Goal: Information Seeking & Learning: Learn about a topic

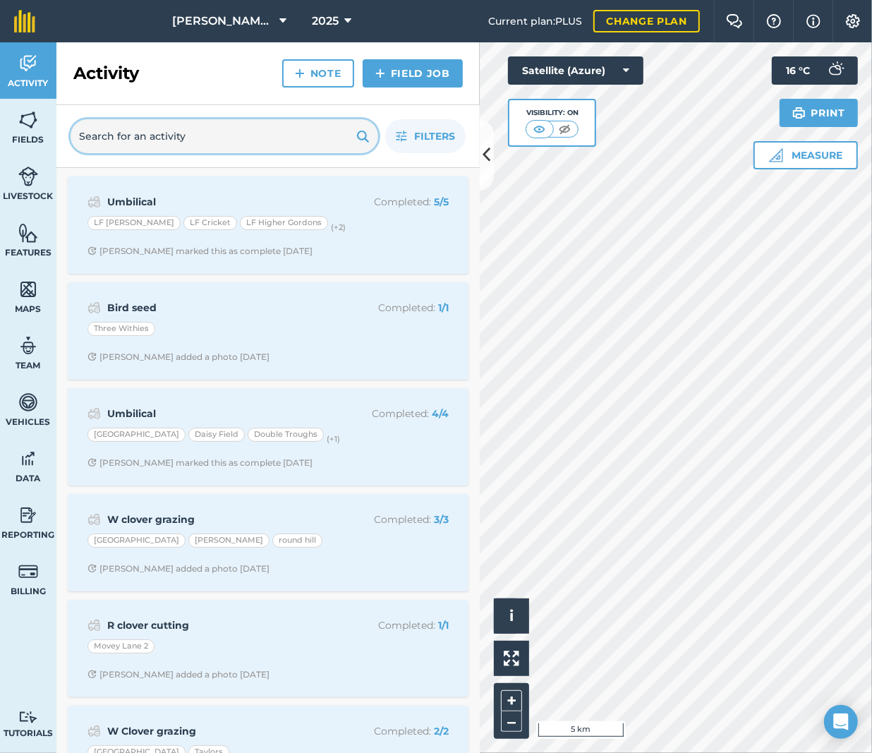
click at [180, 129] on input "text" at bounding box center [225, 136] width 308 height 34
paste input "[PERSON_NAME] House"
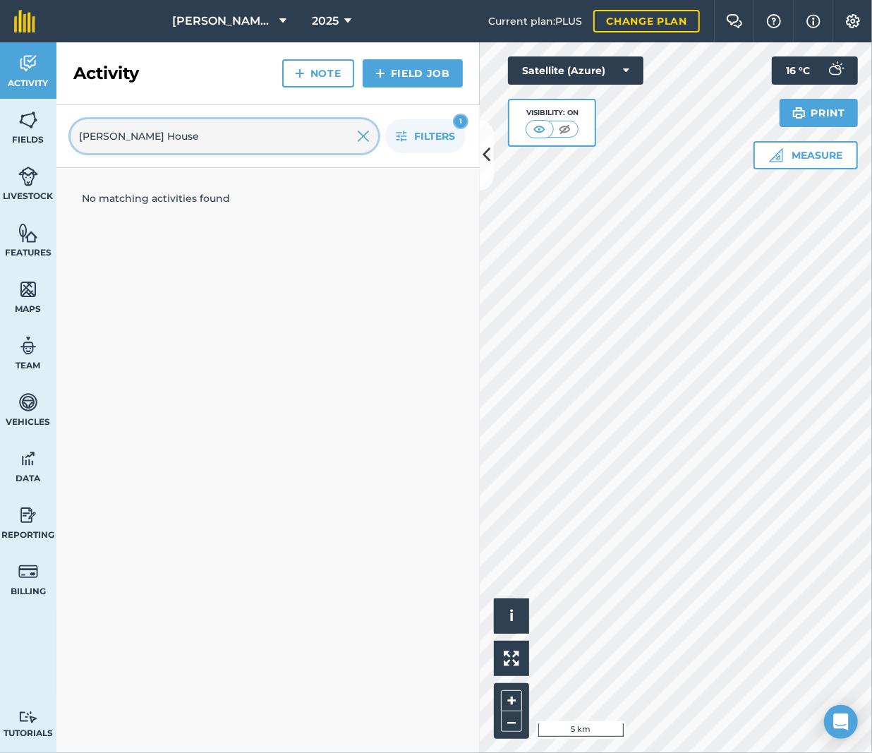
type input "[PERSON_NAME] House"
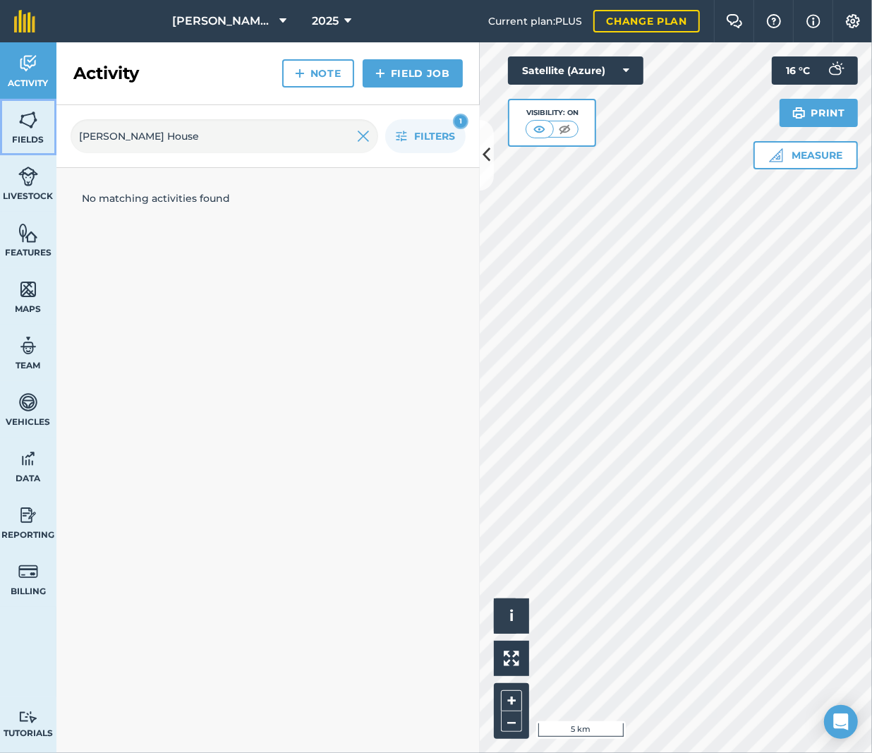
click at [23, 132] on link "Fields" at bounding box center [28, 127] width 56 height 56
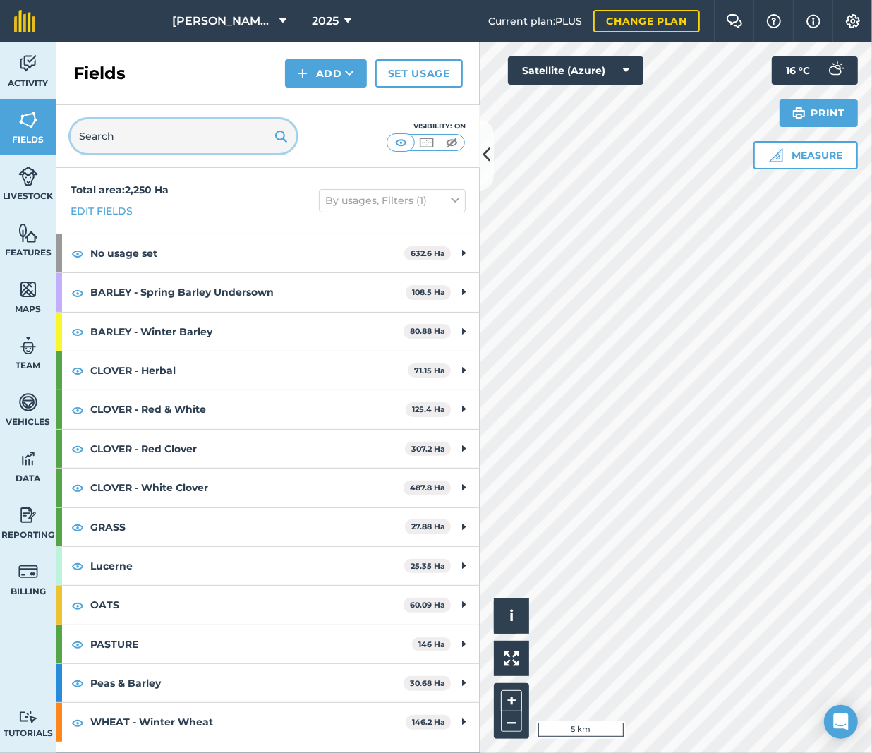
click at [205, 135] on input "text" at bounding box center [184, 136] width 226 height 34
paste input "[PERSON_NAME] House"
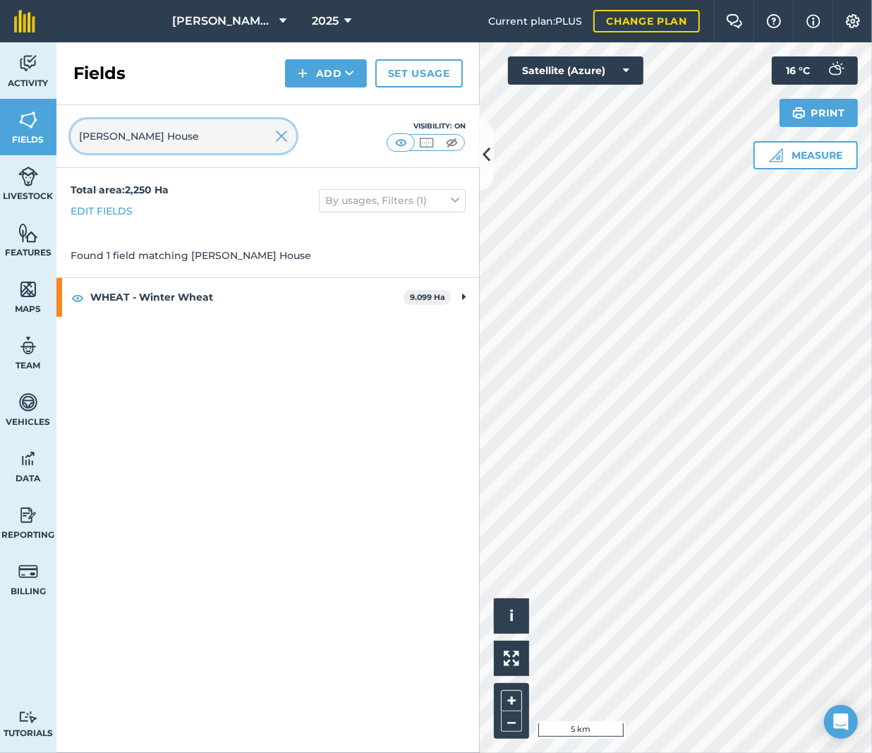
type input "[PERSON_NAME] House"
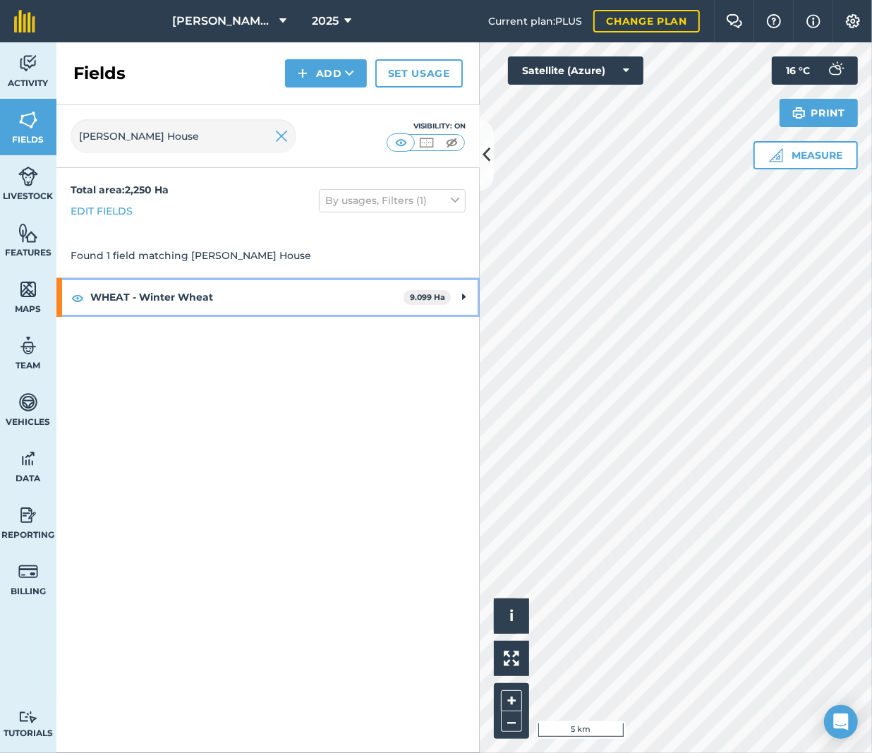
click at [268, 307] on strong "WHEAT - Winter Wheat" at bounding box center [246, 297] width 313 height 38
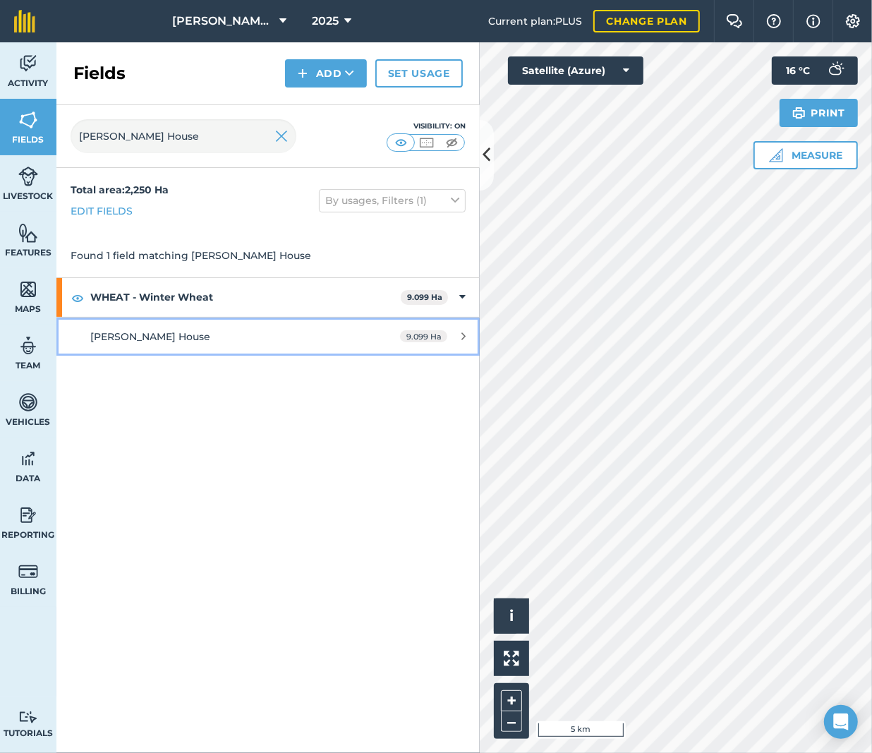
click at [206, 328] on link "[PERSON_NAME] House 9.099 Ha" at bounding box center [267, 336] width 423 height 38
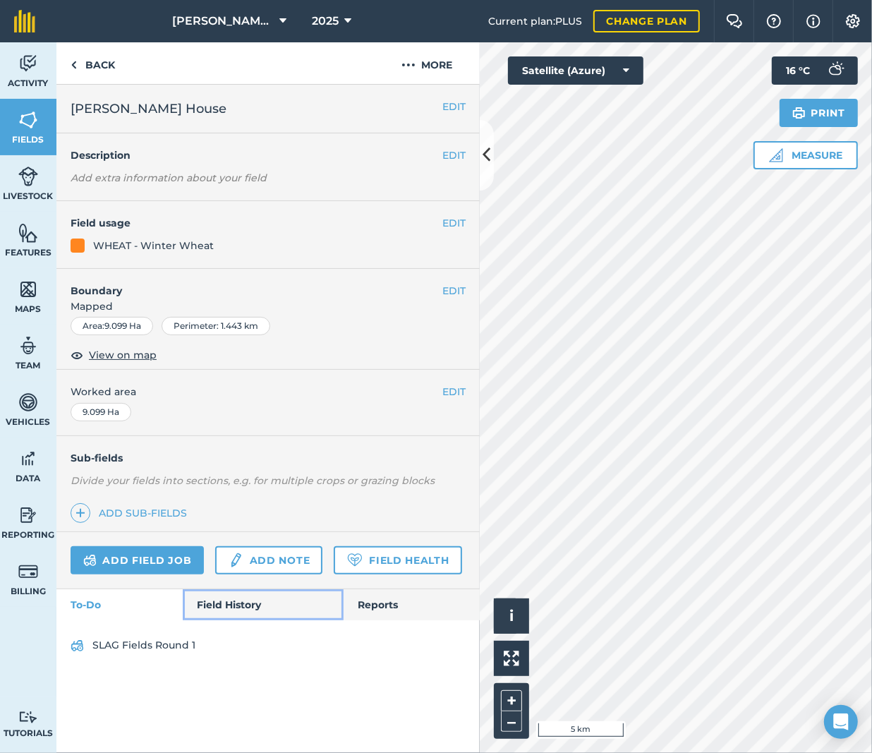
click at [241, 600] on link "Field History" at bounding box center [263, 604] width 160 height 31
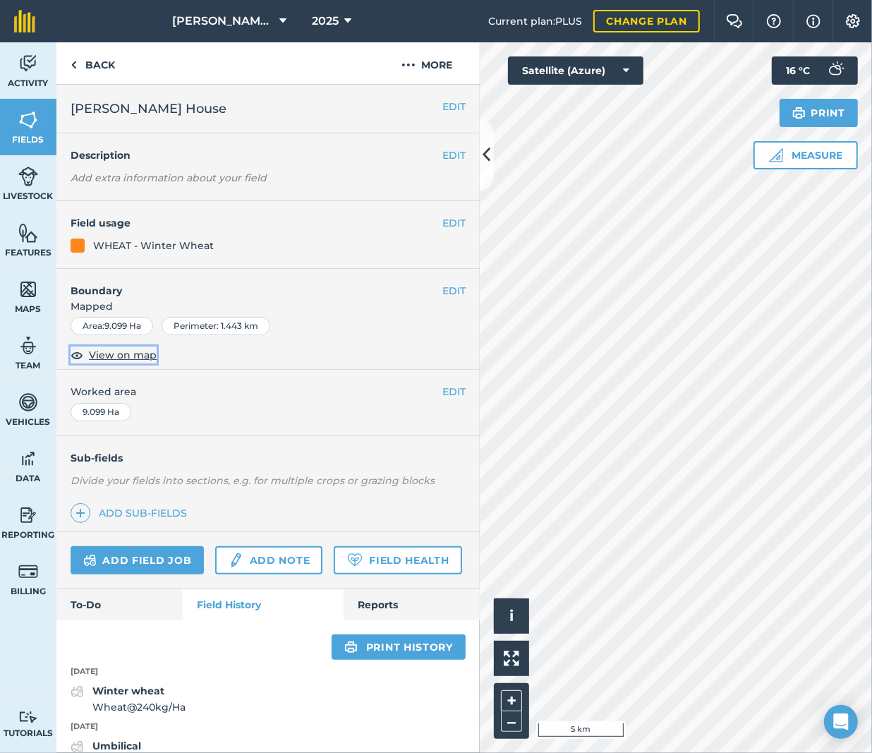
click at [129, 356] on span "View on map" at bounding box center [123, 355] width 68 height 16
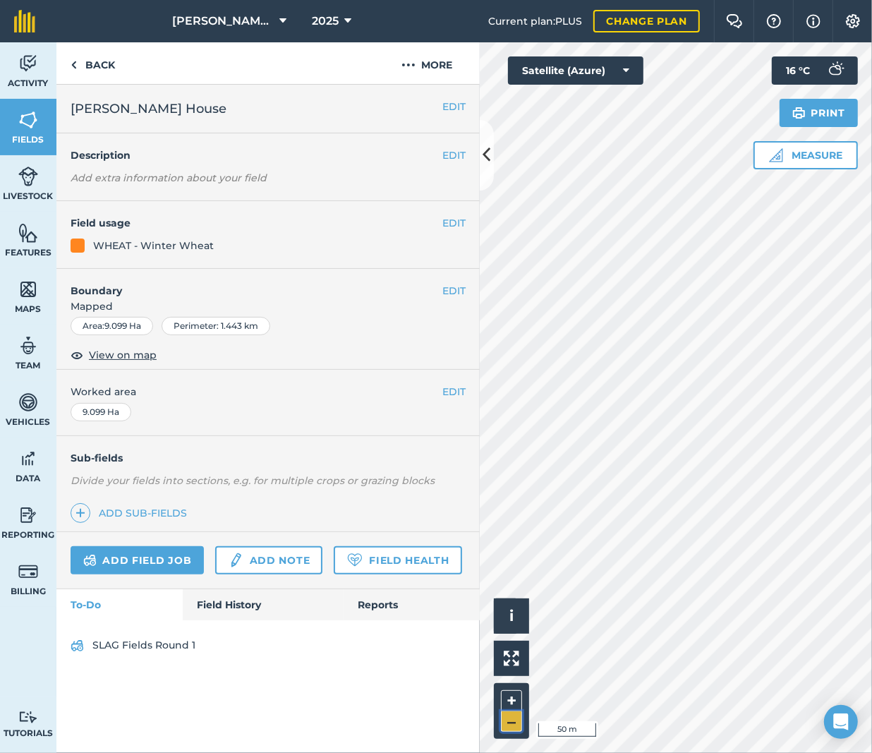
click at [515, 714] on button "–" at bounding box center [511, 721] width 21 height 20
click at [514, 714] on button "–" at bounding box center [511, 721] width 21 height 20
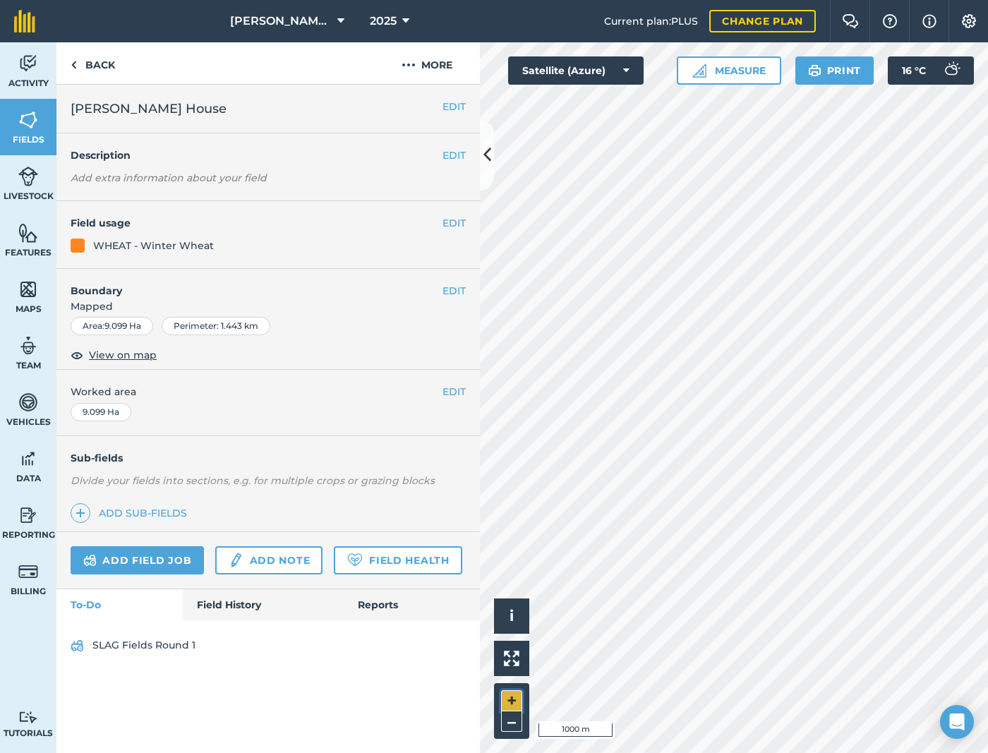
click at [516, 709] on button "+" at bounding box center [511, 700] width 21 height 21
click at [90, 53] on link "Back" at bounding box center [92, 63] width 73 height 42
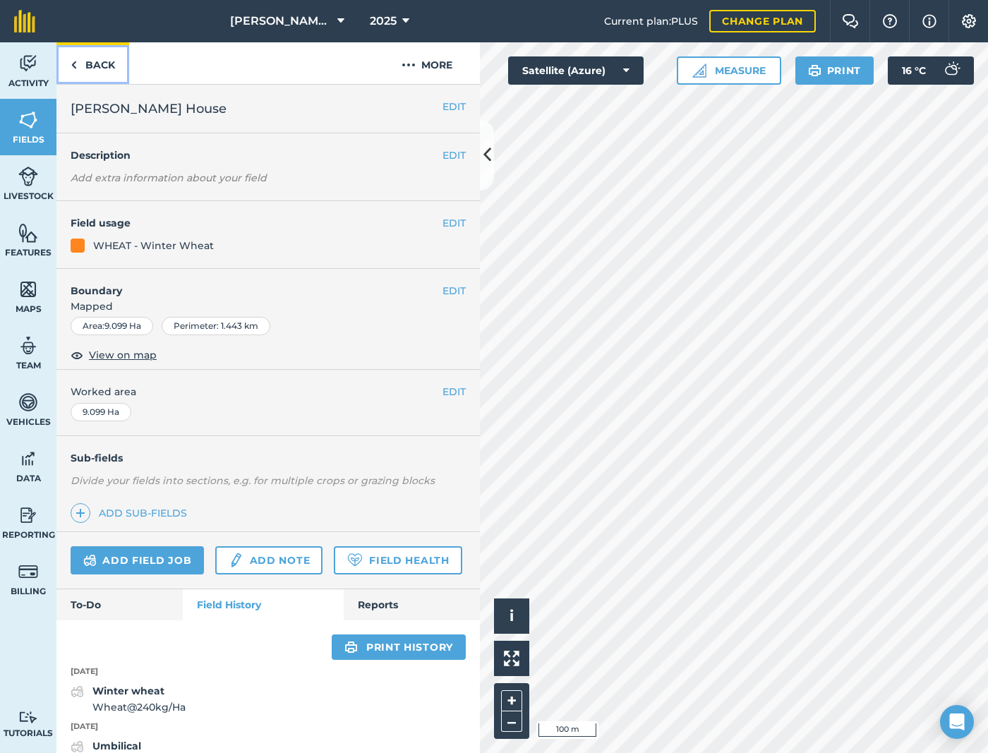
click at [97, 61] on link "Back" at bounding box center [92, 63] width 73 height 42
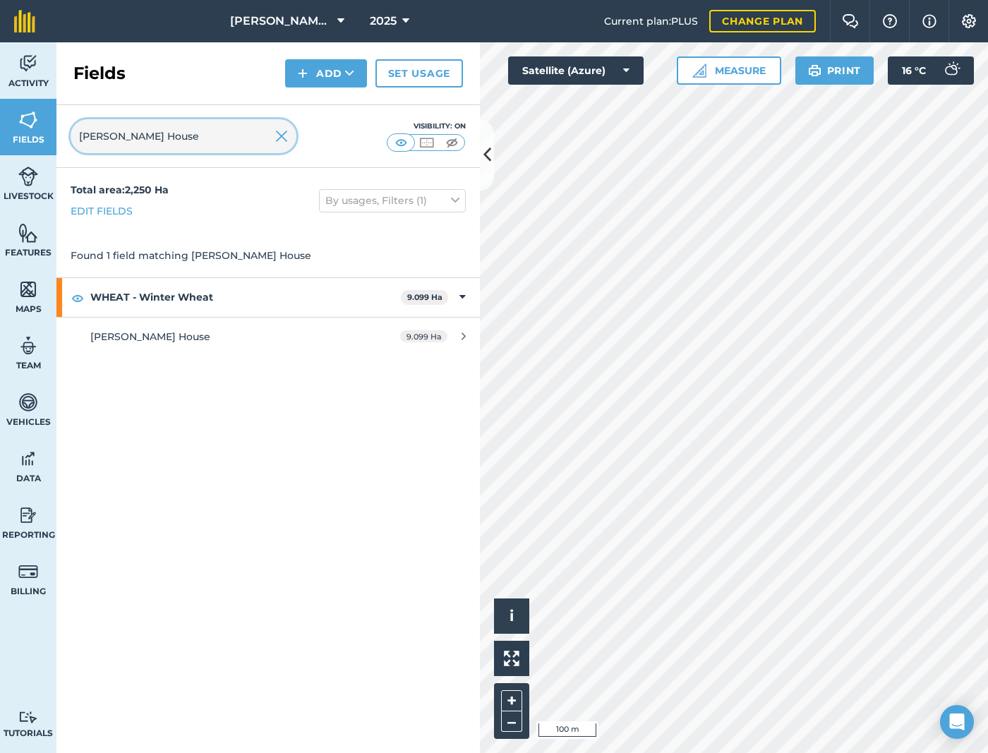
click at [291, 135] on input "[PERSON_NAME] House" at bounding box center [184, 136] width 226 height 34
click at [287, 135] on img at bounding box center [281, 136] width 13 height 17
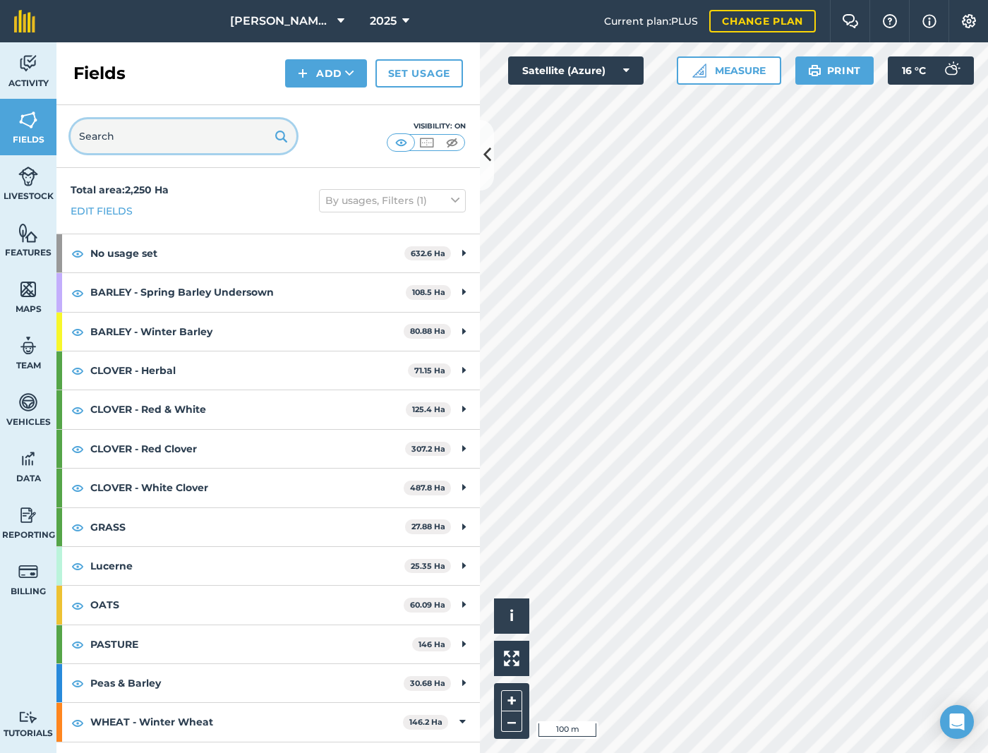
click at [220, 125] on input "text" at bounding box center [184, 136] width 226 height 34
paste input "Long Ground"
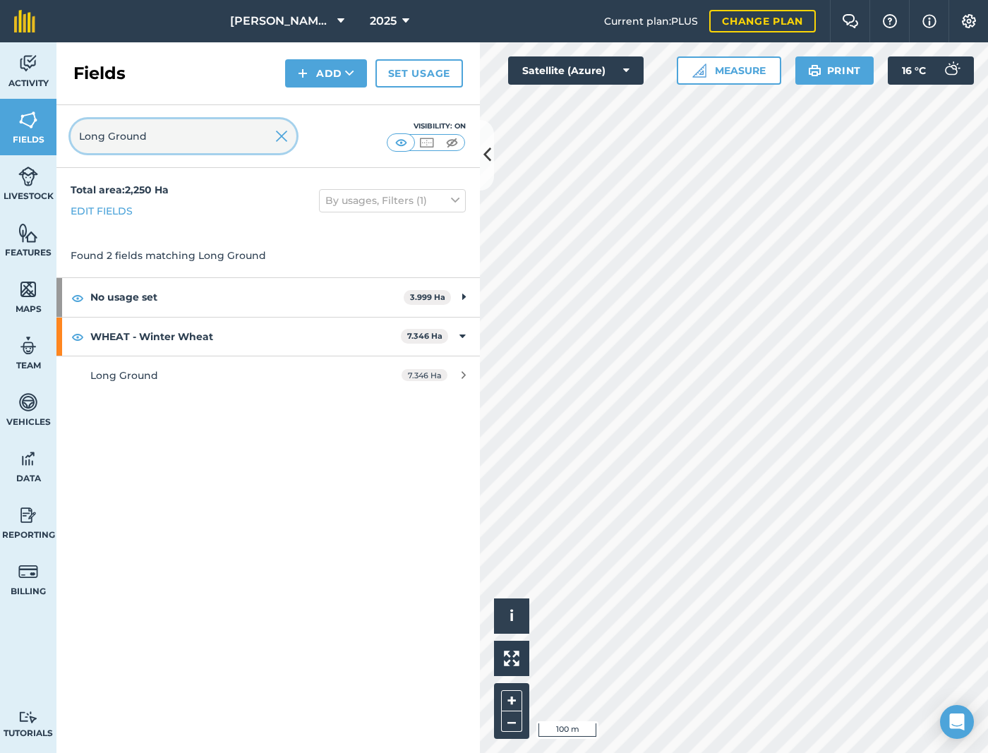
type input "Long Ground"
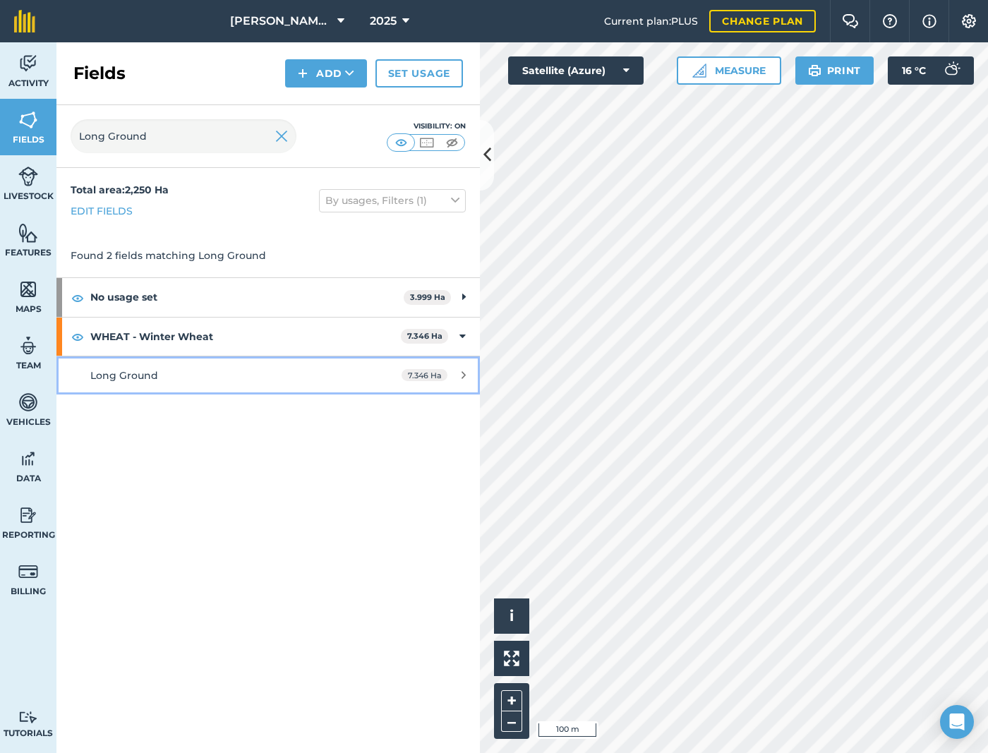
click at [182, 381] on div "Long Ground" at bounding box center [222, 376] width 265 height 16
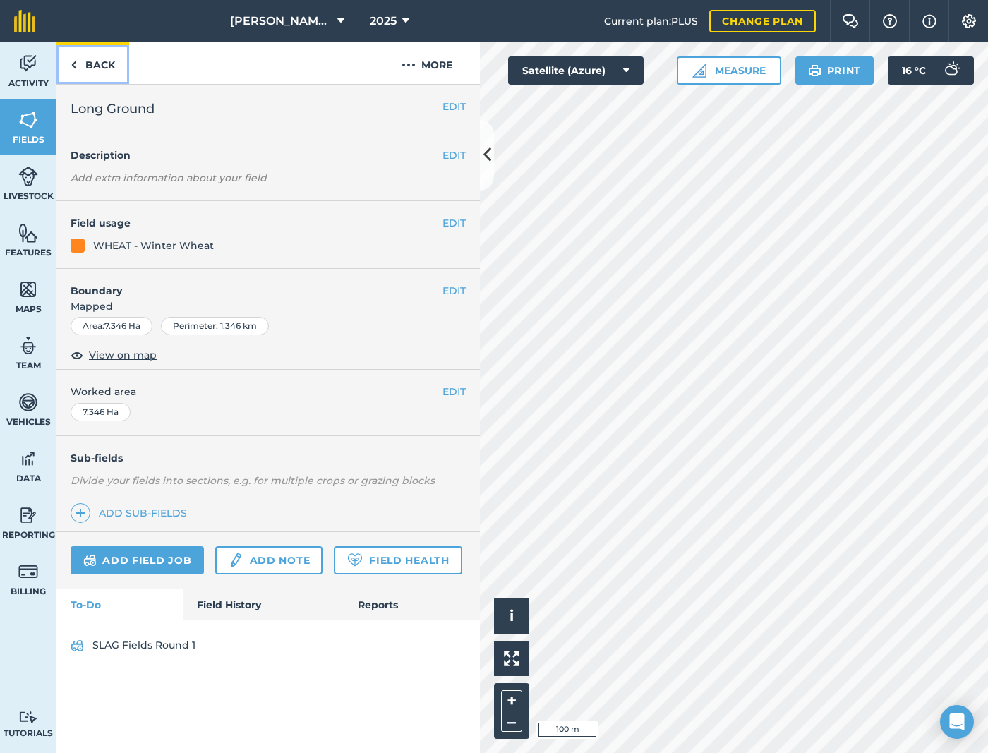
click at [90, 50] on link "Back" at bounding box center [92, 63] width 73 height 42
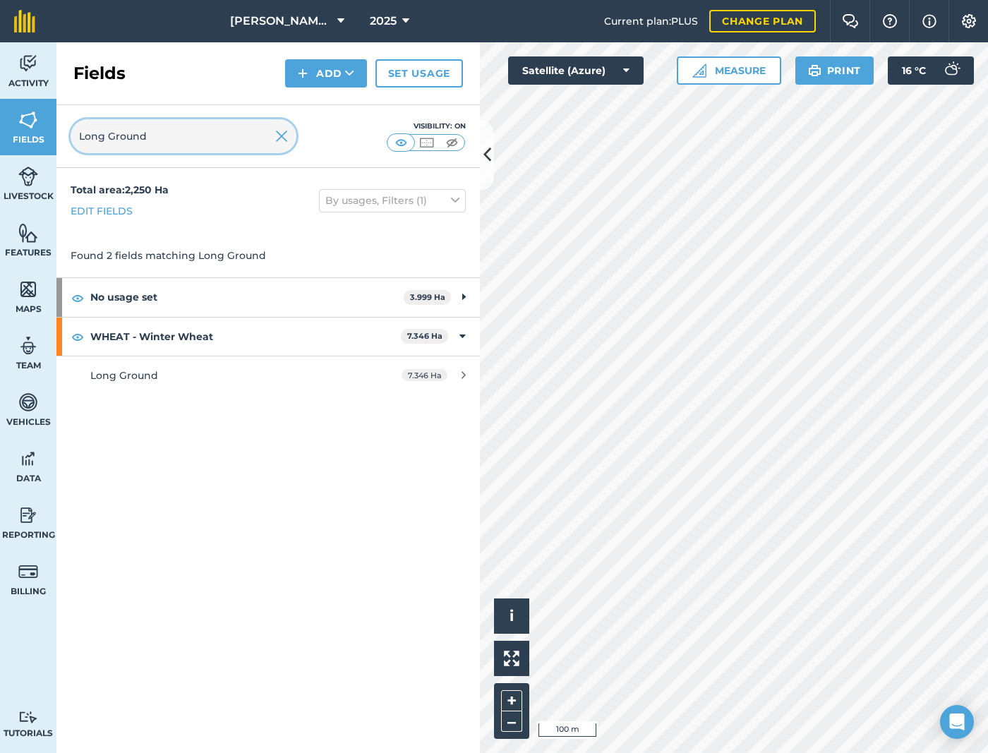
drag, startPoint x: 198, startPoint y: 145, endPoint x: 22, endPoint y: 150, distance: 176.4
click at [22, 150] on div "Activity Fields Livestock Features Maps Team Vehicles Data Reporting Billing Tu…" at bounding box center [494, 397] width 988 height 710
paste input "wer Goodfor"
type input "[GEOGRAPHIC_DATA]"
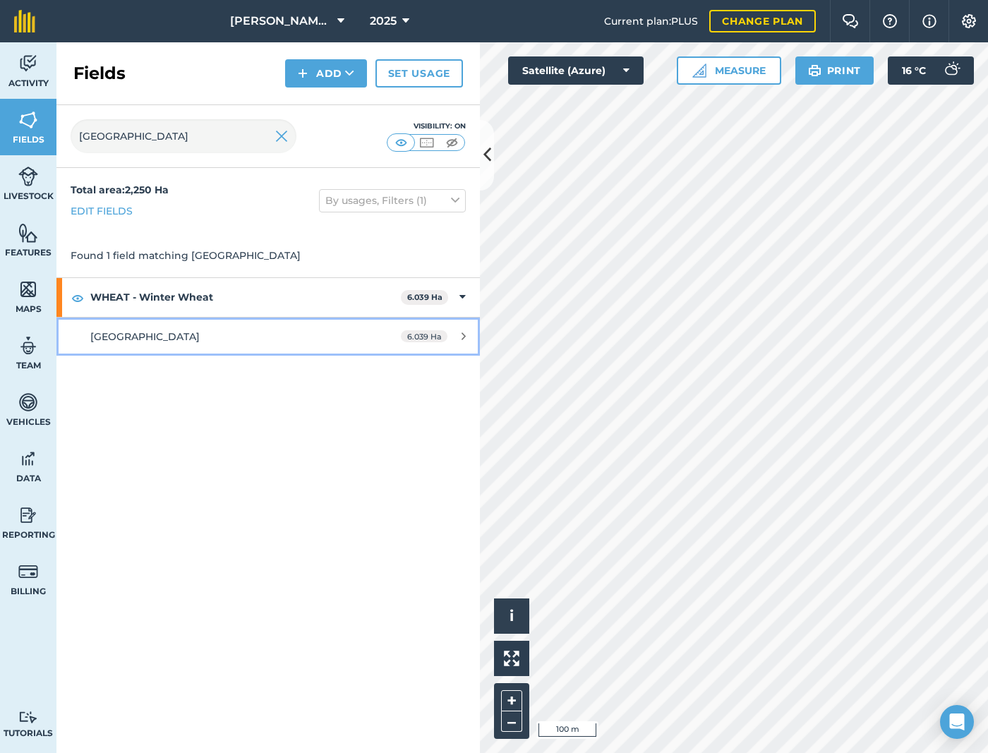
click at [195, 327] on link "Lower Goodford 6.039 Ha" at bounding box center [267, 336] width 423 height 38
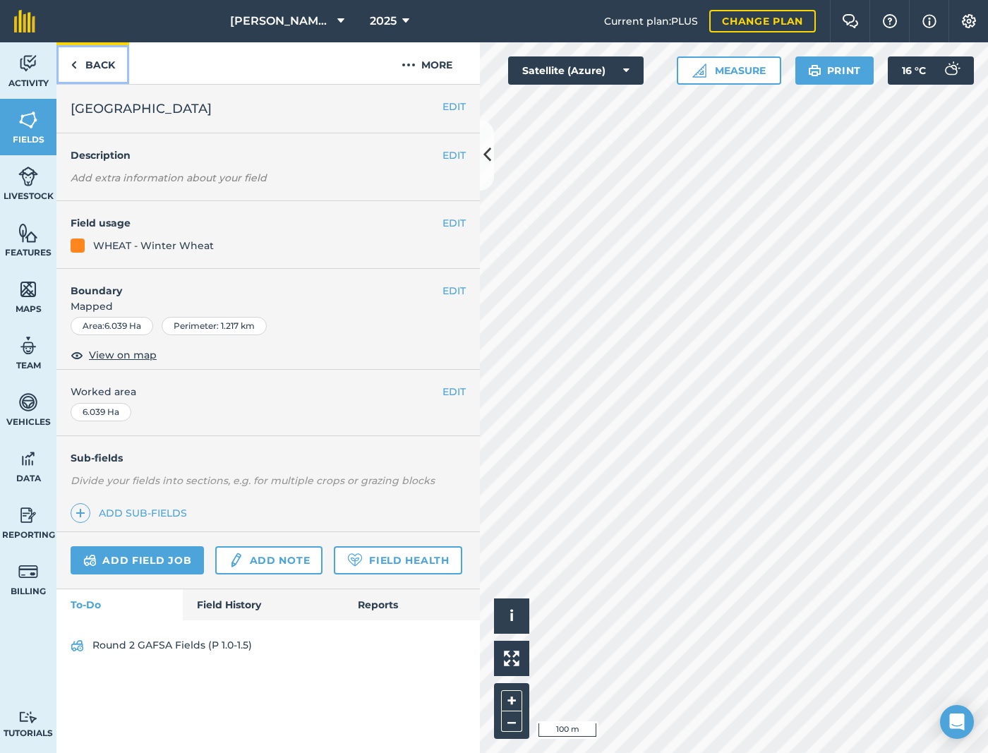
click at [72, 56] on img at bounding box center [74, 64] width 6 height 17
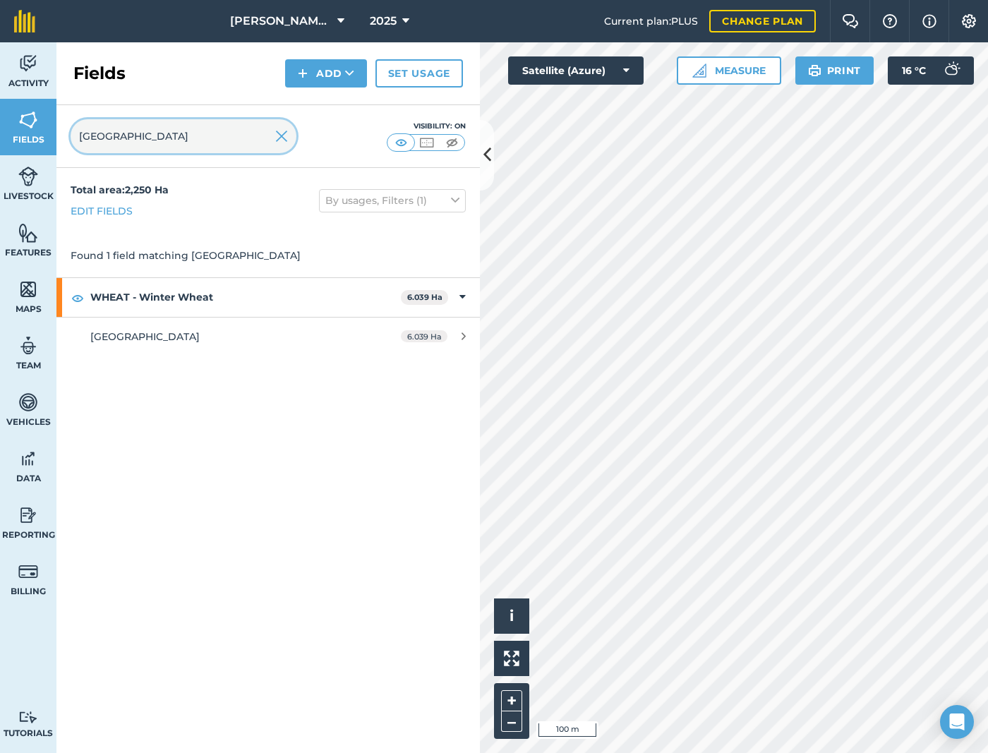
drag, startPoint x: 177, startPoint y: 135, endPoint x: 116, endPoint y: 135, distance: 60.7
click at [55, 142] on div "Activity Fields Livestock Features Maps Team Vehicles Data Reporting Billing Tu…" at bounding box center [494, 397] width 988 height 710
paste input "Black Mixen"
type input "Black Mixen"
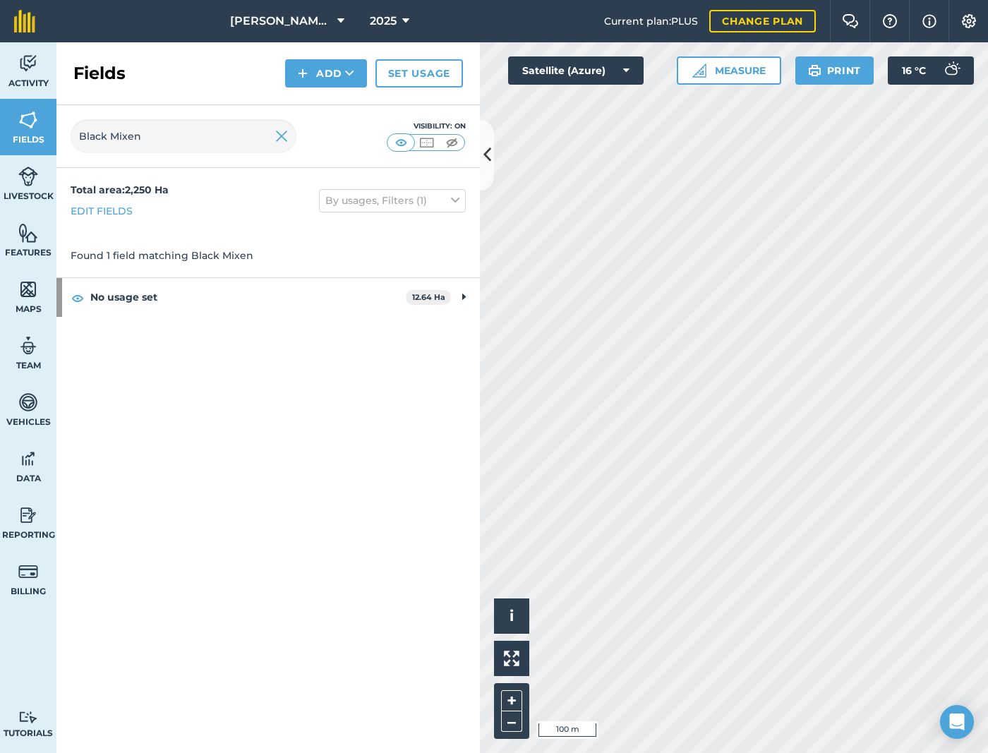
click at [326, 476] on div "Total area : 2,250 Ha Edit fields By usages, Filters (1) Found 1 field matching…" at bounding box center [267, 460] width 423 height 585
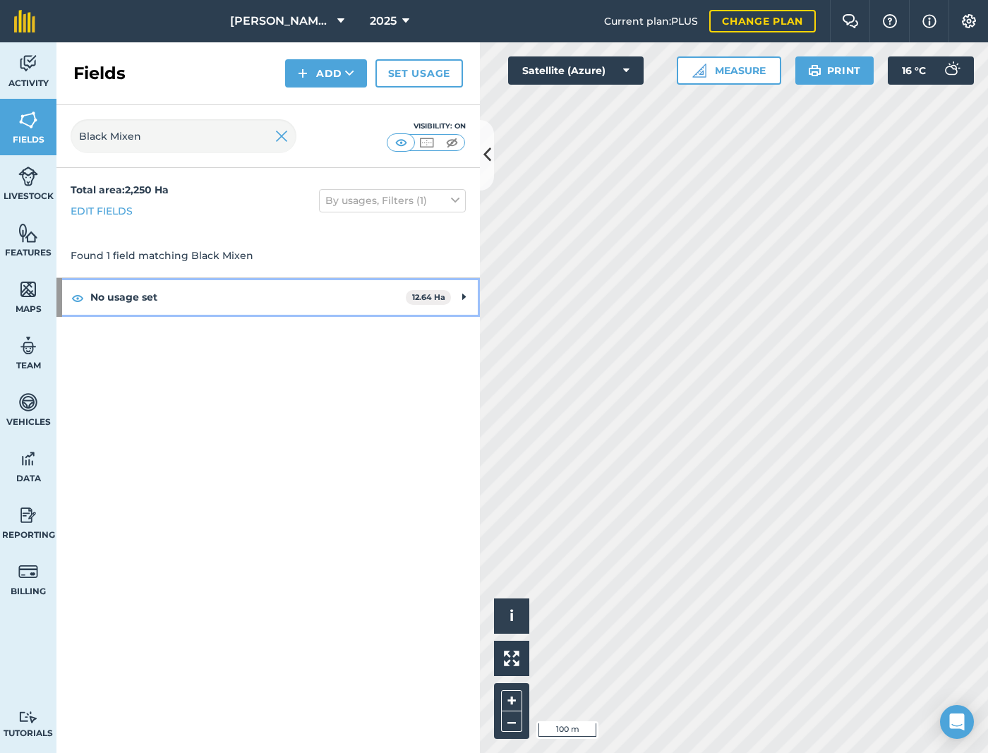
click at [452, 301] on div "No usage set 12.64 Ha" at bounding box center [267, 297] width 423 height 38
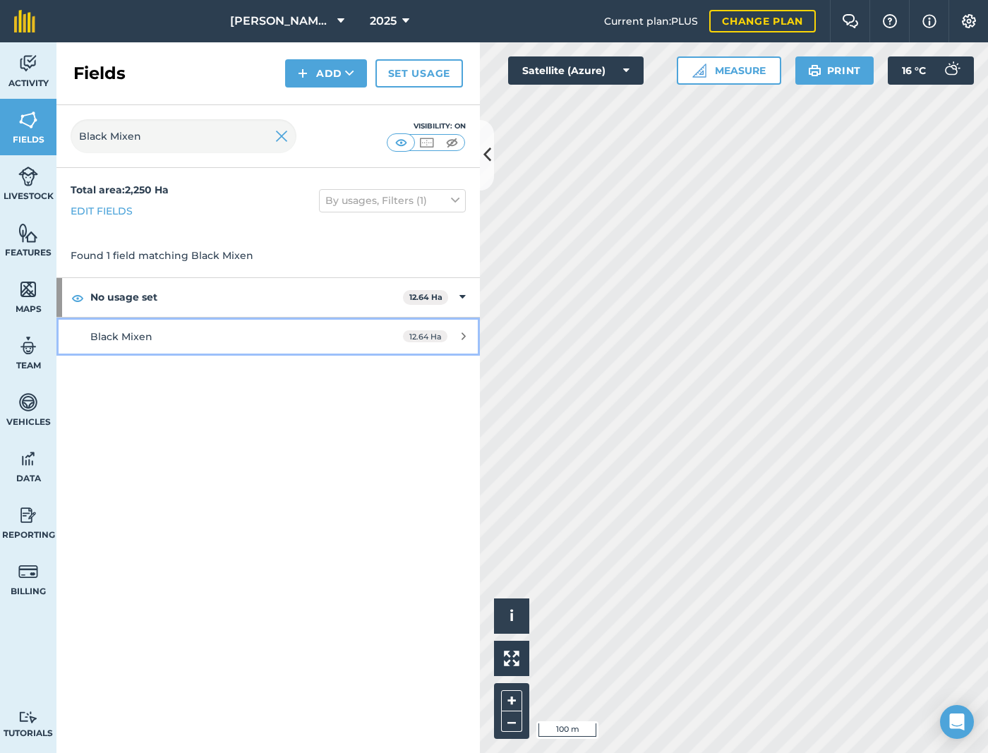
click at [233, 344] on div "Black Mixen" at bounding box center [222, 337] width 265 height 16
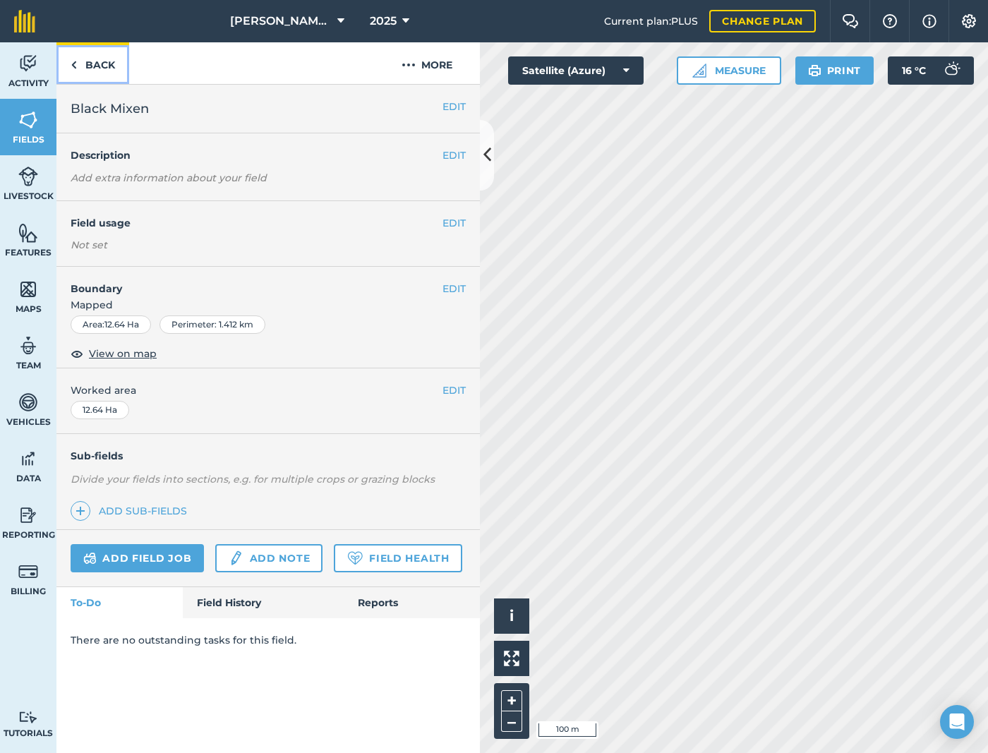
click at [89, 59] on link "Back" at bounding box center [92, 63] width 73 height 42
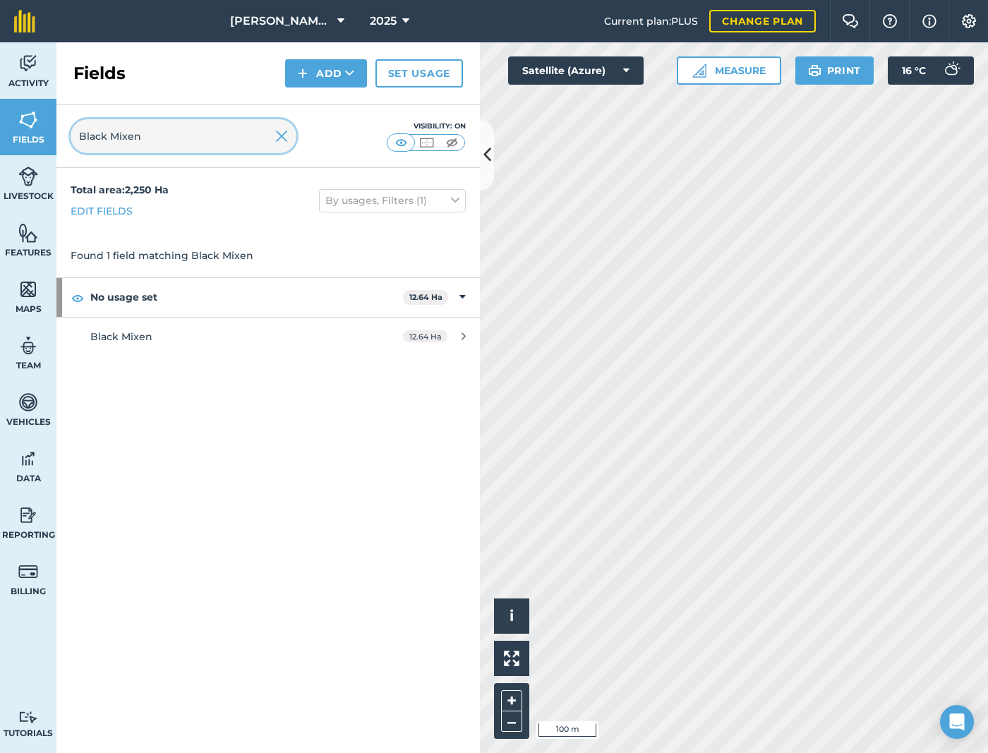
click at [185, 131] on input "Black Mixen" at bounding box center [184, 136] width 226 height 34
click at [284, 135] on img at bounding box center [281, 136] width 13 height 17
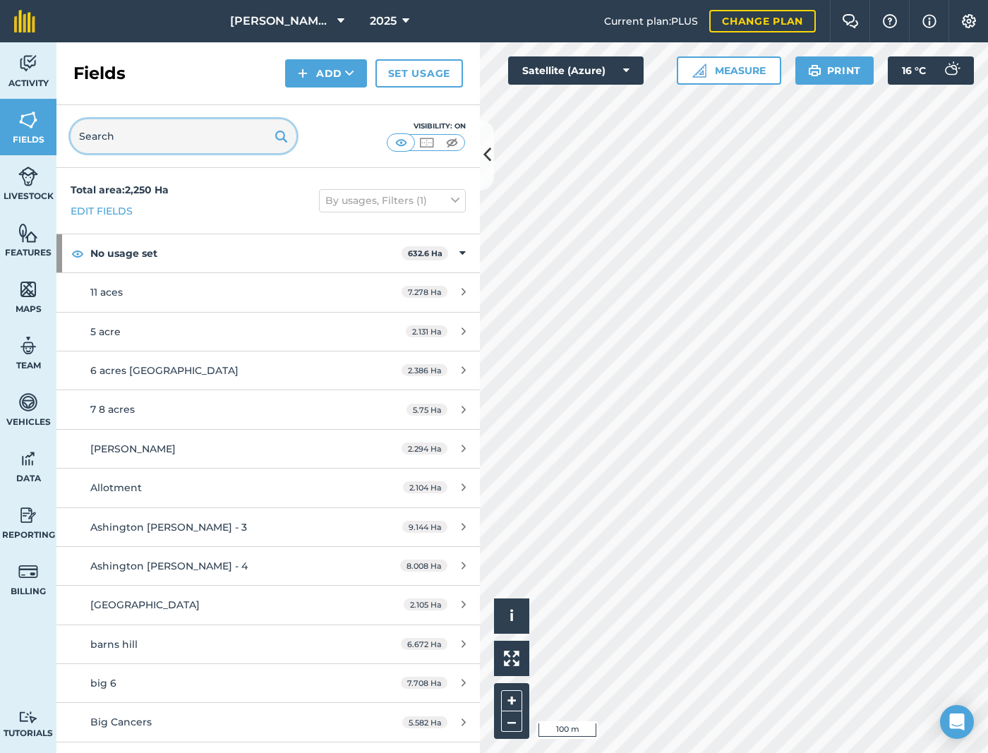
click at [106, 136] on input "text" at bounding box center [184, 136] width 226 height 34
paste input "Mossen"
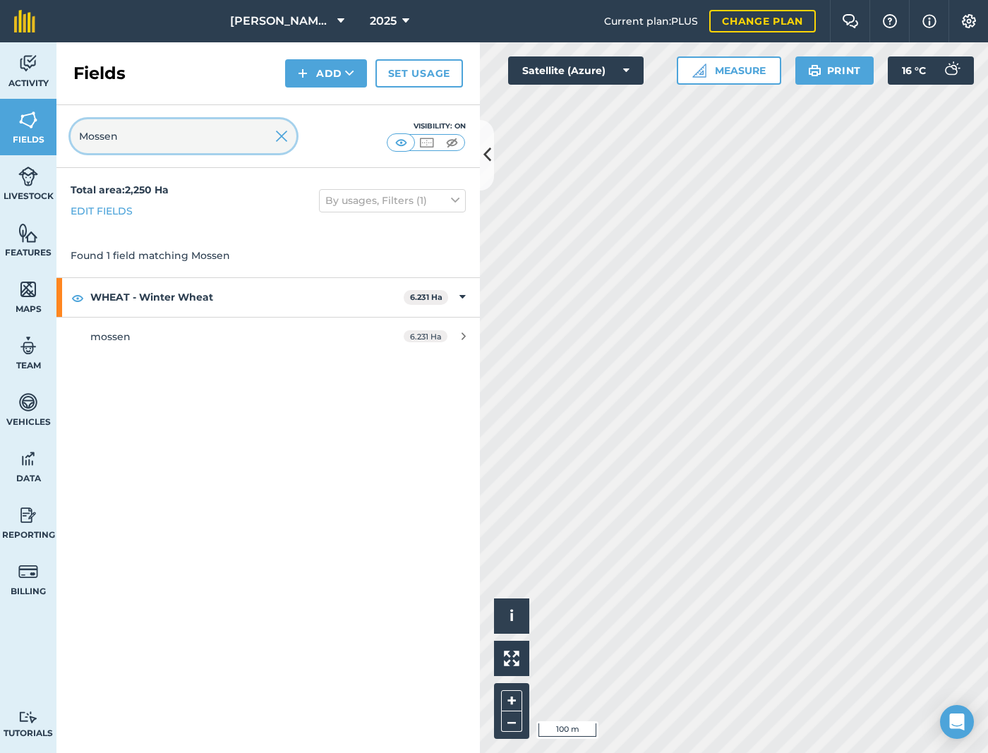
type input "Mossen"
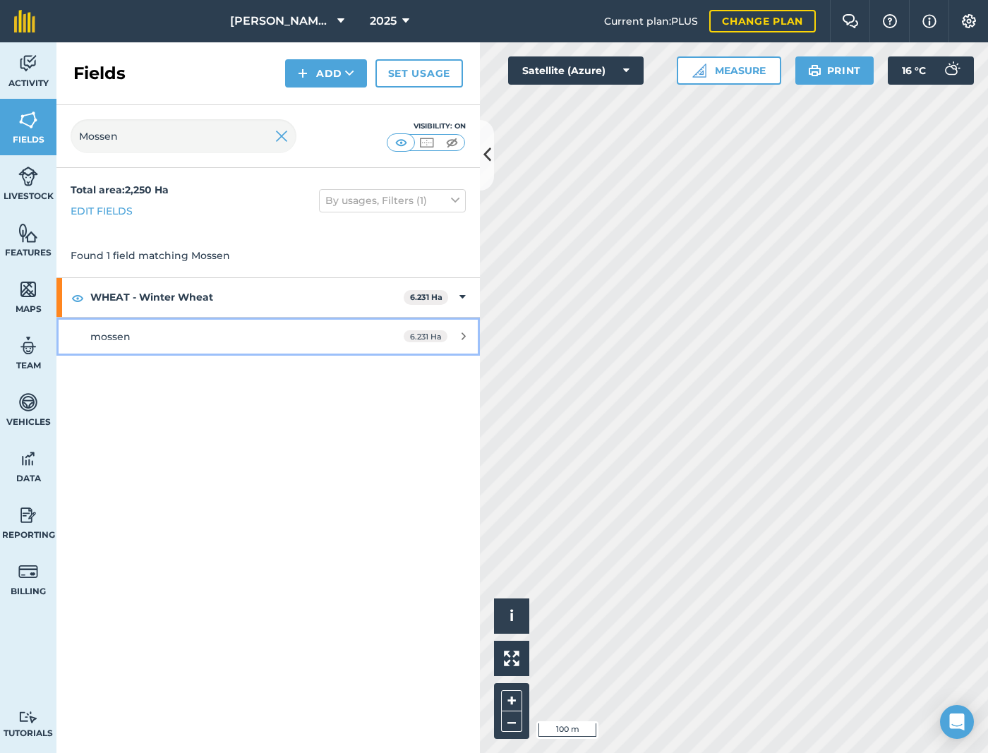
click at [200, 348] on link "mossen 6.231 Ha" at bounding box center [267, 336] width 423 height 38
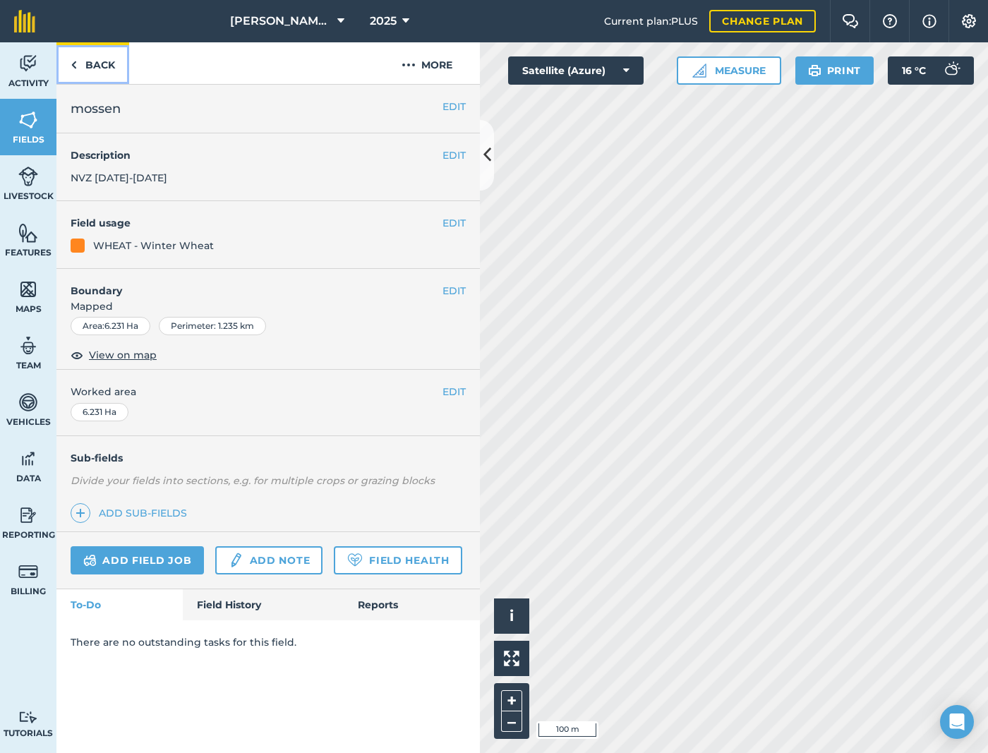
click at [79, 73] on link "Back" at bounding box center [92, 63] width 73 height 42
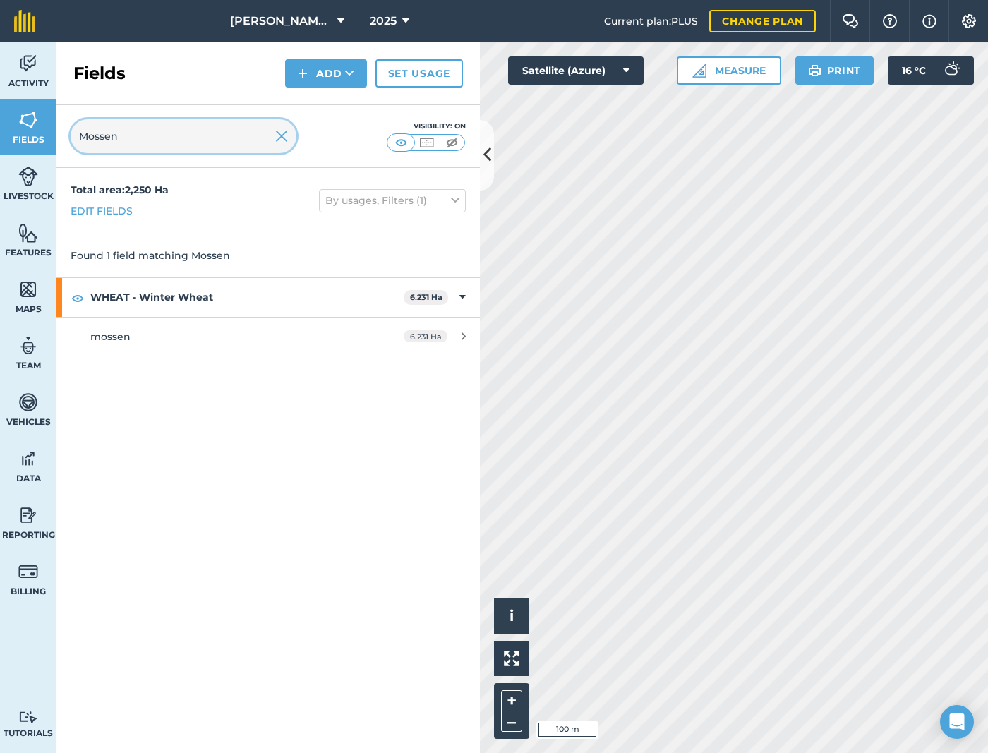
drag, startPoint x: 156, startPoint y: 143, endPoint x: 34, endPoint y: 152, distance: 122.4
click at [34, 152] on div "Activity Fields Livestock Features Maps Team Vehicles Data Reporting Billing Tu…" at bounding box center [494, 397] width 988 height 710
paste input "Haycrate"
type input "Haycrate"
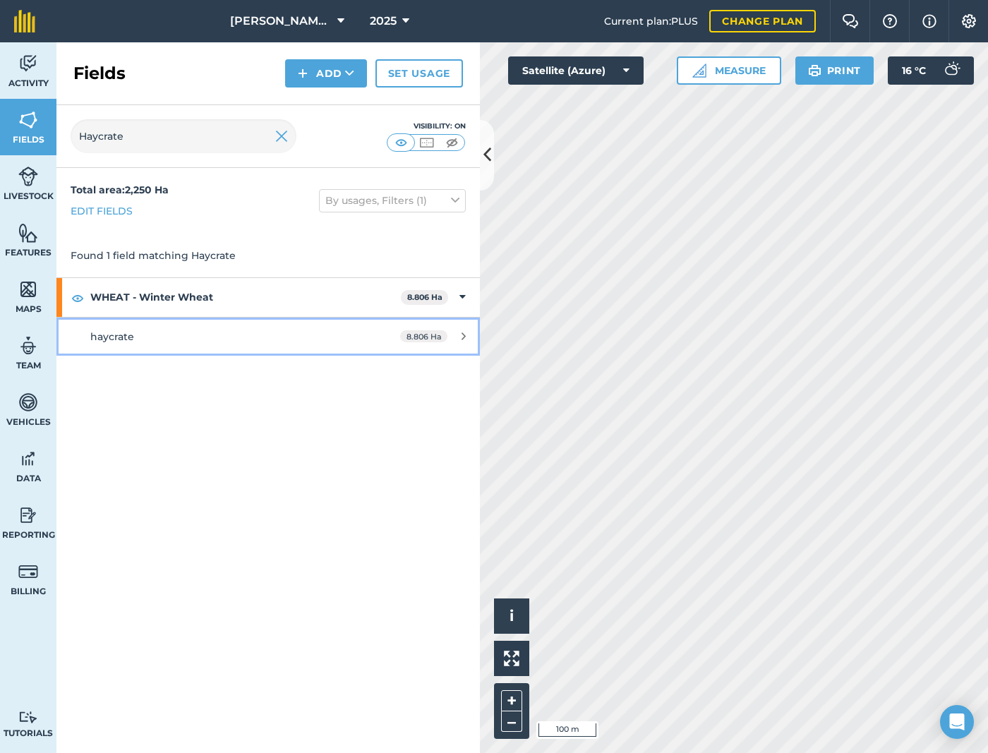
click at [154, 350] on link "haycrate 8.806 Ha" at bounding box center [267, 336] width 423 height 38
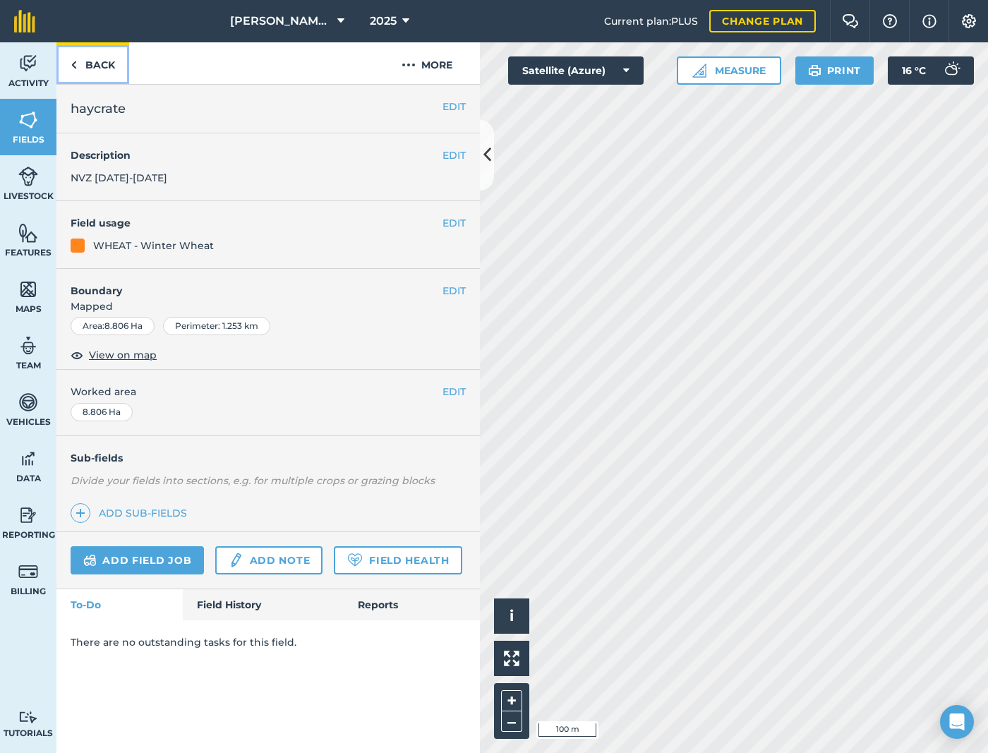
click at [99, 60] on link "Back" at bounding box center [92, 63] width 73 height 42
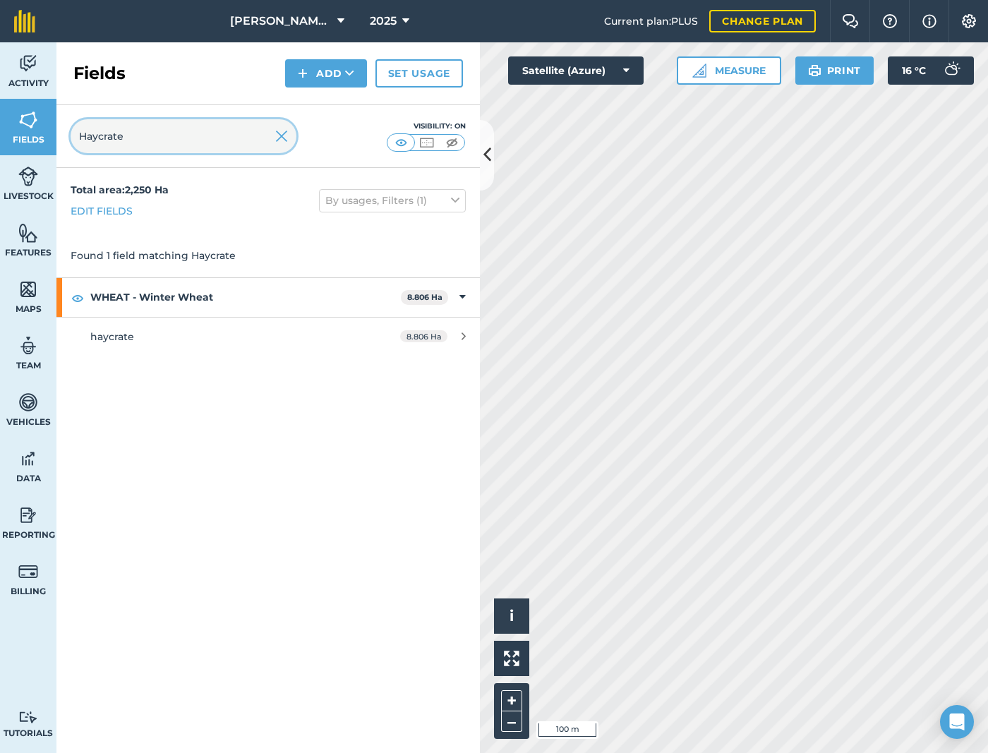
drag, startPoint x: 175, startPoint y: 126, endPoint x: 55, endPoint y: 113, distance: 120.6
click at [51, 123] on div "Activity Fields Livestock Features Maps Team Vehicles Data Reporting Billing Tu…" at bounding box center [494, 397] width 988 height 710
paste input "Bristers"
type input "Bristers"
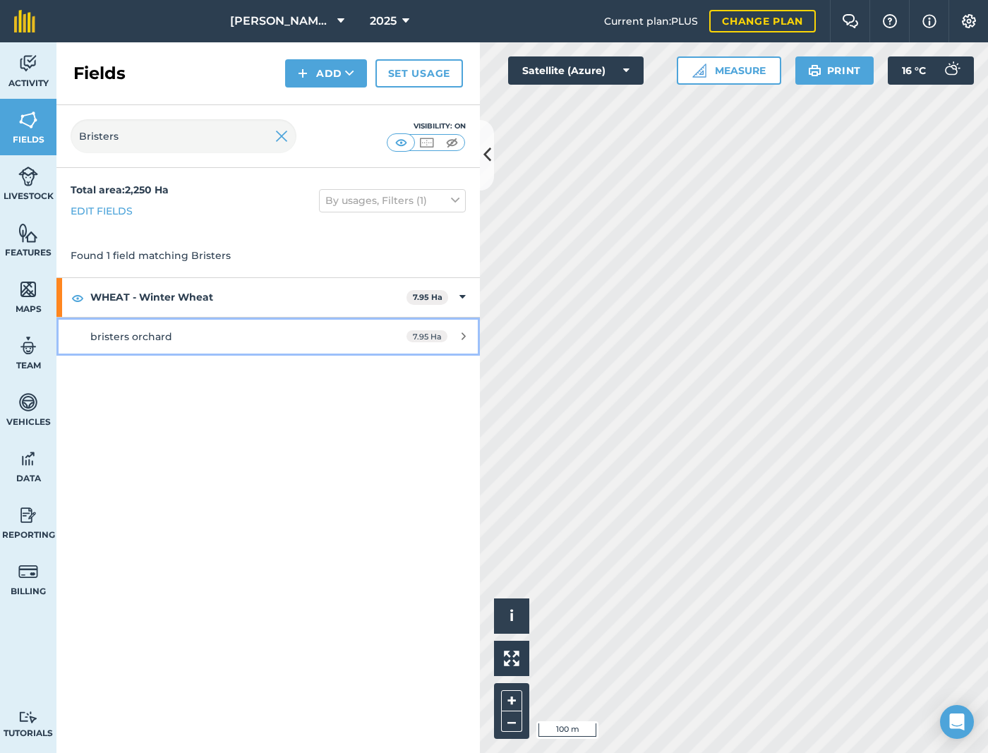
click at [265, 335] on div "bristers orchard" at bounding box center [222, 337] width 265 height 16
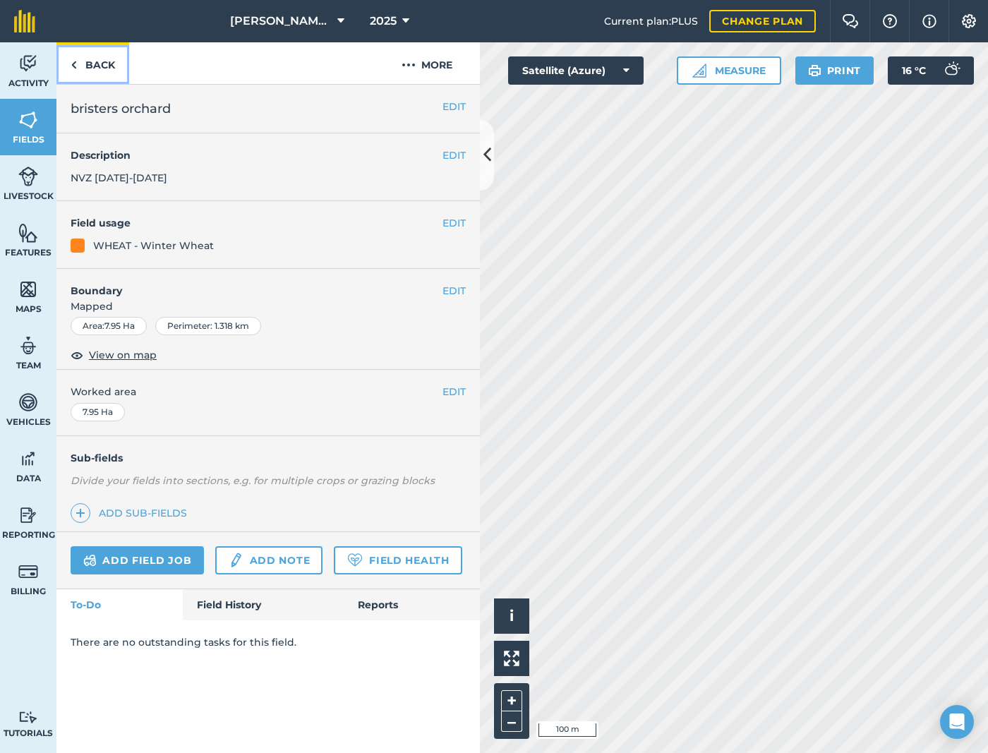
click at [81, 60] on link "Back" at bounding box center [92, 63] width 73 height 42
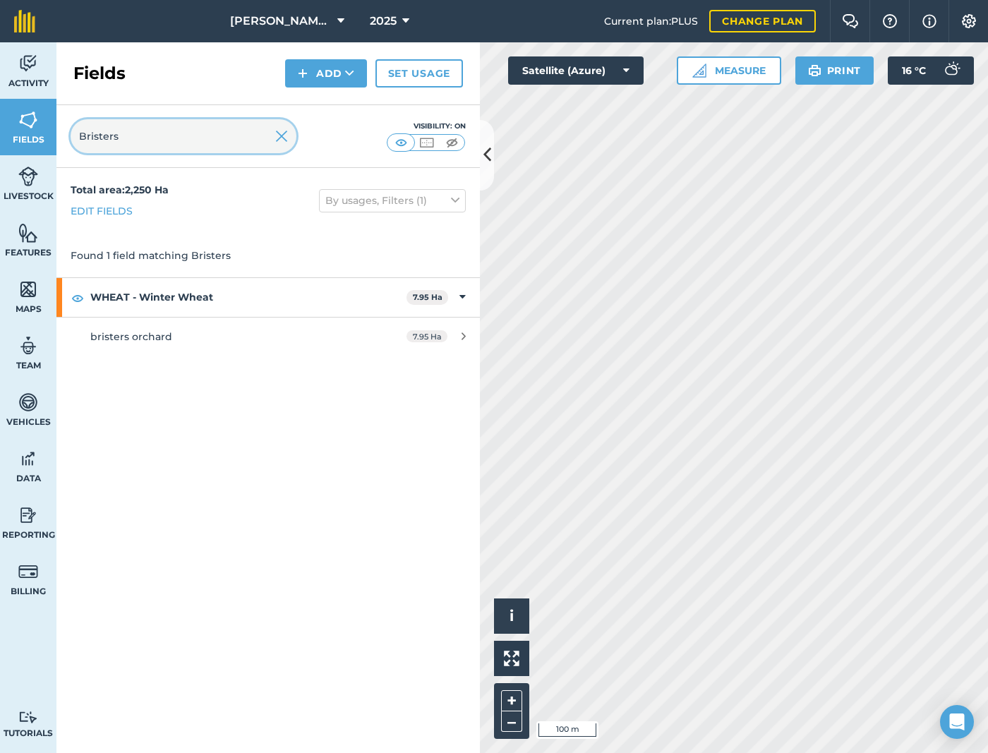
drag, startPoint x: 168, startPoint y: 141, endPoint x: 8, endPoint y: 153, distance: 159.9
click at [8, 153] on div "Activity Fields Livestock Features Maps Team Vehicles Data Reporting Billing Tu…" at bounding box center [494, 397] width 988 height 710
paste input "ig Ground"
type input "Big Ground"
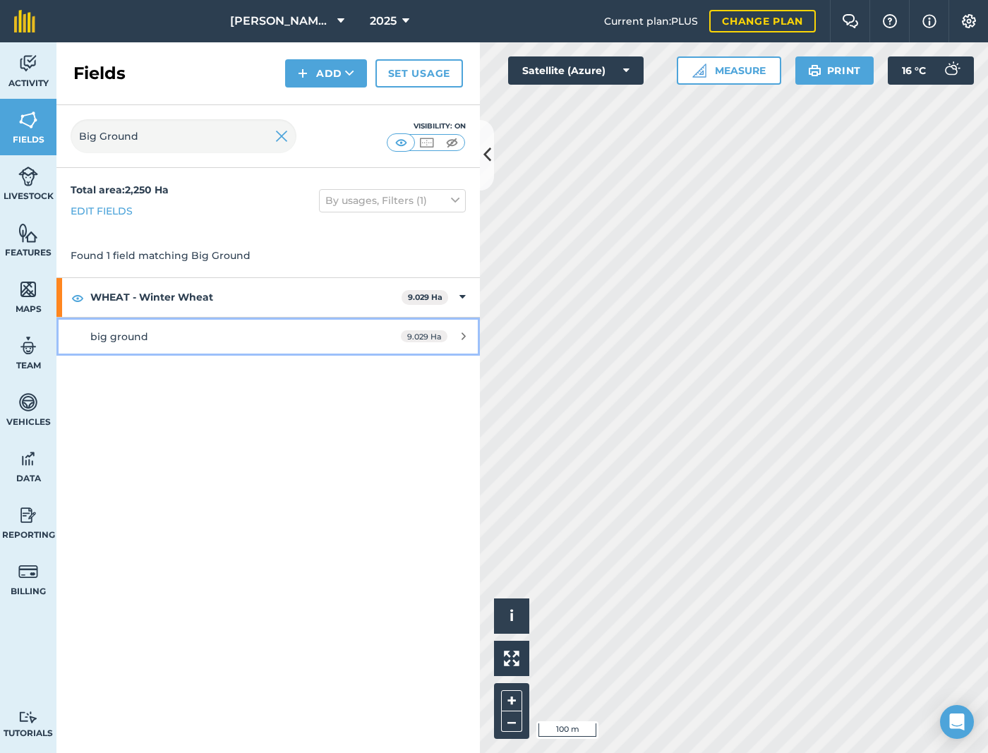
click at [288, 340] on div "big ground" at bounding box center [222, 337] width 265 height 16
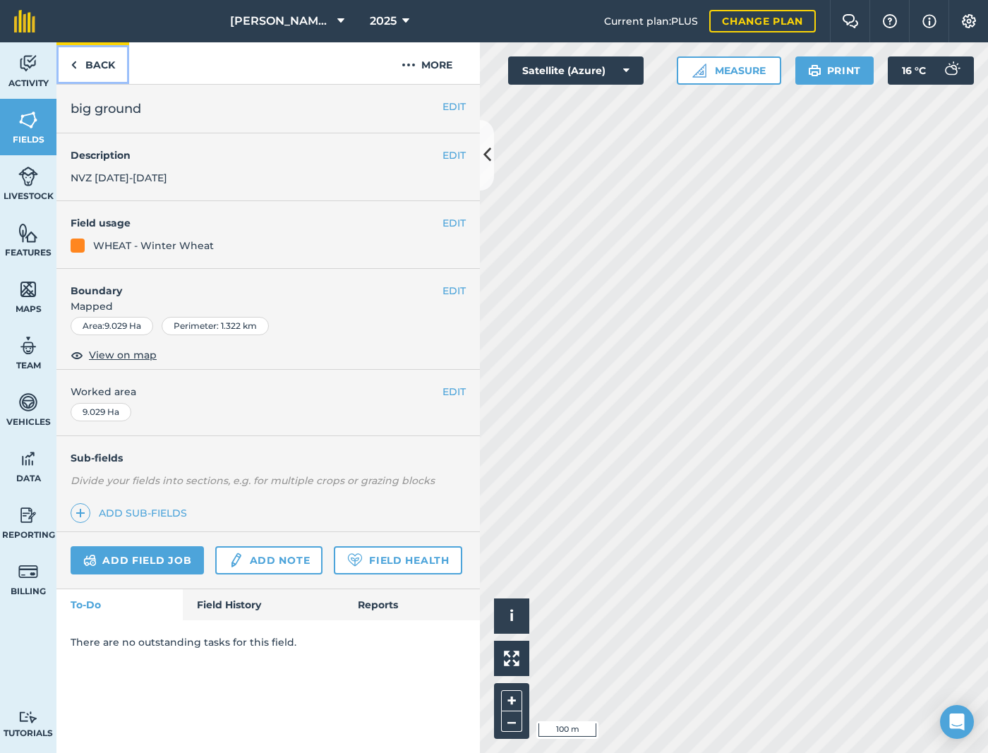
click at [100, 51] on link "Back" at bounding box center [92, 63] width 73 height 42
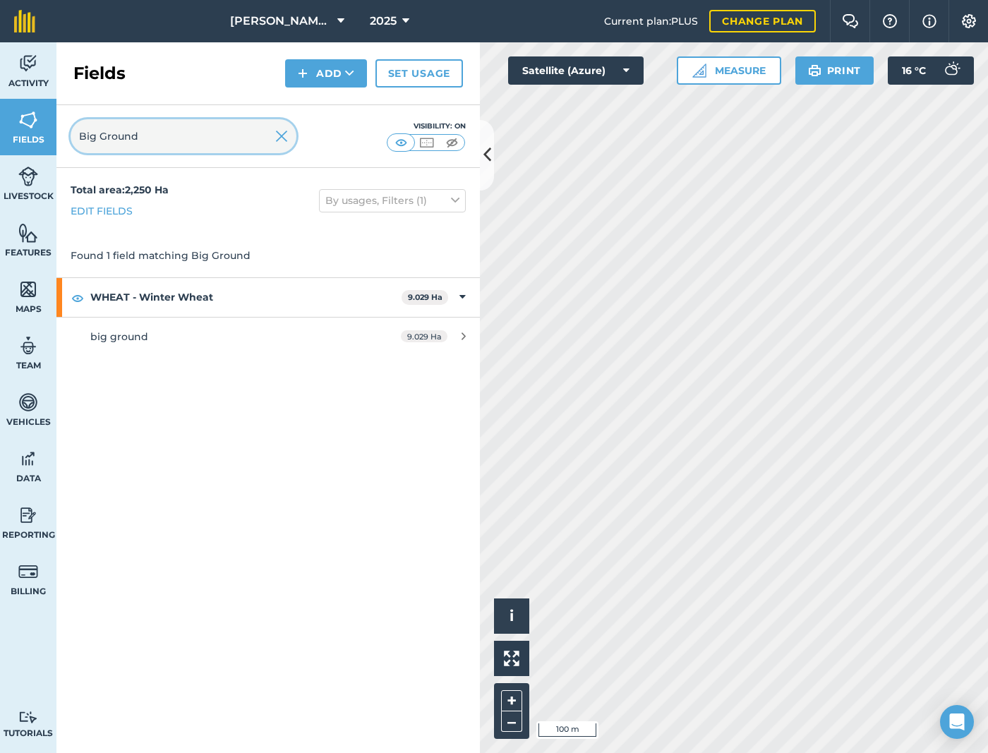
drag, startPoint x: 183, startPoint y: 142, endPoint x: 28, endPoint y: 166, distance: 157.1
click at [28, 166] on div "Activity Fields Livestock Features Maps Team Vehicles Data Reporting Billing Tu…" at bounding box center [494, 397] width 988 height 710
paste input "Sheep Slights"
type input "Sheep Slights"
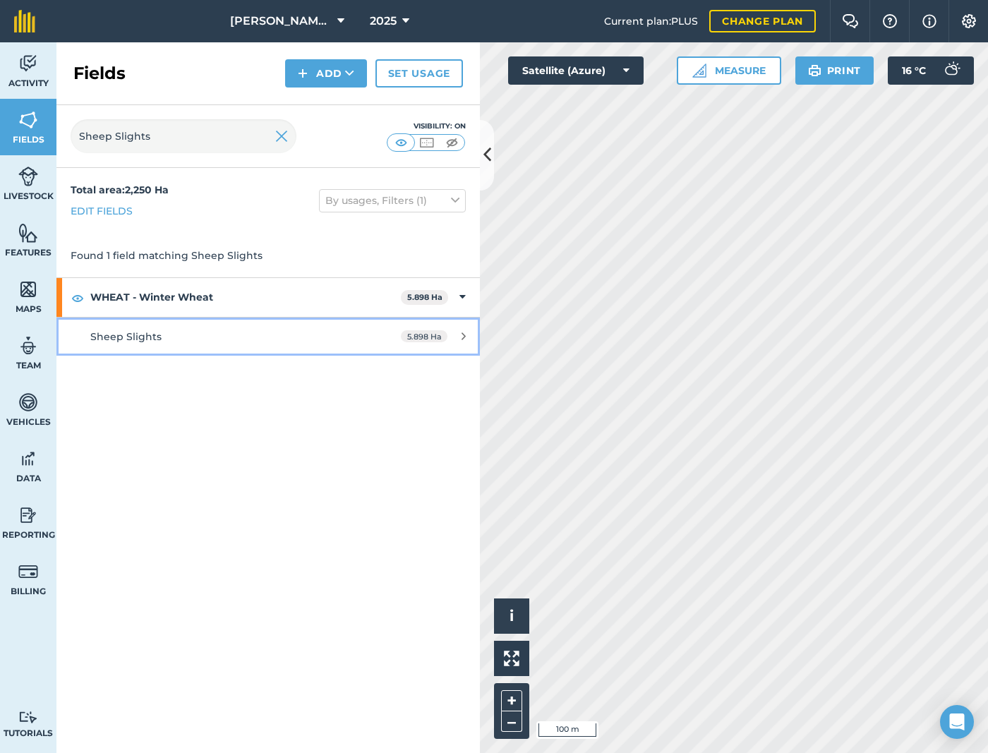
click at [247, 340] on div "Sheep Slights" at bounding box center [222, 337] width 265 height 16
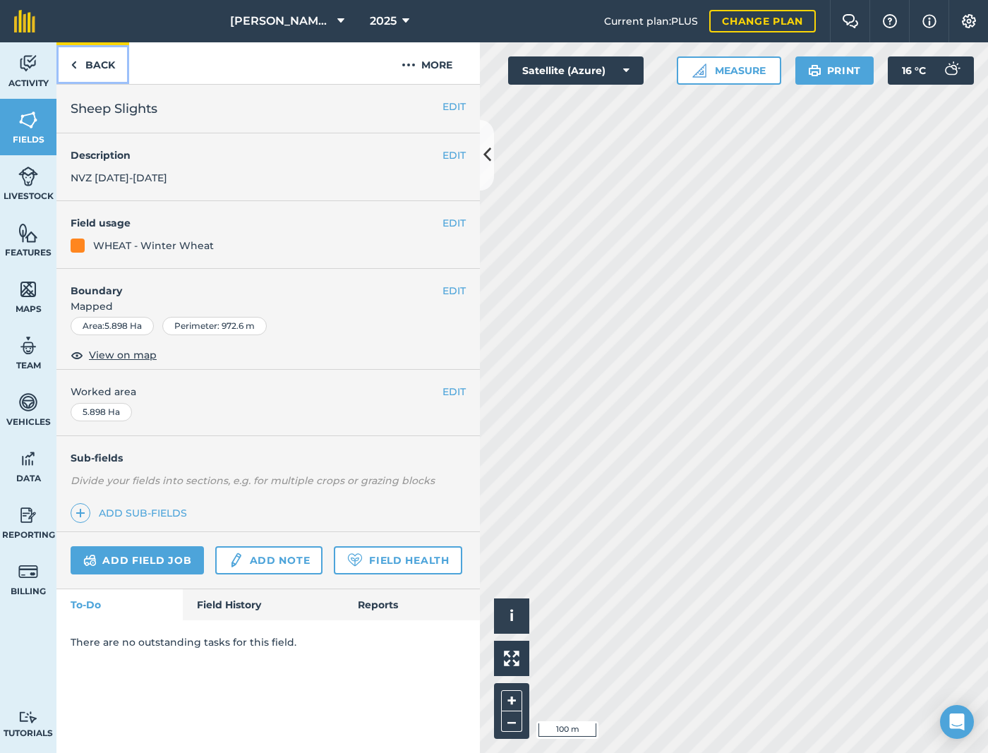
click at [99, 75] on link "Back" at bounding box center [92, 63] width 73 height 42
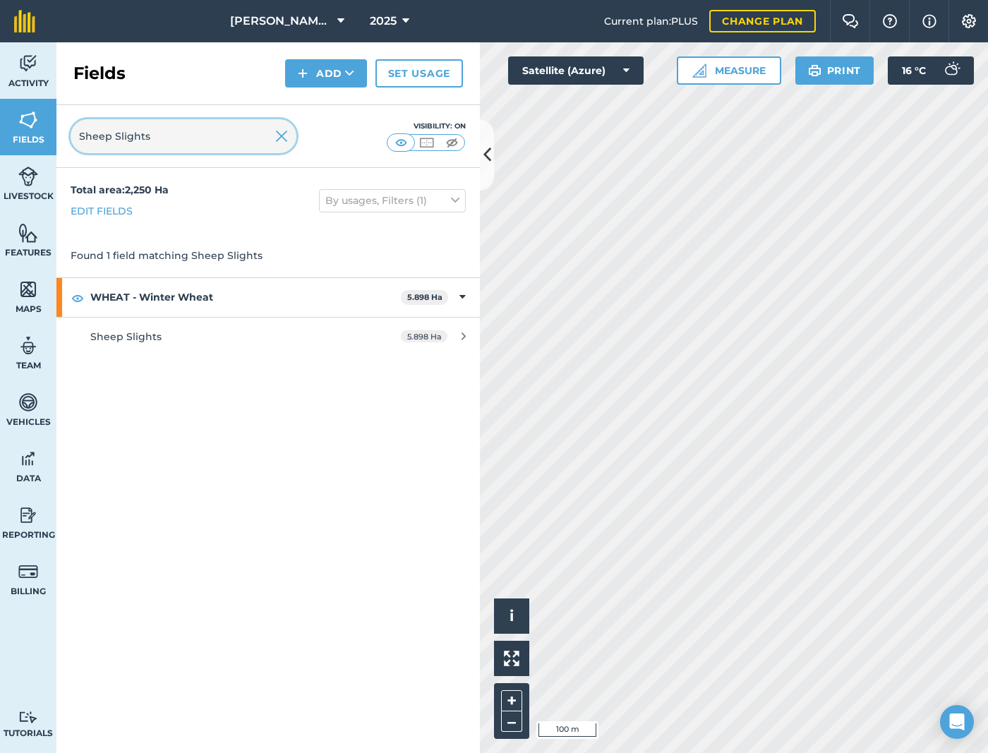
drag, startPoint x: 181, startPoint y: 127, endPoint x: 35, endPoint y: 150, distance: 147.2
click at [36, 150] on div "Activity Fields Livestock Features Maps Team Vehicles Data Reporting Billing Tu…" at bounding box center [494, 397] width 988 height 710
paste input "Cowleaze"
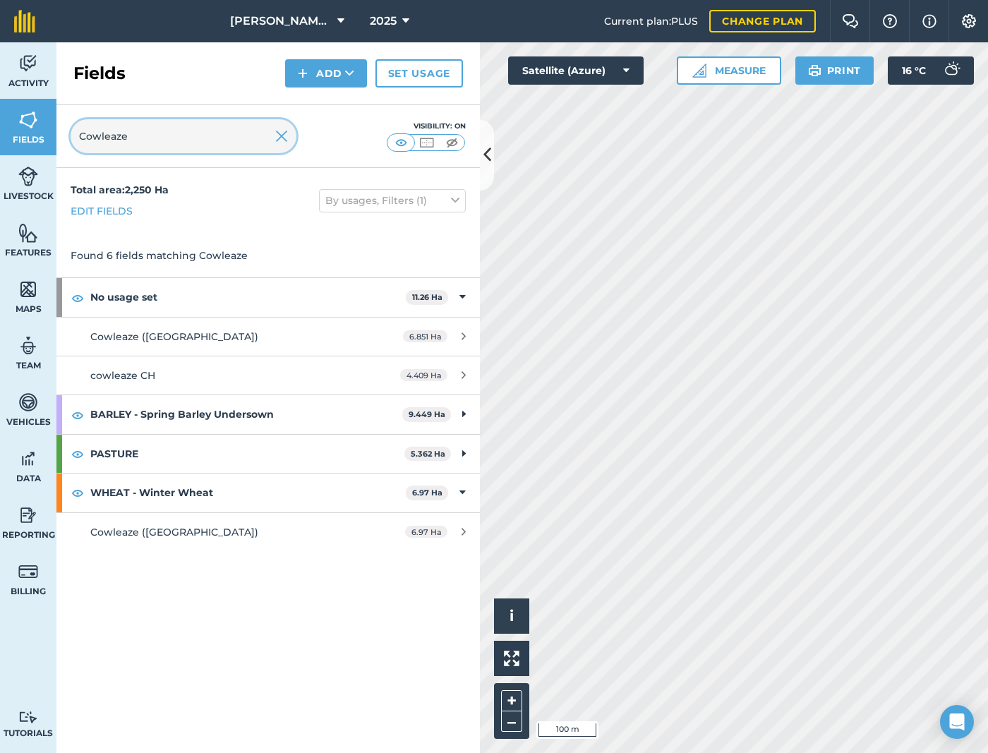
type input "Cowleaze"
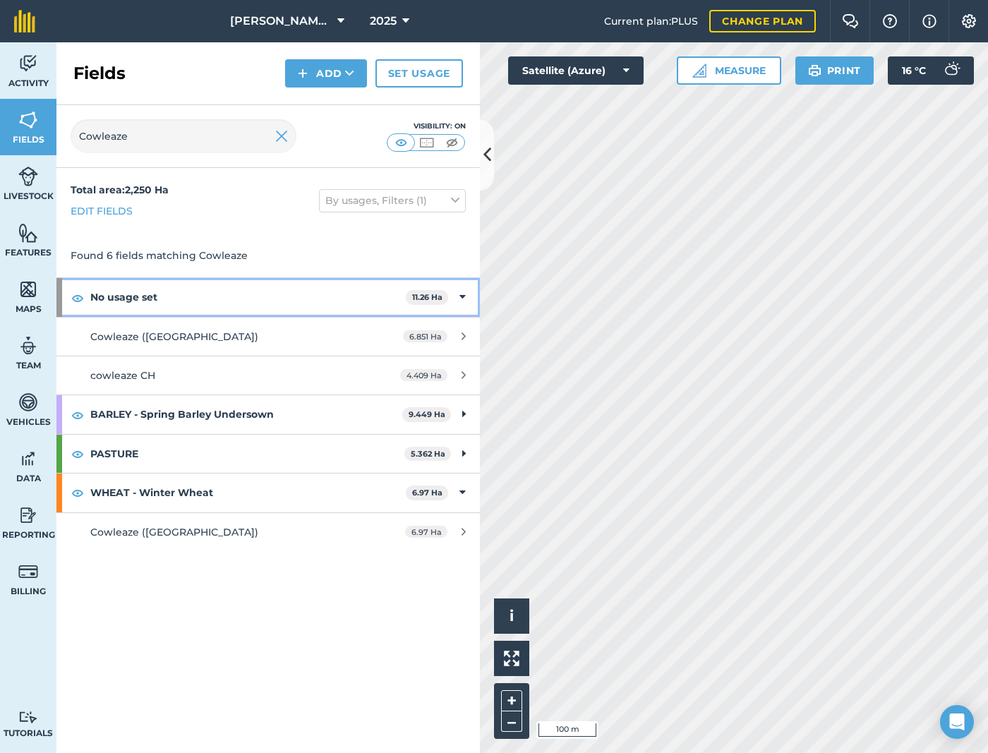
click at [290, 301] on strong "No usage set" at bounding box center [247, 297] width 315 height 38
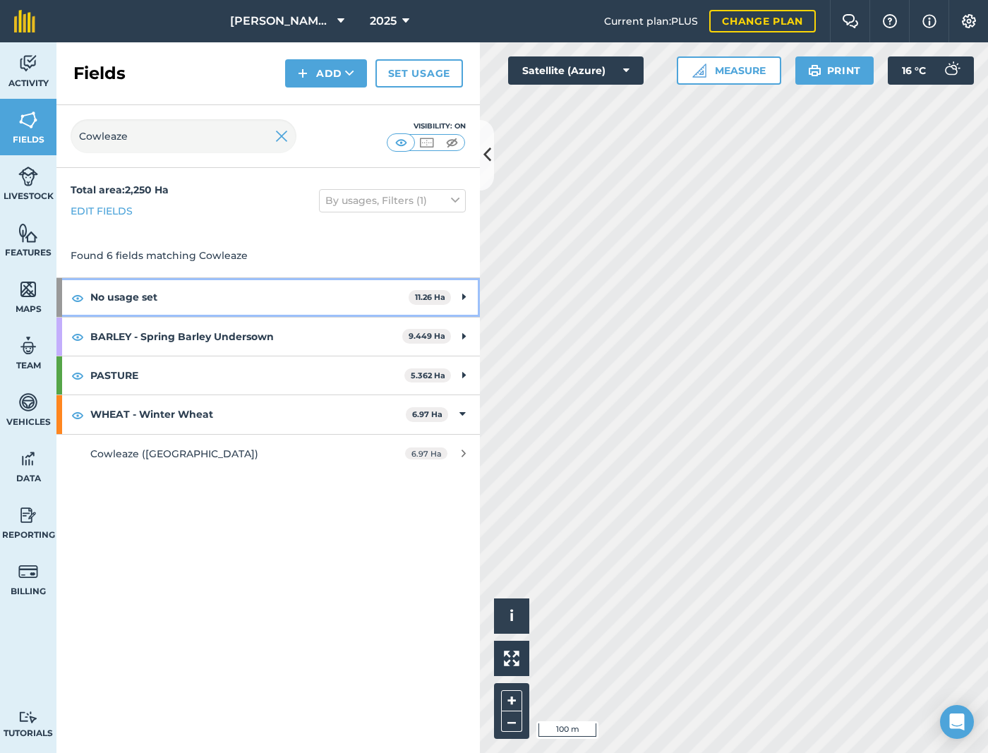
click at [290, 301] on strong "No usage set" at bounding box center [249, 297] width 318 height 38
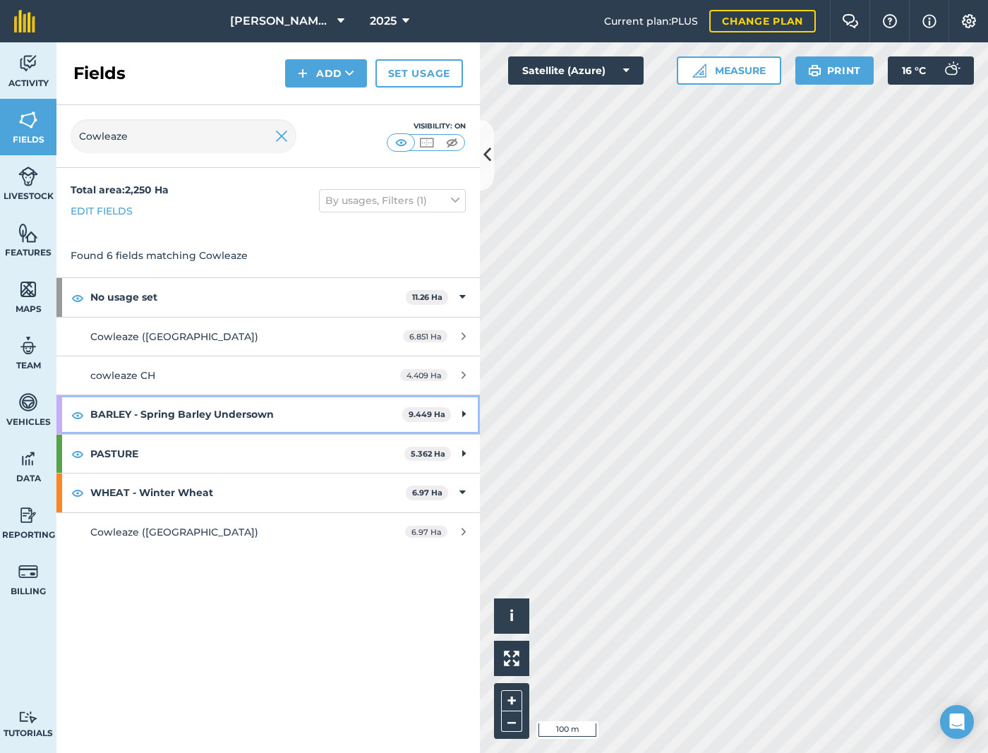
click at [289, 414] on strong "BARLEY - Spring Barley Undersown" at bounding box center [246, 414] width 312 height 38
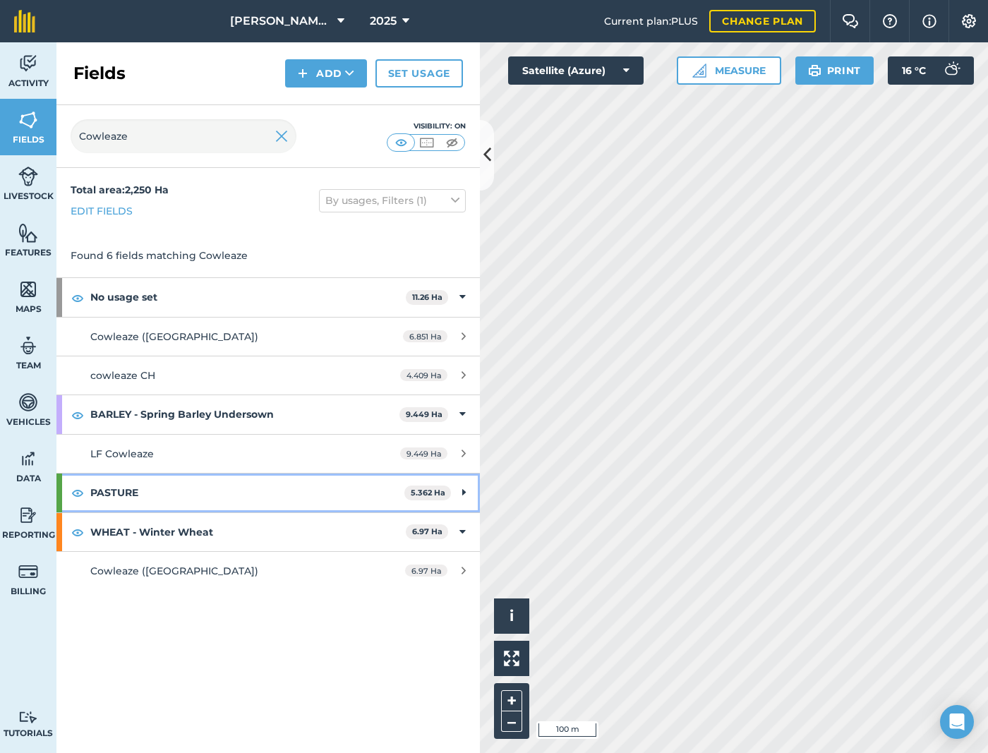
click at [286, 495] on strong "PASTURE" at bounding box center [247, 492] width 314 height 38
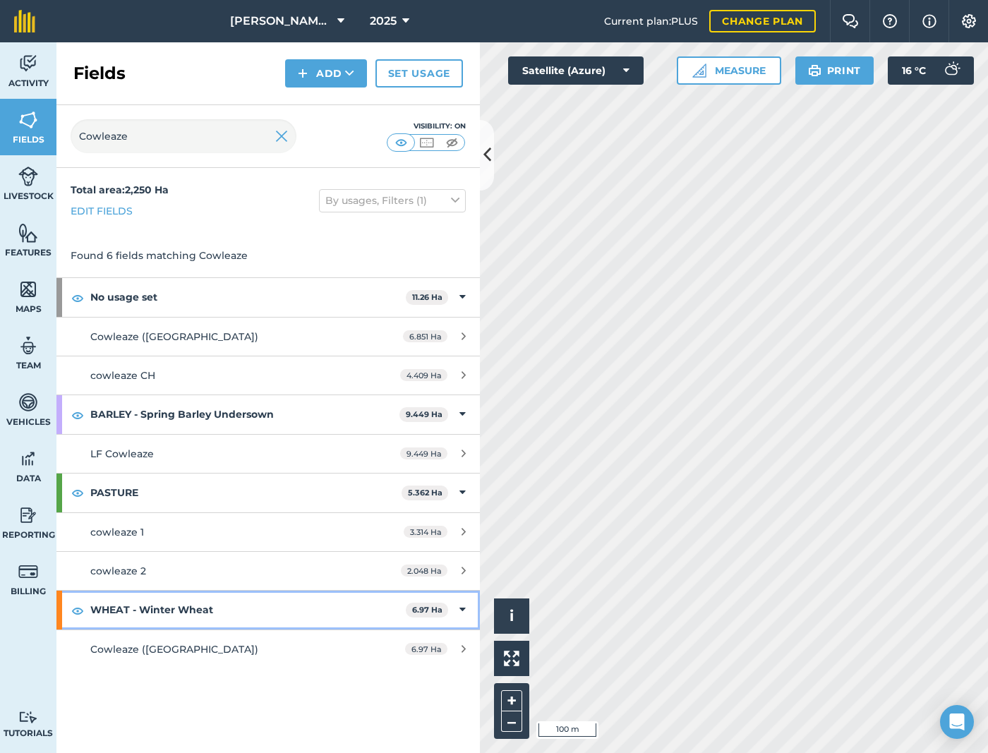
click at [277, 601] on strong "WHEAT - Winter Wheat" at bounding box center [247, 610] width 315 height 38
click at [298, 605] on strong "WHEAT - Winter Wheat" at bounding box center [249, 610] width 318 height 38
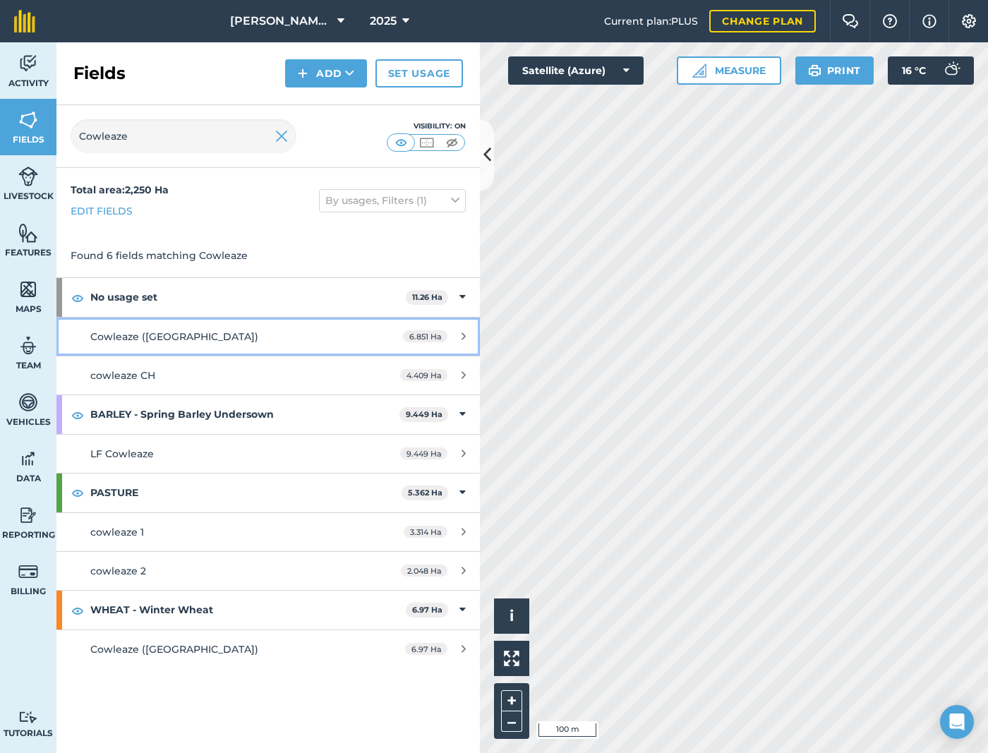
click at [249, 341] on div "Cowleaze ([GEOGRAPHIC_DATA])" at bounding box center [222, 337] width 265 height 16
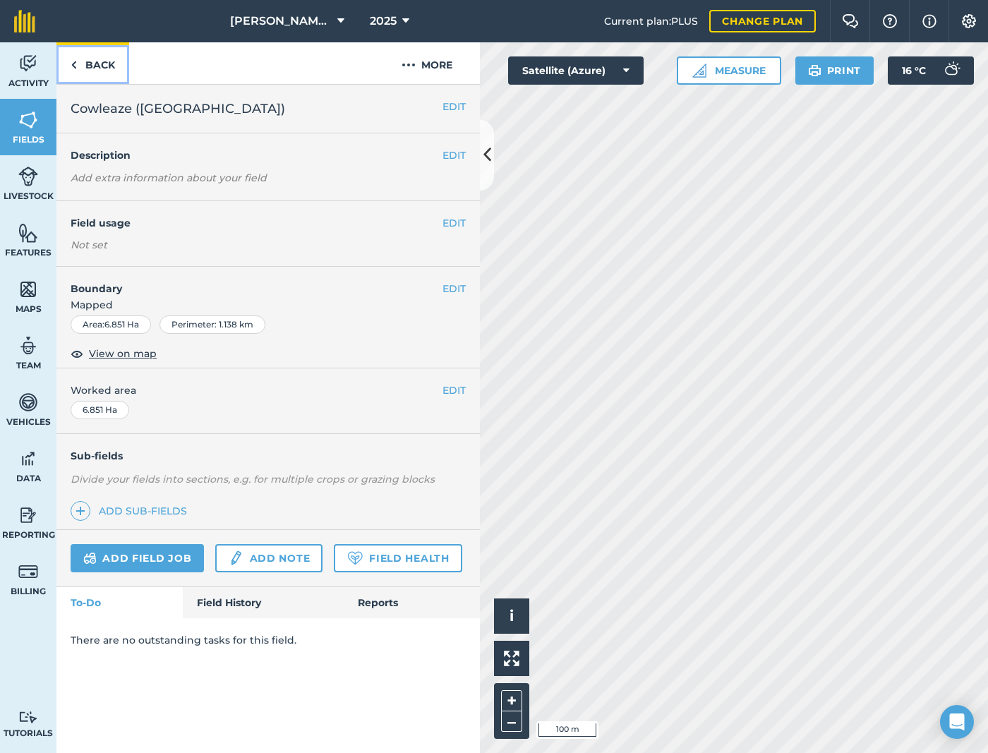
click at [93, 71] on link "Back" at bounding box center [92, 63] width 73 height 42
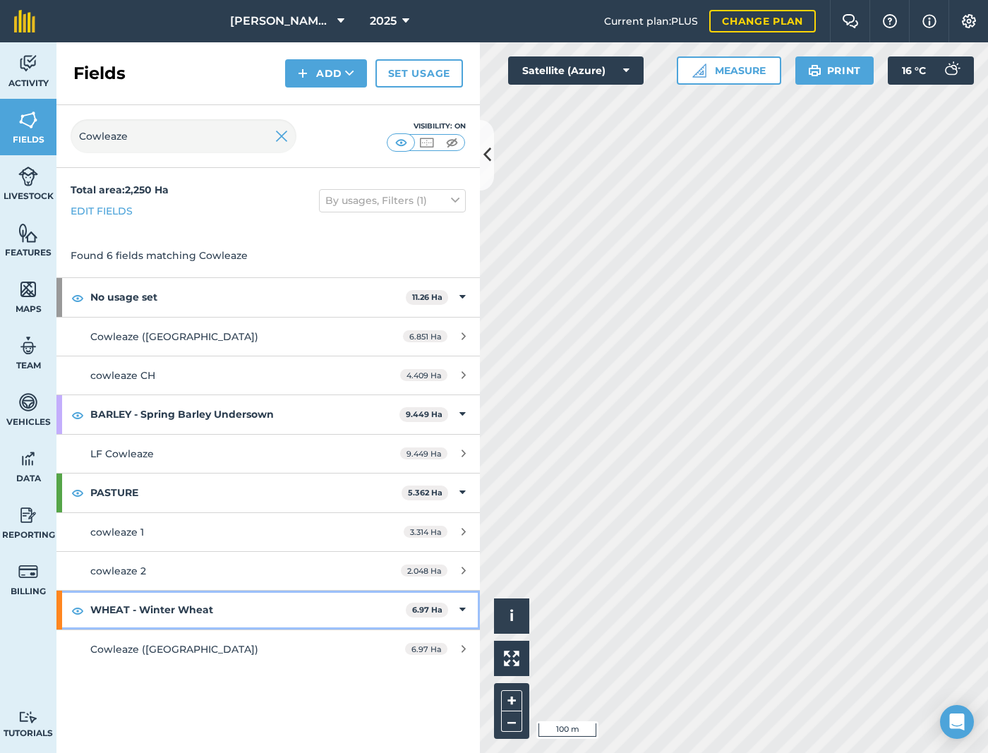
click at [281, 615] on strong "WHEAT - Winter Wheat" at bounding box center [247, 610] width 315 height 38
click at [281, 615] on strong "WHEAT - Winter Wheat" at bounding box center [249, 610] width 318 height 38
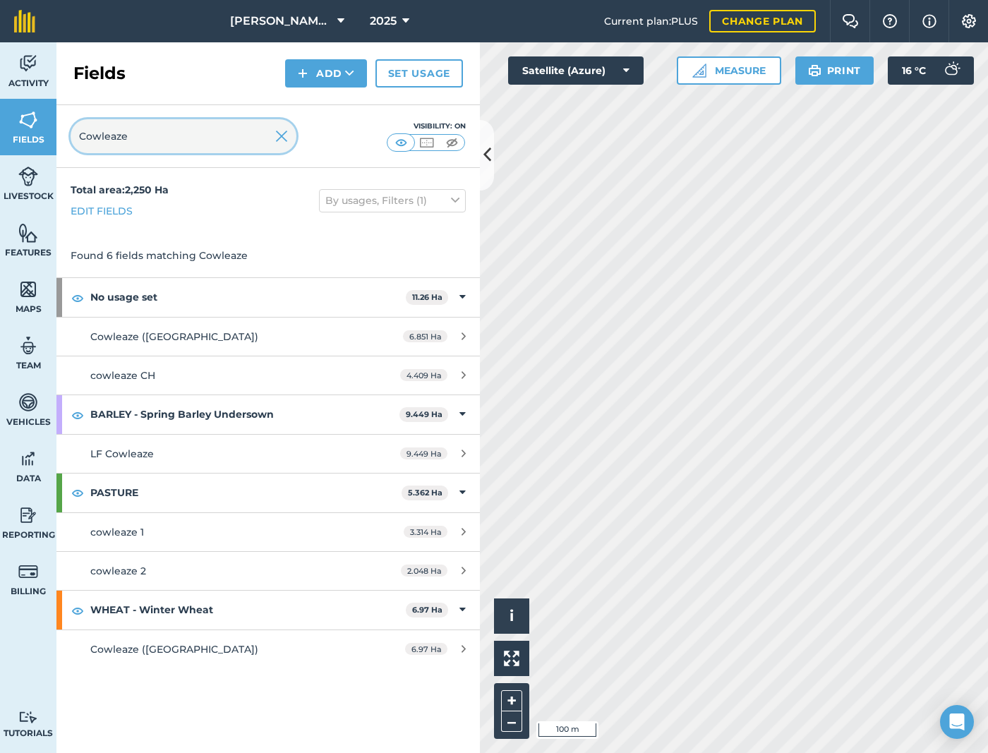
drag, startPoint x: 169, startPoint y: 149, endPoint x: -10, endPoint y: 140, distance: 179.4
click at [0, 140] on html "[PERSON_NAME] LTD 2025 Current plan : PLUS Change plan Farm Chat Help Info Sett…" at bounding box center [494, 376] width 988 height 753
paste input "[PERSON_NAME] [PERSON_NAME]"
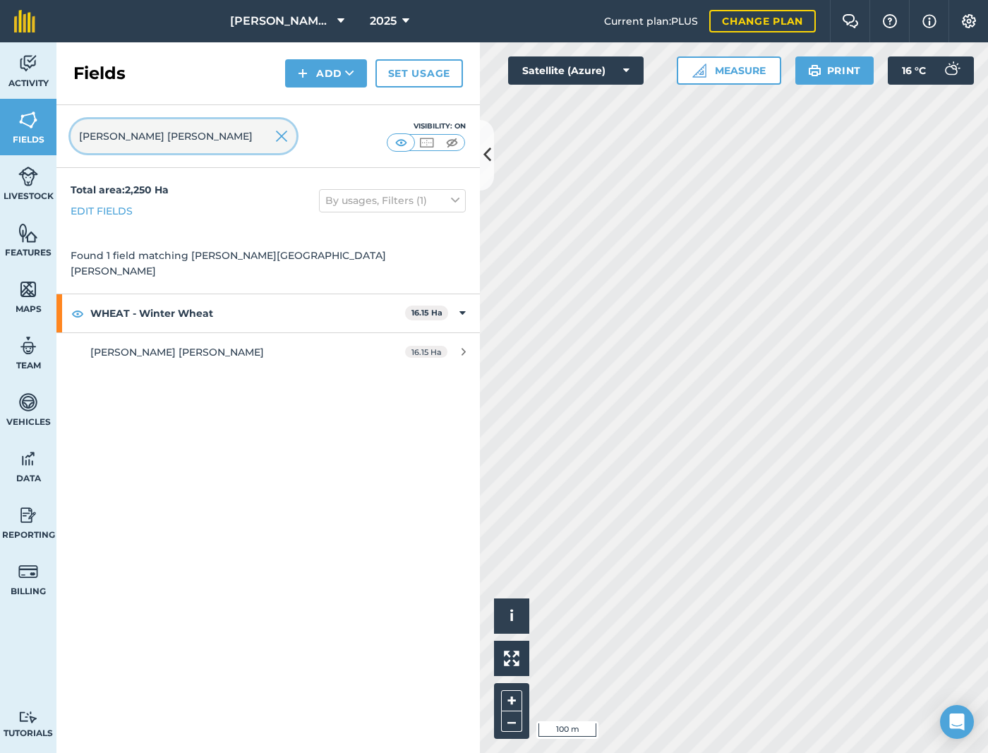
type input "[PERSON_NAME] [PERSON_NAME]"
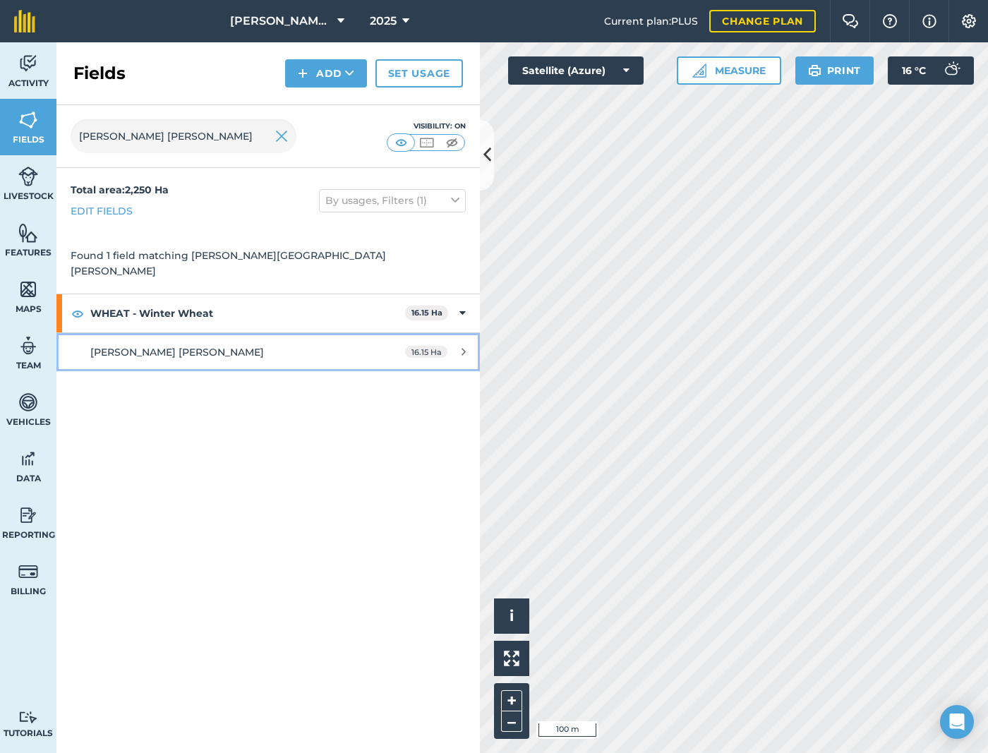
click at [297, 344] on div "[PERSON_NAME] [PERSON_NAME]" at bounding box center [222, 352] width 265 height 16
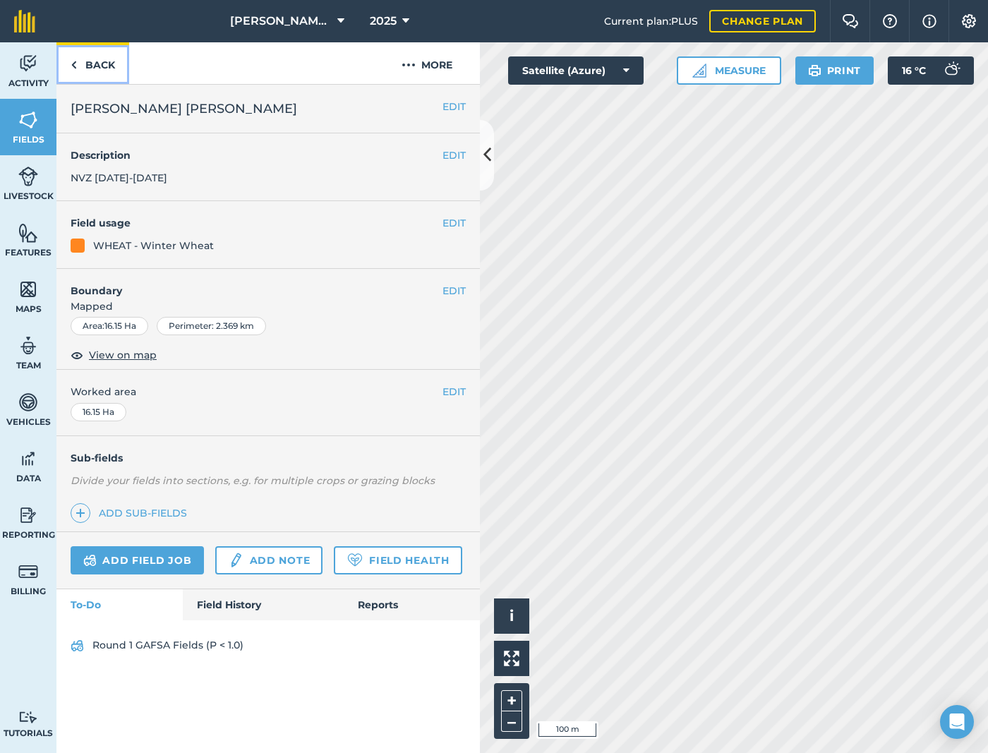
click at [76, 72] on img at bounding box center [74, 64] width 6 height 17
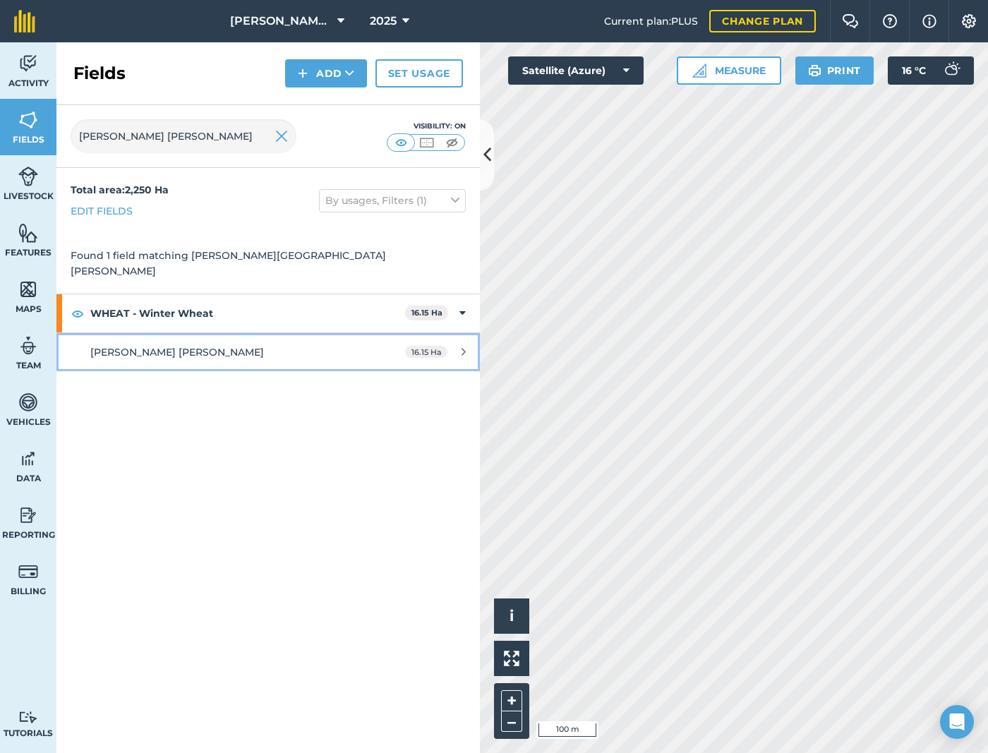
click at [270, 333] on link "[PERSON_NAME] [PERSON_NAME] 16.15 Ha" at bounding box center [267, 352] width 423 height 38
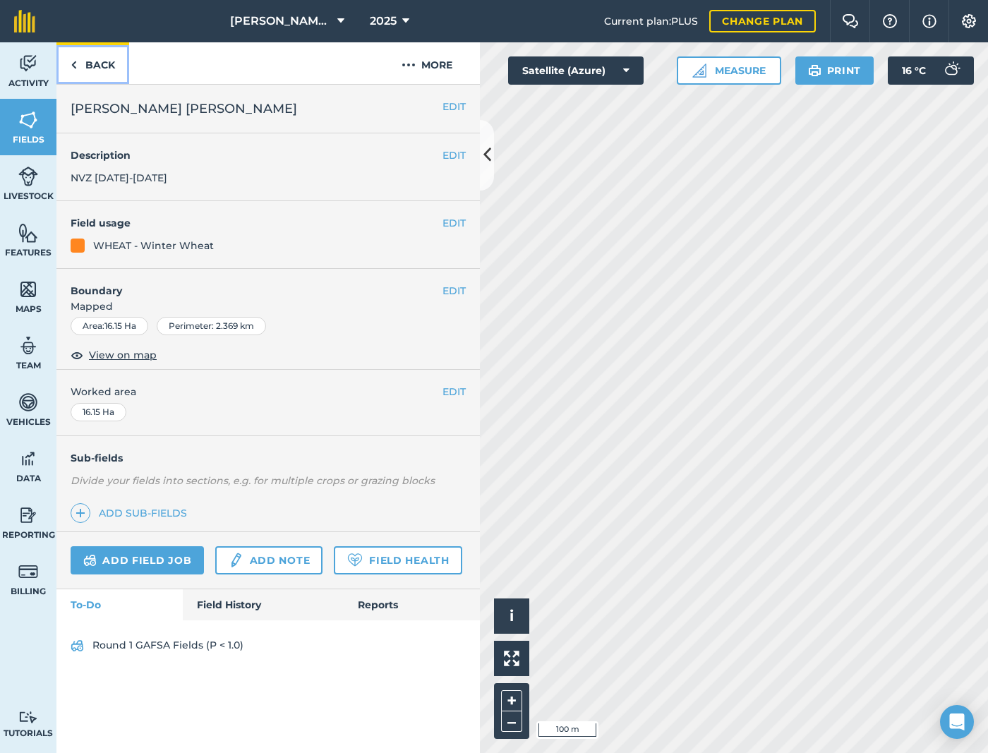
click at [97, 76] on link "Back" at bounding box center [92, 63] width 73 height 42
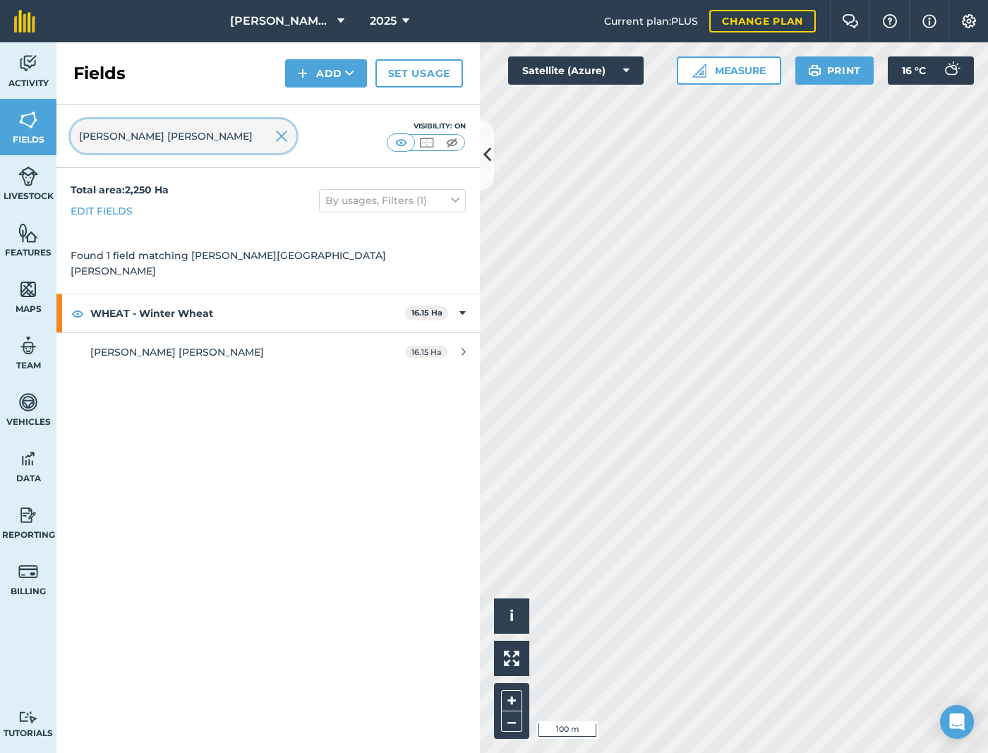
drag, startPoint x: 184, startPoint y: 135, endPoint x: 79, endPoint y: 156, distance: 107.2
click at [79, 156] on div "[PERSON_NAME] [PERSON_NAME] Visibility: On" at bounding box center [267, 136] width 423 height 63
paste input "Cowleaze"
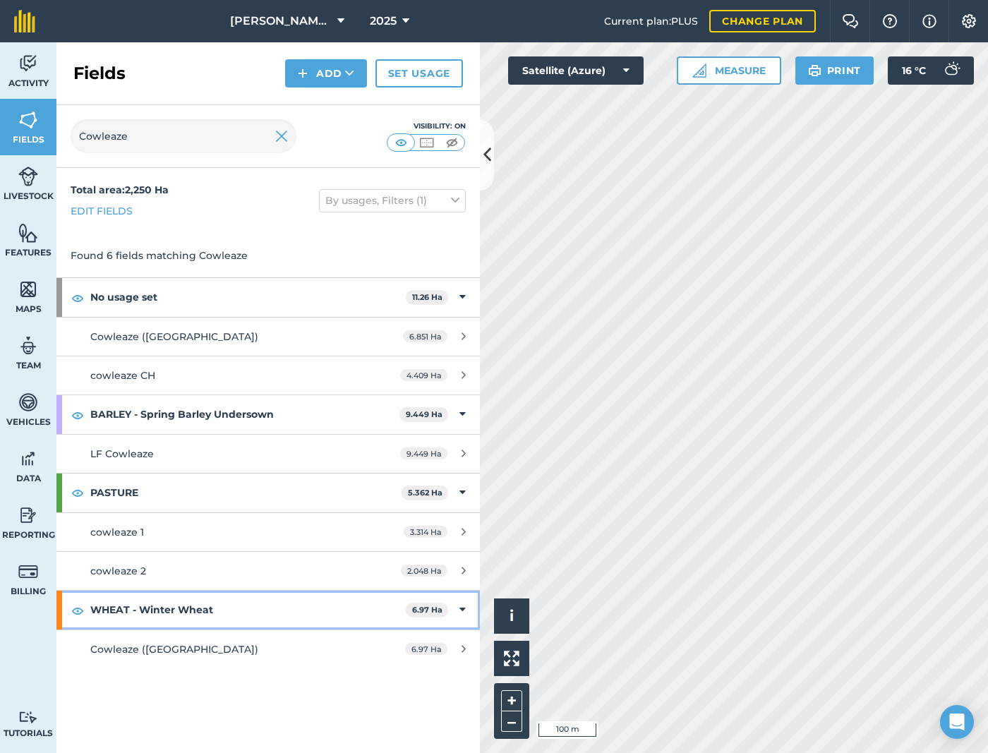
click at [258, 617] on strong "WHEAT - Winter Wheat" at bounding box center [247, 610] width 315 height 38
click at [294, 605] on strong "WHEAT - Winter Wheat" at bounding box center [249, 610] width 318 height 38
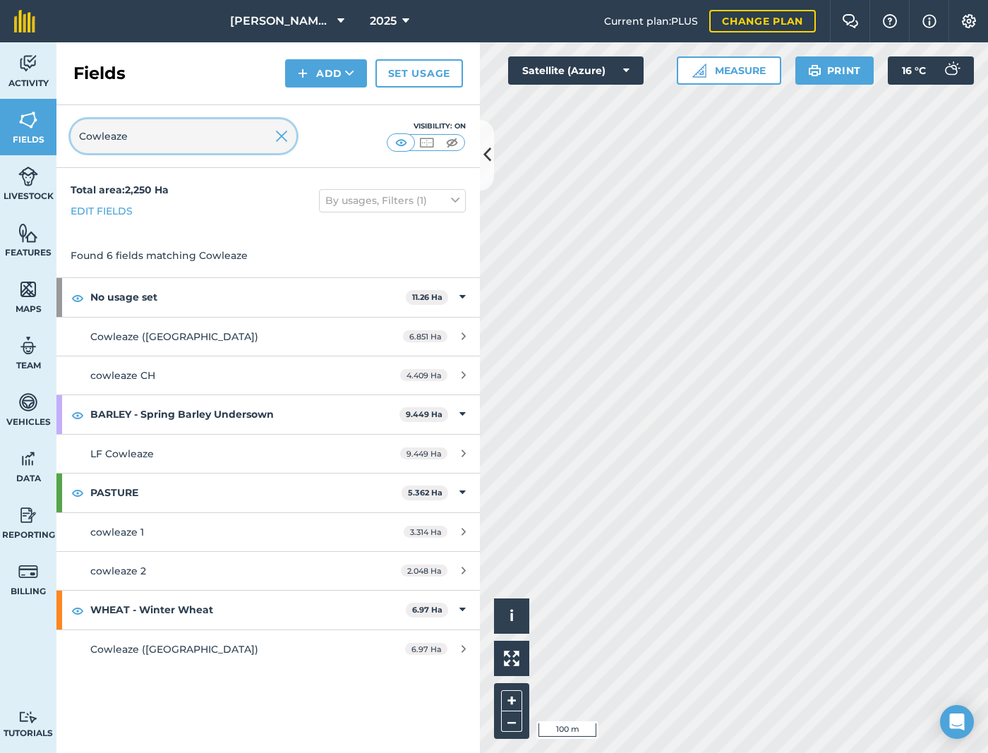
click at [153, 135] on input "Cowleaze" at bounding box center [184, 136] width 226 height 34
drag, startPoint x: 154, startPoint y: 141, endPoint x: 80, endPoint y: 139, distance: 74.1
click at [80, 139] on input "Cowleaze" at bounding box center [184, 136] width 226 height 34
paste input "Higher [PERSON_NAME]"
type input "Higher [PERSON_NAME]"
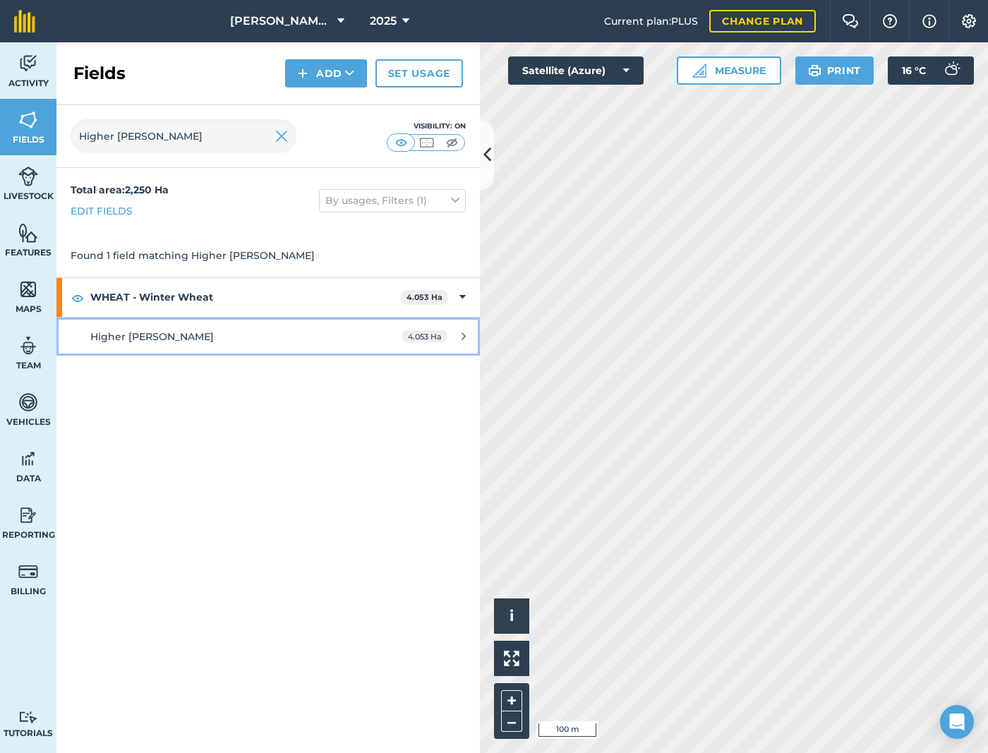
click at [290, 347] on link "Higher [PERSON_NAME] 4.053 Ha" at bounding box center [267, 336] width 423 height 38
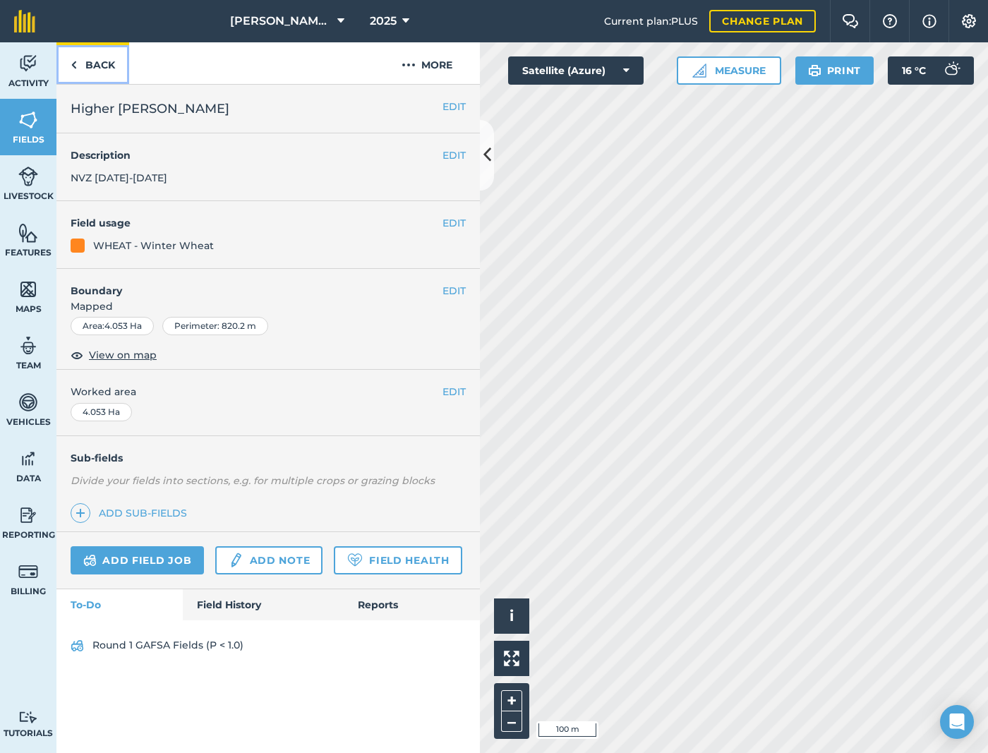
click at [80, 62] on link "Back" at bounding box center [92, 63] width 73 height 42
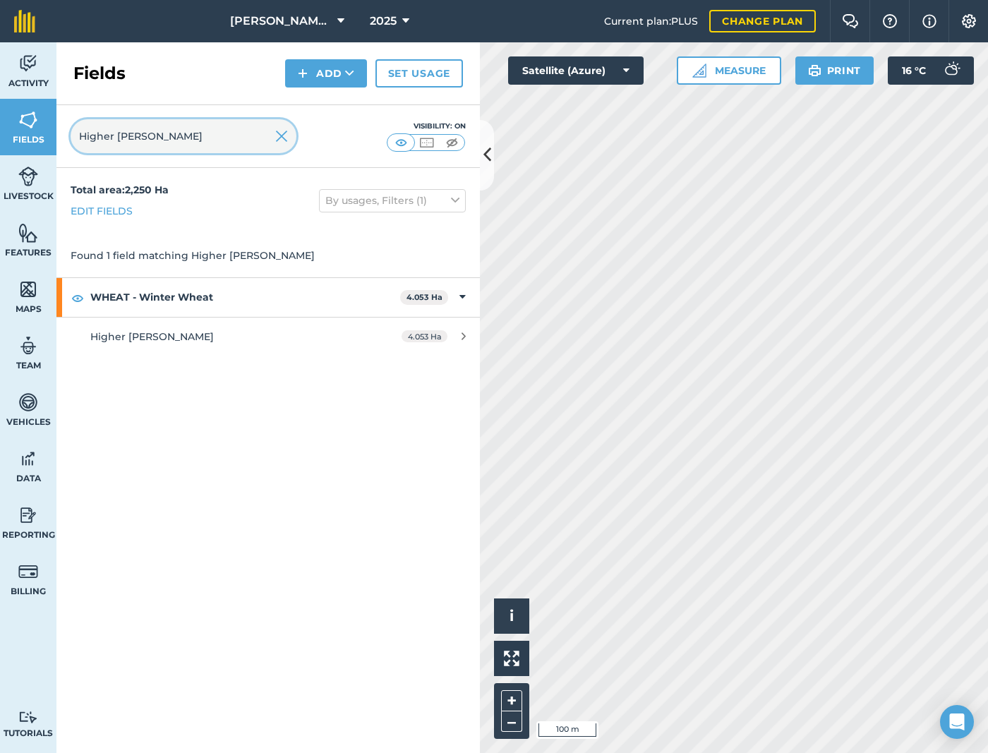
drag, startPoint x: 159, startPoint y: 139, endPoint x: 47, endPoint y: 139, distance: 112.2
click at [47, 139] on div "Activity Fields Livestock Features Maps Team Vehicles Data Reporting Billing Tu…" at bounding box center [494, 397] width 988 height 710
paste input "Middle"
type input "Middle [PERSON_NAME]"
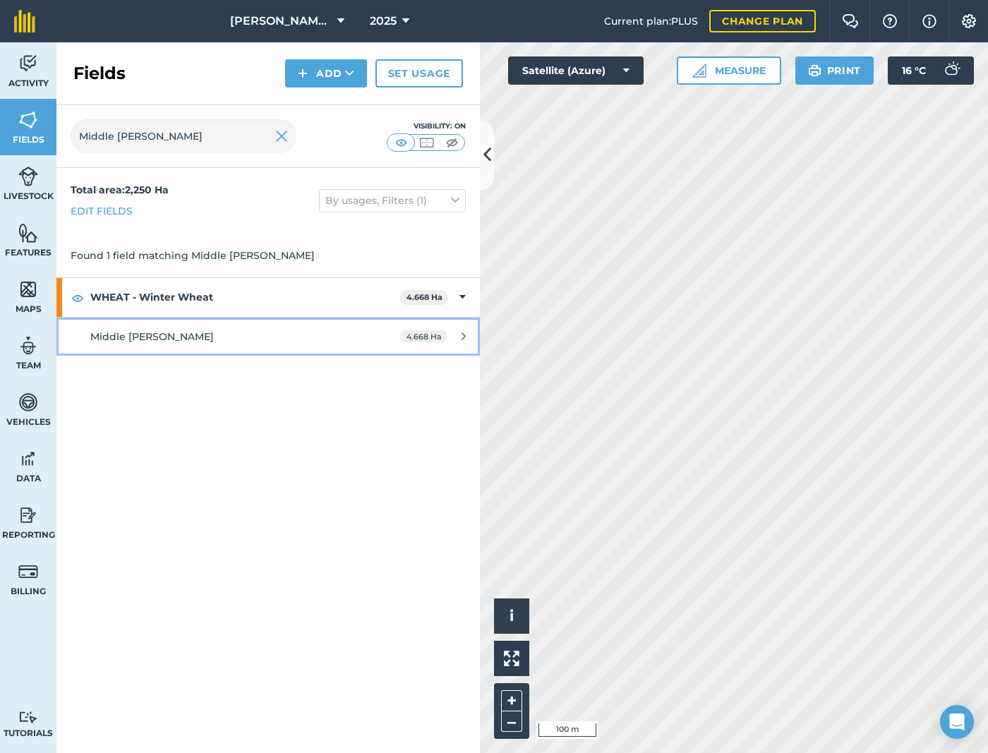
click at [251, 336] on div "Middle [PERSON_NAME]" at bounding box center [222, 337] width 265 height 16
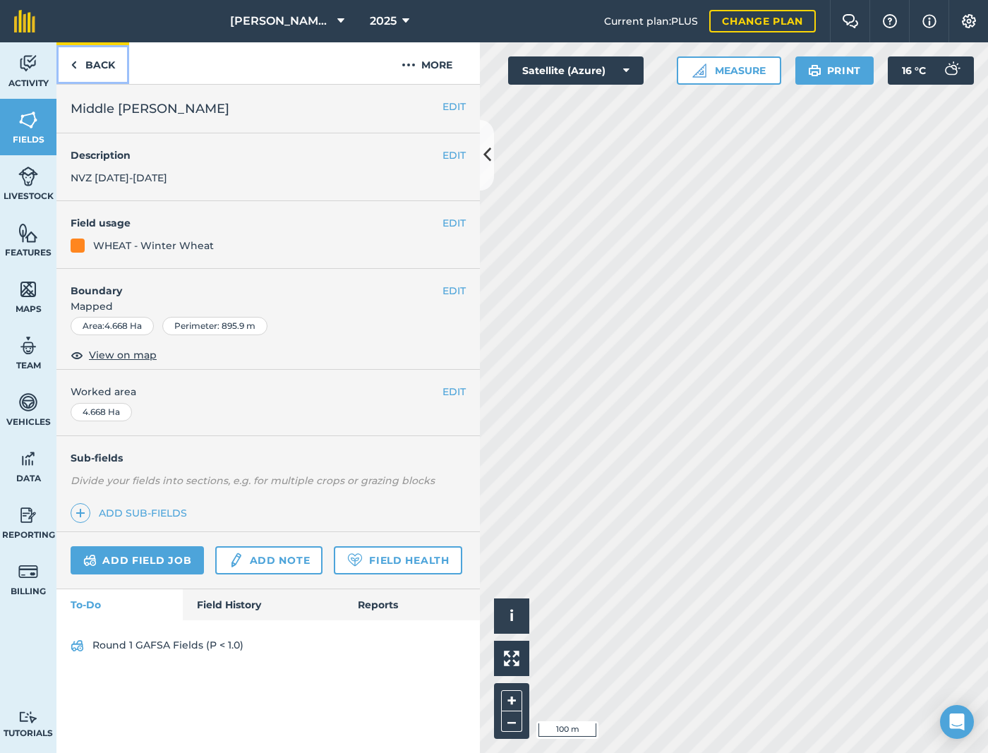
click at [97, 65] on link "Back" at bounding box center [92, 63] width 73 height 42
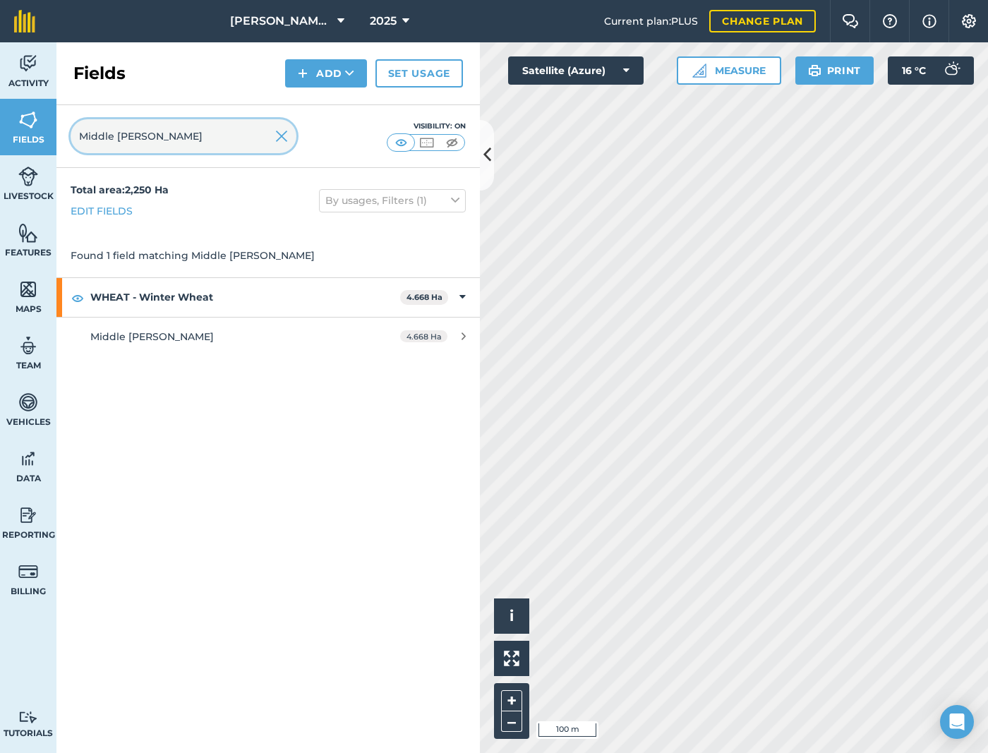
drag, startPoint x: 108, startPoint y: 145, endPoint x: -10, endPoint y: 142, distance: 117.9
click at [0, 142] on html "[PERSON_NAME] LTD 2025 Current plan : PLUS Change plan Farm Chat Help Info Sett…" at bounding box center [494, 376] width 988 height 753
paste input "[PERSON_NAME]"
type input "[PERSON_NAME]"
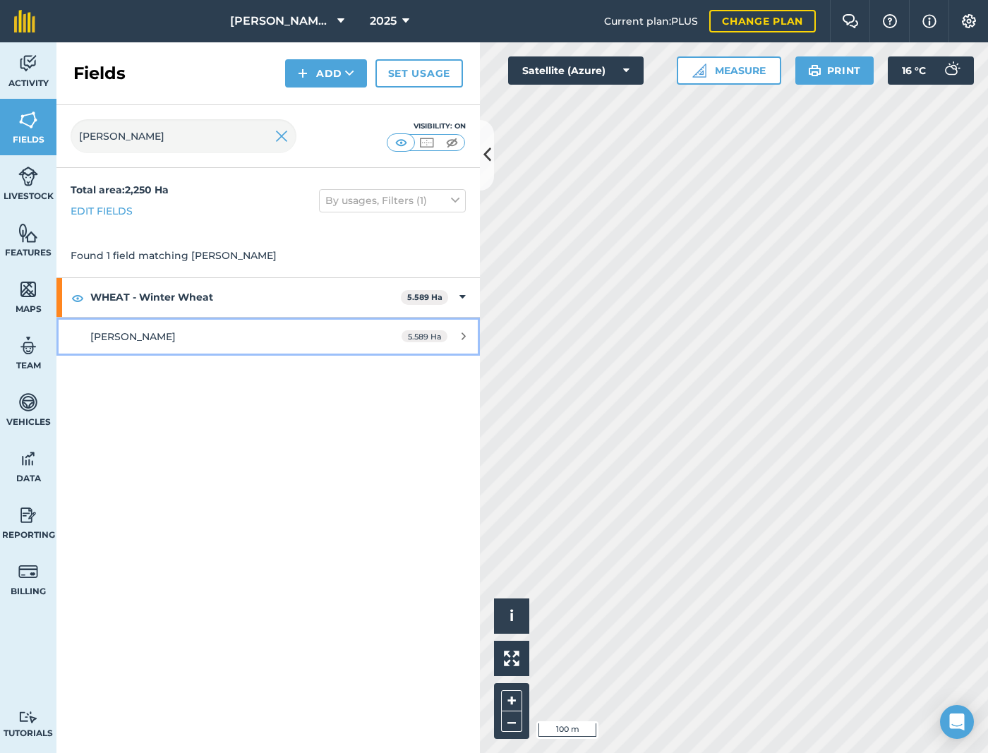
click at [224, 326] on link "[PERSON_NAME] 5.589 Ha" at bounding box center [267, 336] width 423 height 38
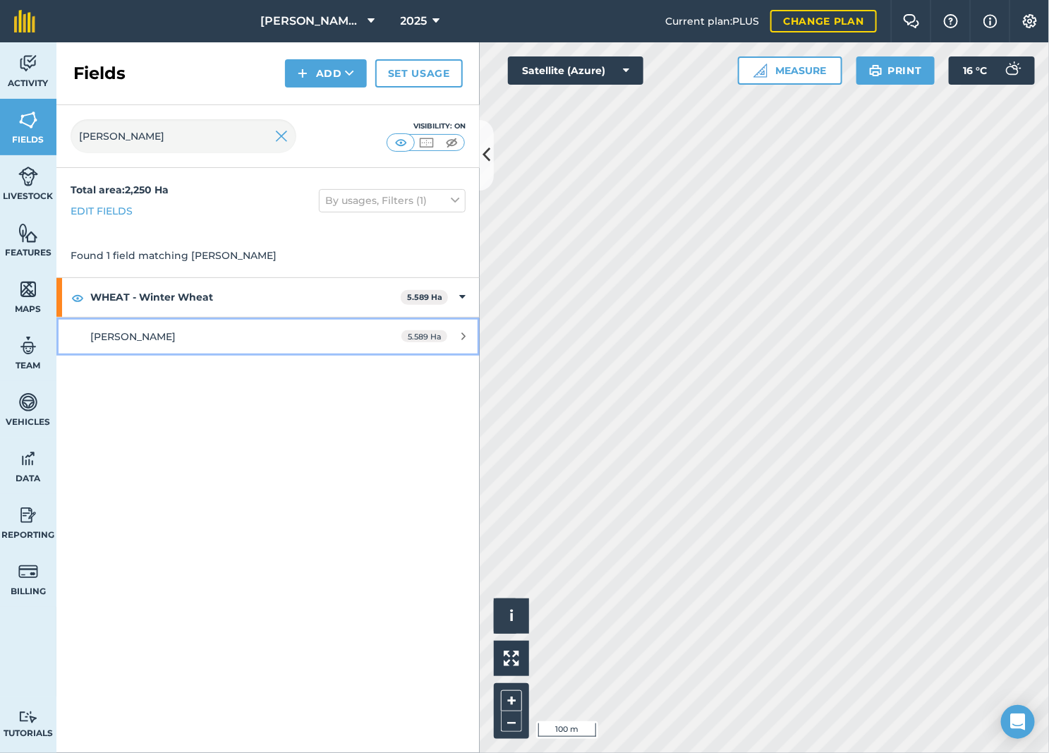
click at [318, 326] on link "[PERSON_NAME] 5.589 Ha" at bounding box center [267, 336] width 423 height 38
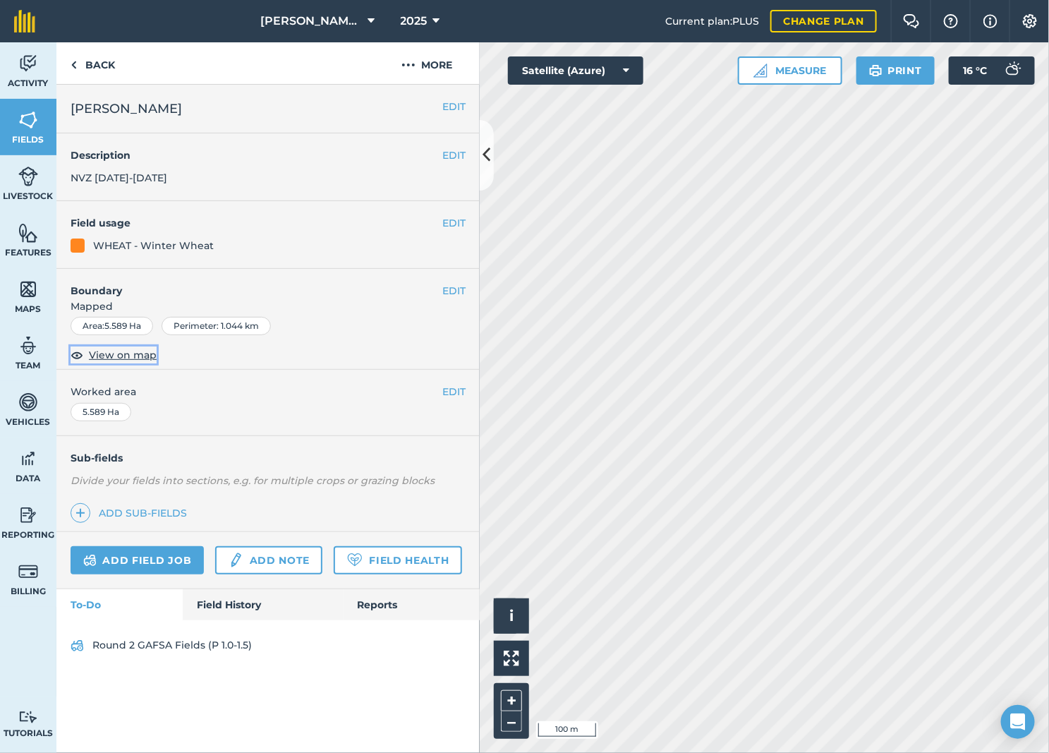
click at [138, 363] on button "View on map" at bounding box center [114, 354] width 86 height 17
click at [515, 723] on button "–" at bounding box center [511, 721] width 21 height 20
click at [255, 609] on link "Field History" at bounding box center [263, 604] width 160 height 31
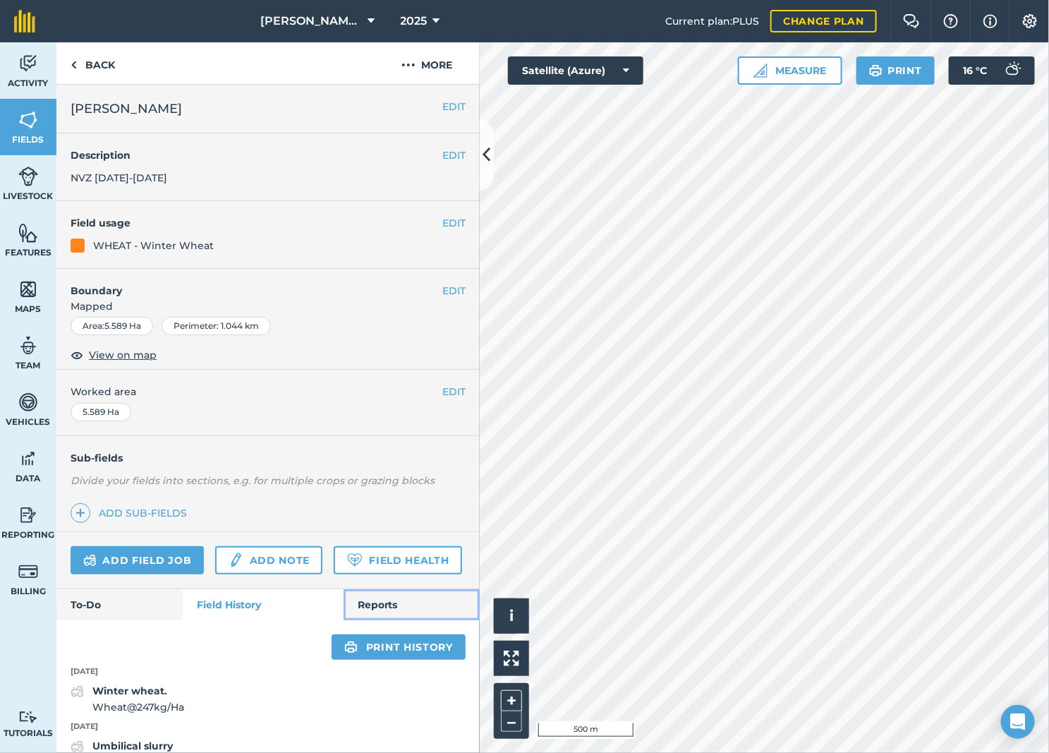
click at [369, 620] on link "Reports" at bounding box center [412, 604] width 136 height 31
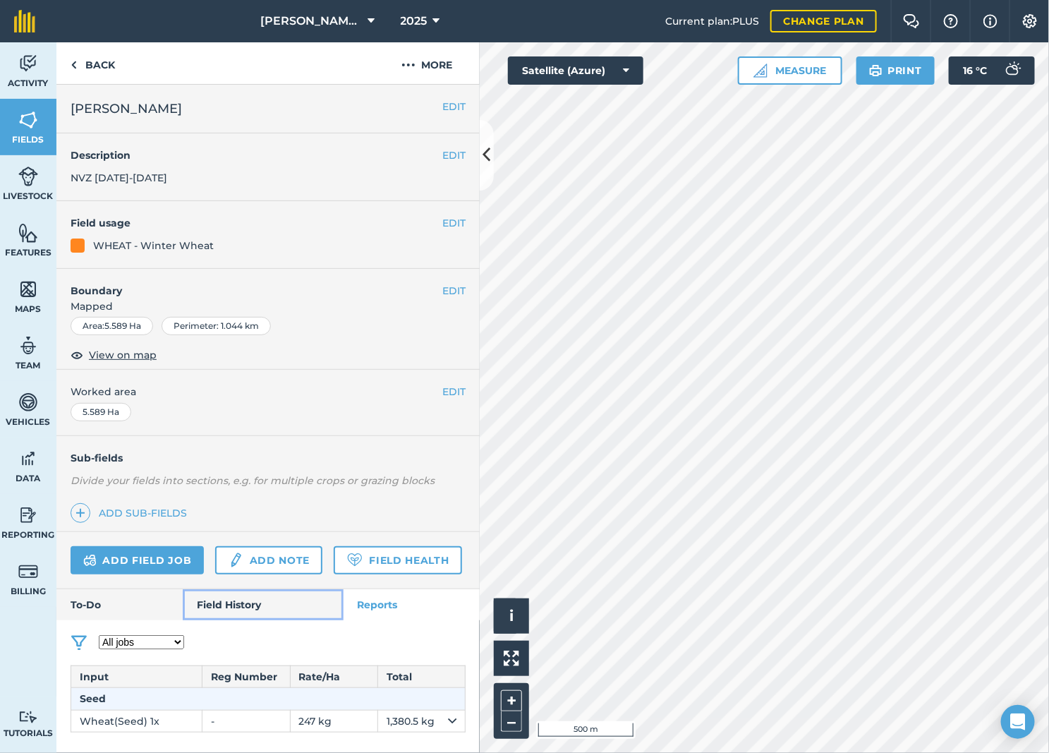
click at [235, 600] on link "Field History" at bounding box center [263, 604] width 160 height 31
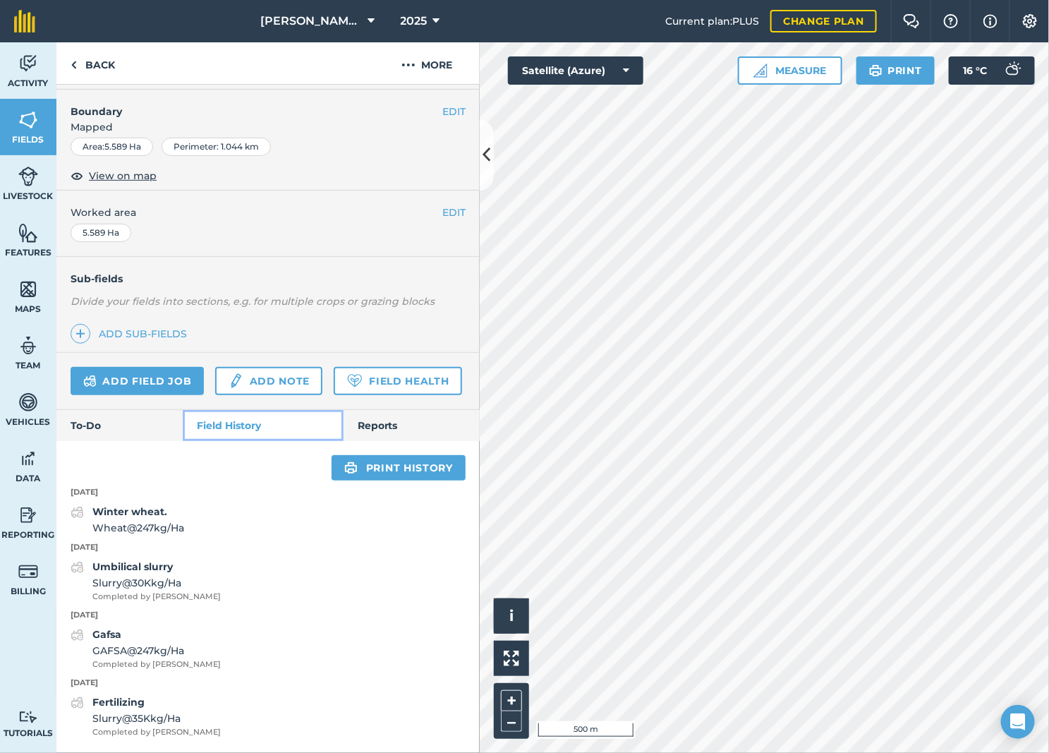
scroll to position [219, 0]
drag, startPoint x: 389, startPoint y: 420, endPoint x: 381, endPoint y: 424, distance: 8.8
click at [389, 418] on link "Reports" at bounding box center [412, 425] width 136 height 31
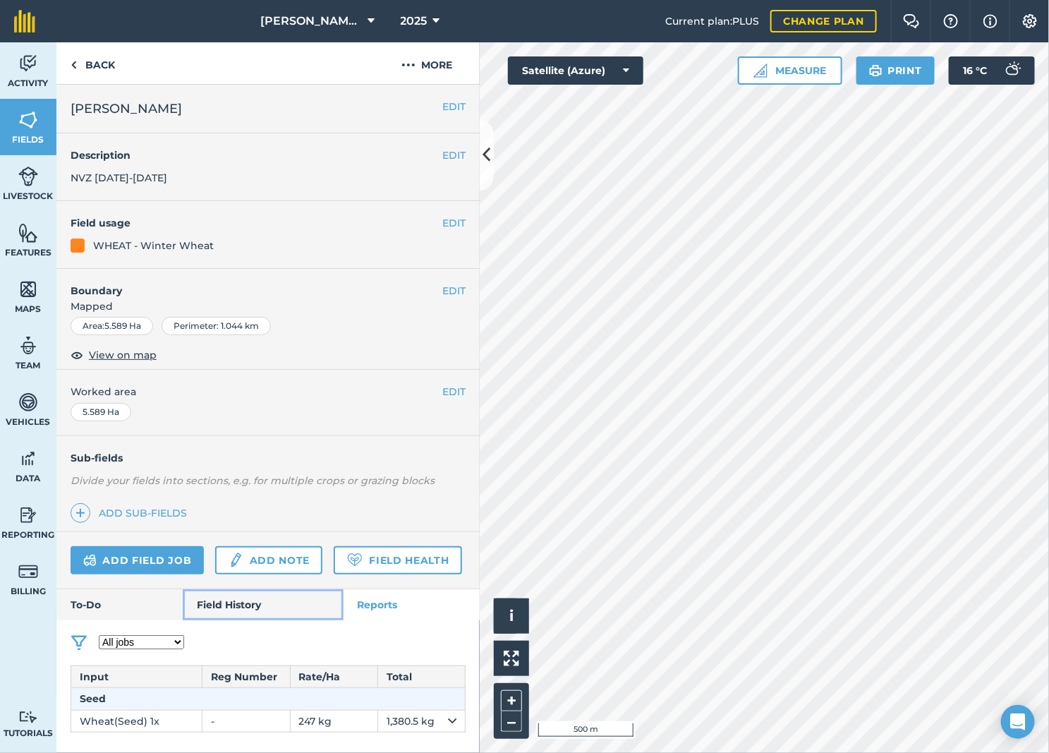
click at [248, 600] on link "Field History" at bounding box center [263, 604] width 160 height 31
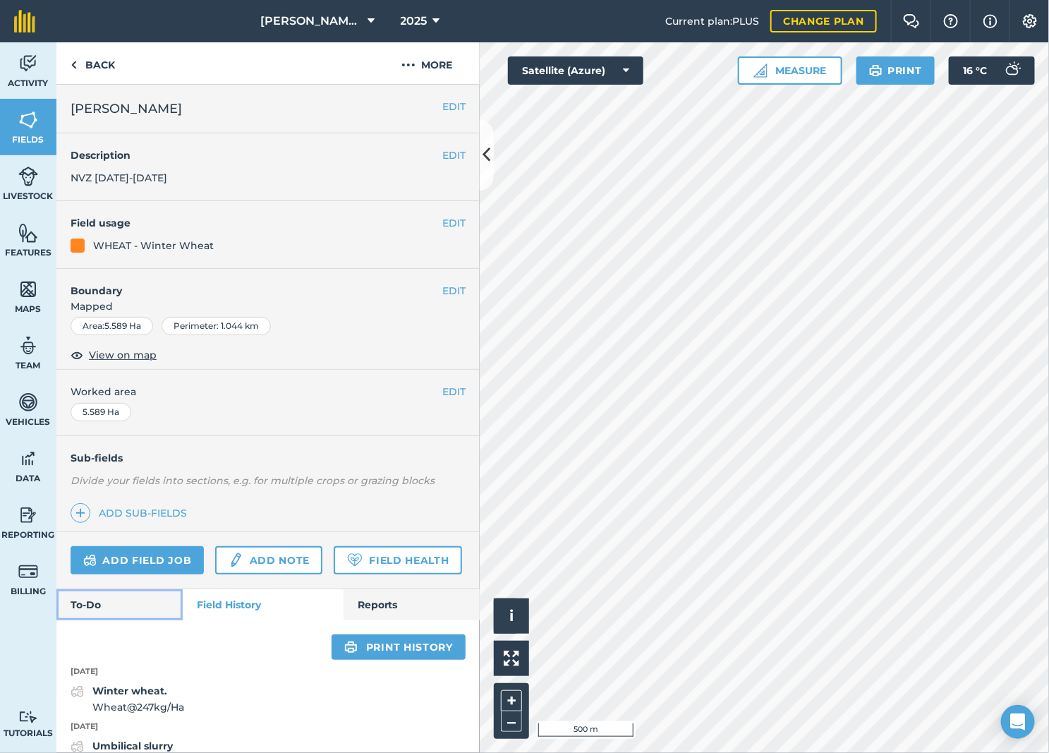
click at [110, 620] on link "To-Do" at bounding box center [119, 604] width 126 height 31
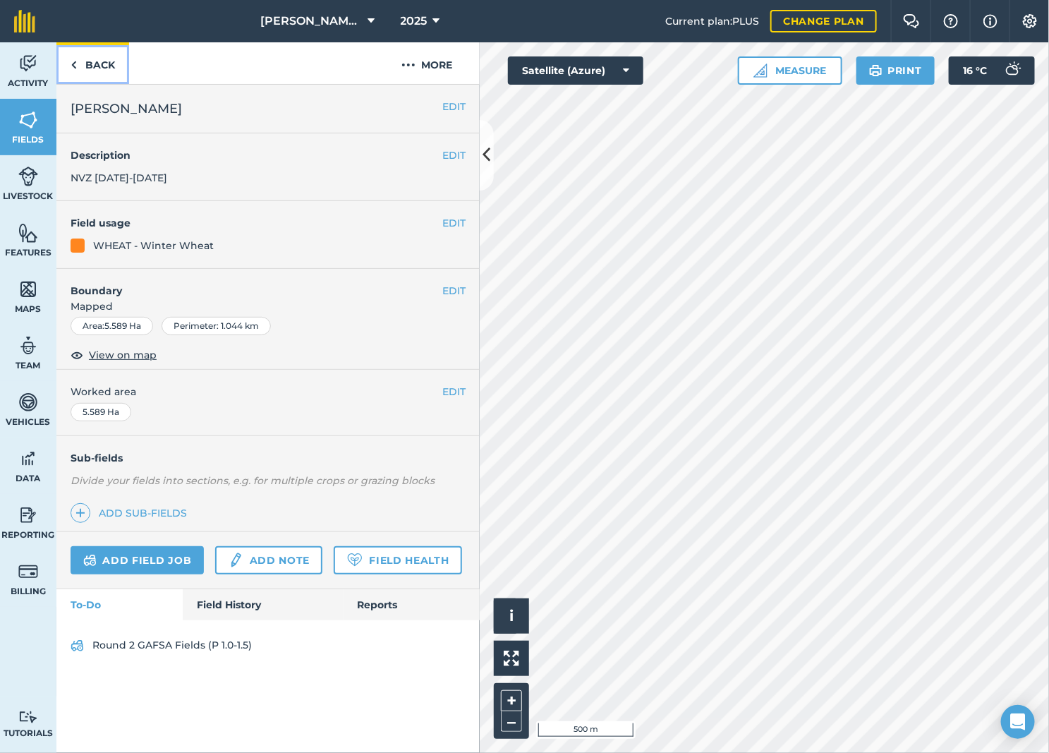
click at [75, 59] on img at bounding box center [74, 64] width 6 height 17
click at [101, 69] on link "Back" at bounding box center [92, 63] width 73 height 42
click at [99, 68] on link "Back" at bounding box center [92, 63] width 73 height 42
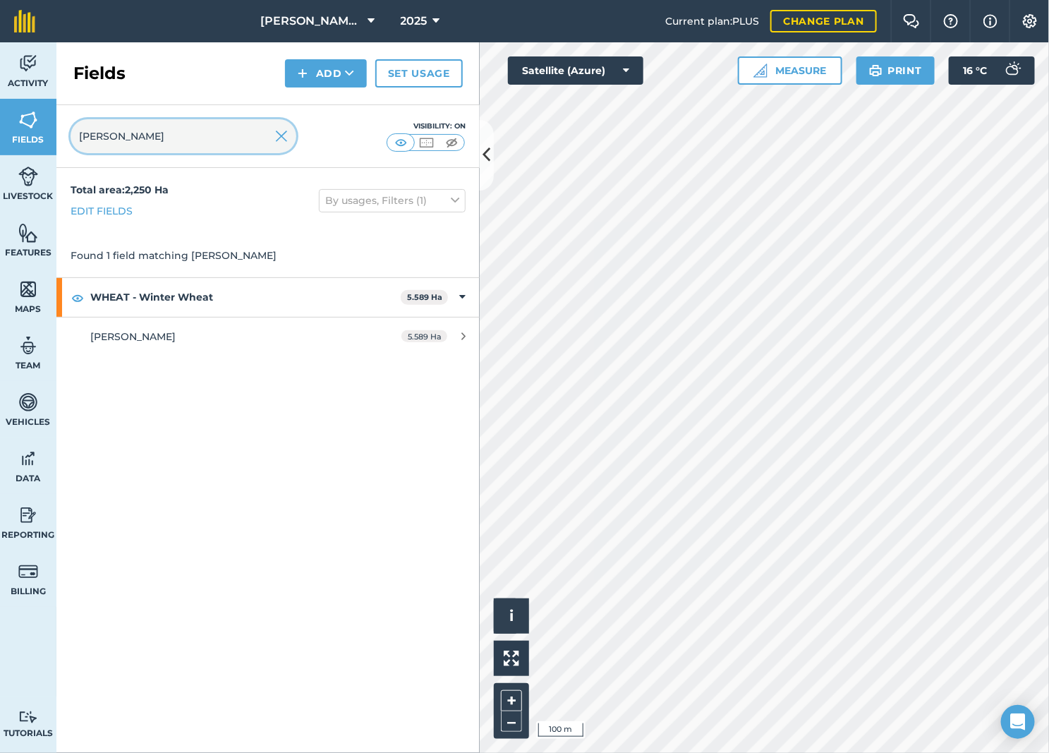
drag, startPoint x: 152, startPoint y: 132, endPoint x: 48, endPoint y: 155, distance: 106.3
click at [48, 155] on div "Activity Fields Livestock Features Maps Team Vehicles Data Reporting Billing Tu…" at bounding box center [524, 397] width 1049 height 710
paste input "[PERSON_NAME] House"
type input "[PERSON_NAME] House"
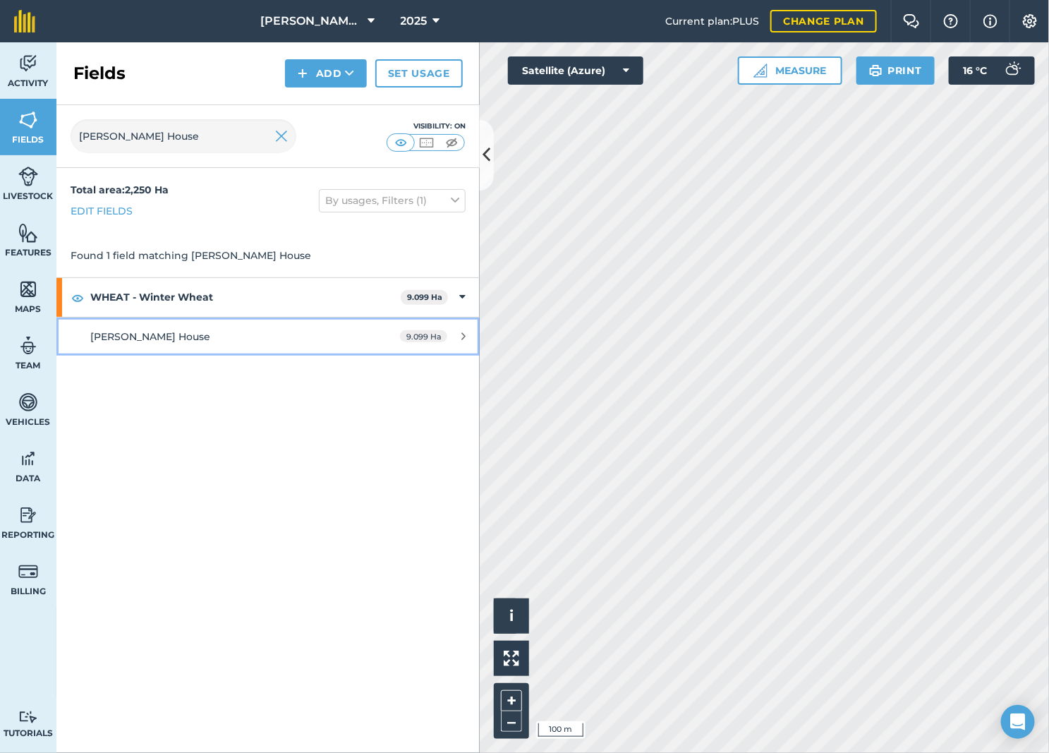
click at [249, 332] on div "[PERSON_NAME] House" at bounding box center [222, 337] width 265 height 16
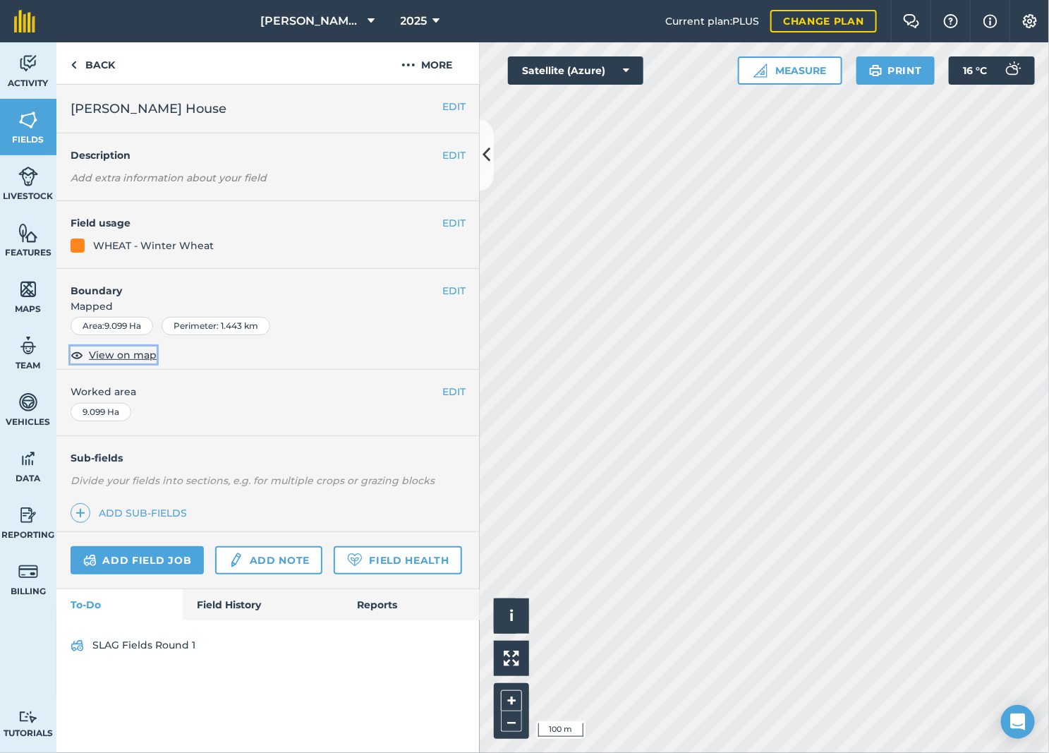
click at [134, 356] on span "View on map" at bounding box center [123, 355] width 68 height 16
click at [502, 727] on button "–" at bounding box center [511, 721] width 21 height 20
click at [502, 728] on button "–" at bounding box center [511, 721] width 21 height 20
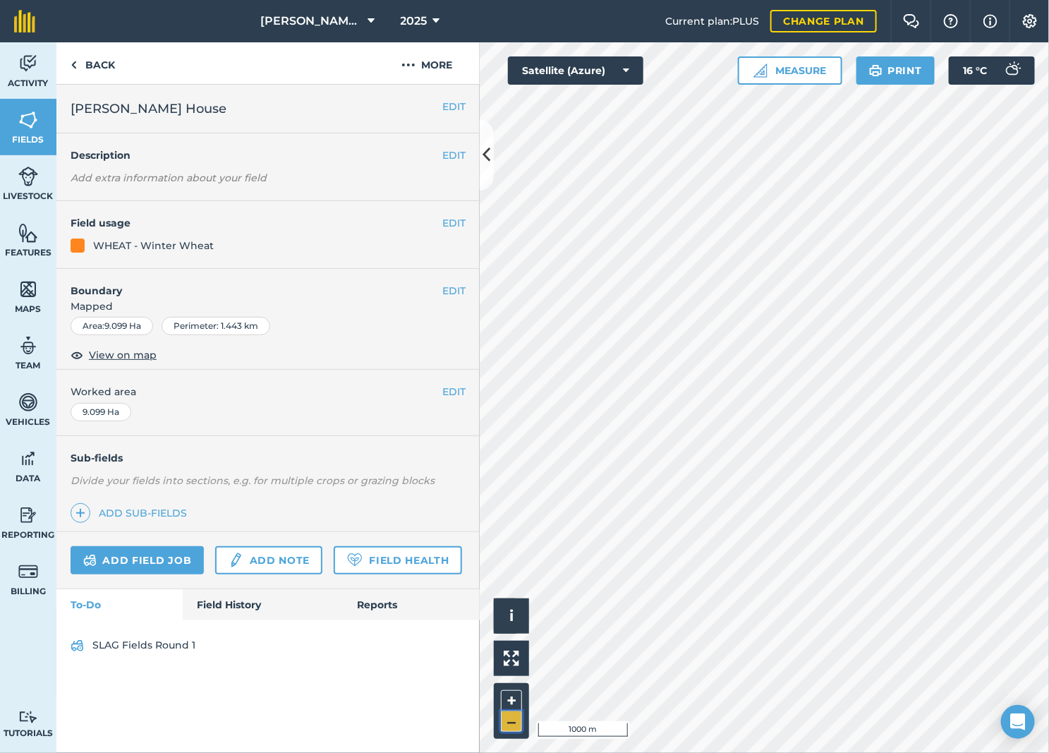
click at [502, 728] on button "–" at bounding box center [511, 721] width 21 height 20
click at [510, 690] on button "+" at bounding box center [511, 700] width 21 height 21
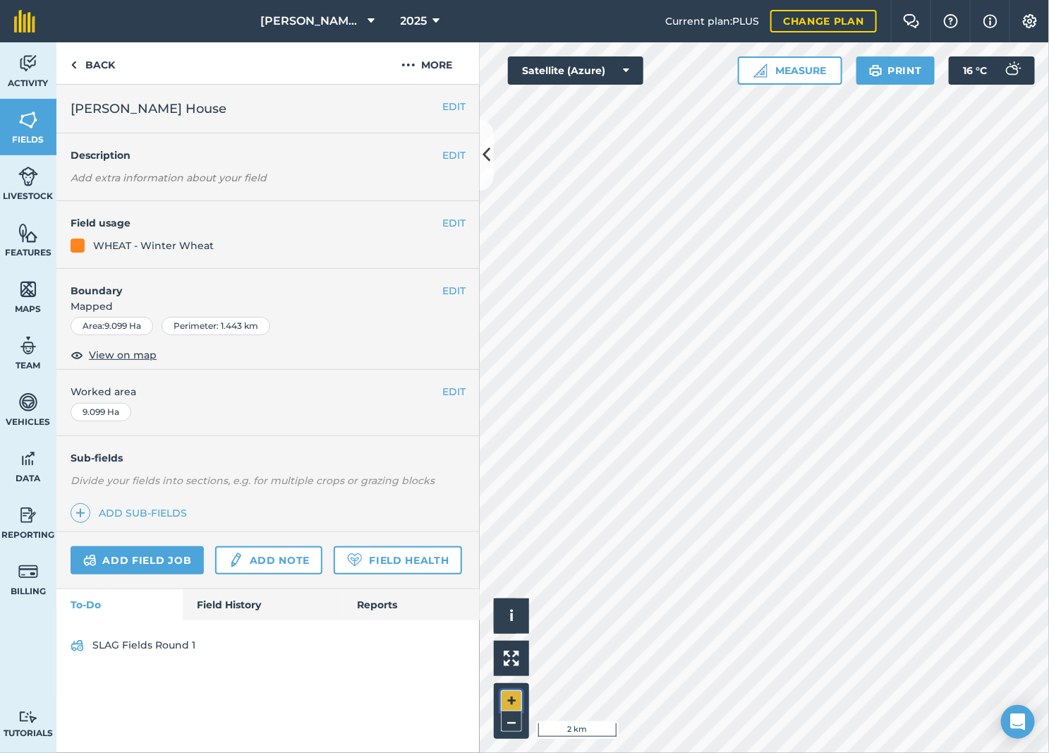
click at [510, 690] on button "+" at bounding box center [511, 700] width 21 height 21
click at [90, 71] on link "Back" at bounding box center [92, 63] width 73 height 42
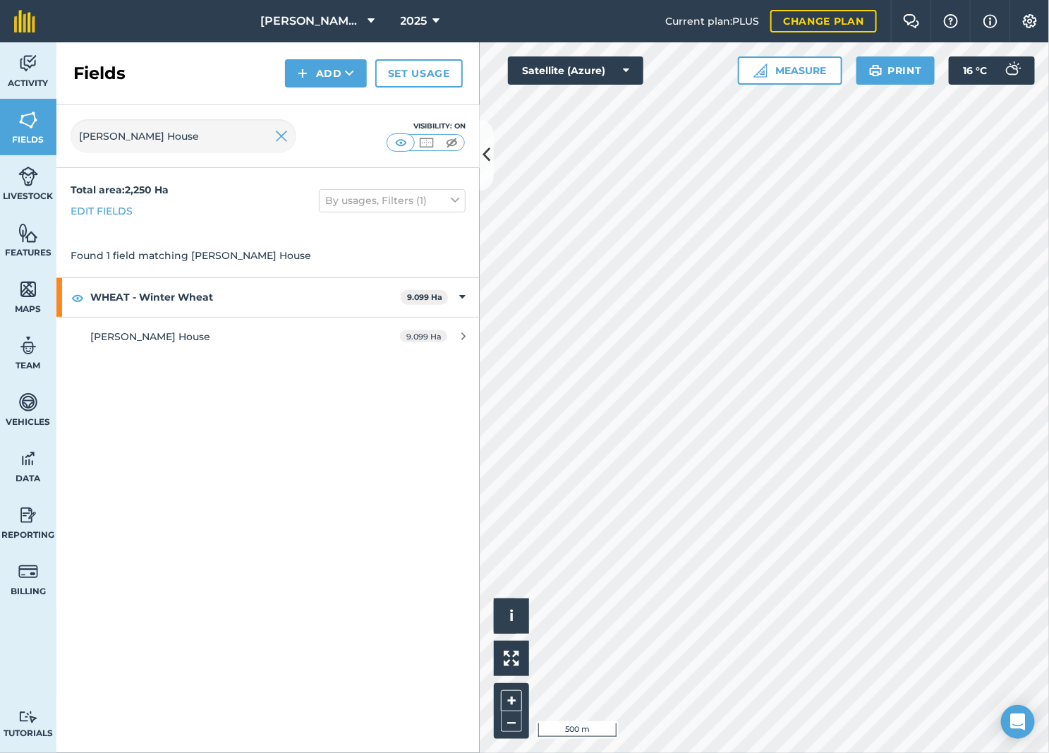
click at [367, 542] on div "Total area : 2,250 Ha Edit fields By usages, Filters (1) Found 1 field matching…" at bounding box center [267, 460] width 423 height 585
drag, startPoint x: 388, startPoint y: 489, endPoint x: 453, endPoint y: 489, distance: 64.9
click at [388, 489] on div "Total area : 2,250 Ha Edit fields By usages, Filters (1) Found 1 field matching…" at bounding box center [267, 460] width 423 height 585
click at [202, 428] on div "Total area : 2,250 Ha Edit fields By usages, Filters (1) Found 1 field matching…" at bounding box center [267, 460] width 423 height 585
drag, startPoint x: 174, startPoint y: 139, endPoint x: 14, endPoint y: 154, distance: 160.8
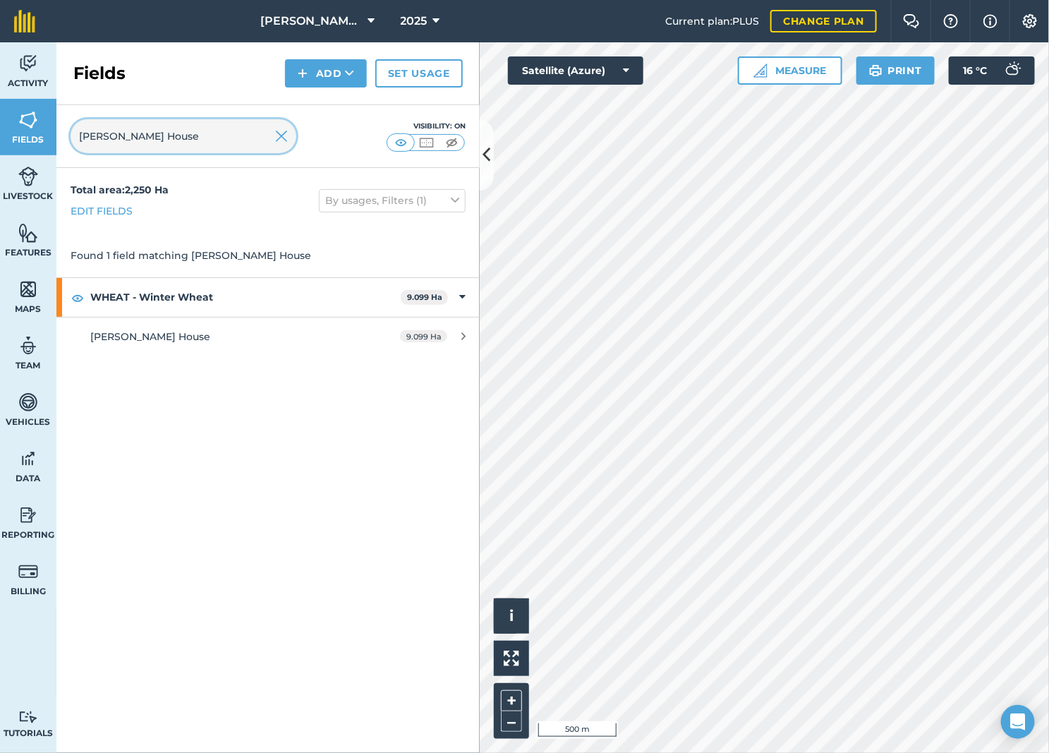
click at [14, 154] on div "Activity Fields Livestock Features Maps Team Vehicles Data Reporting Billing Tu…" at bounding box center [524, 397] width 1049 height 710
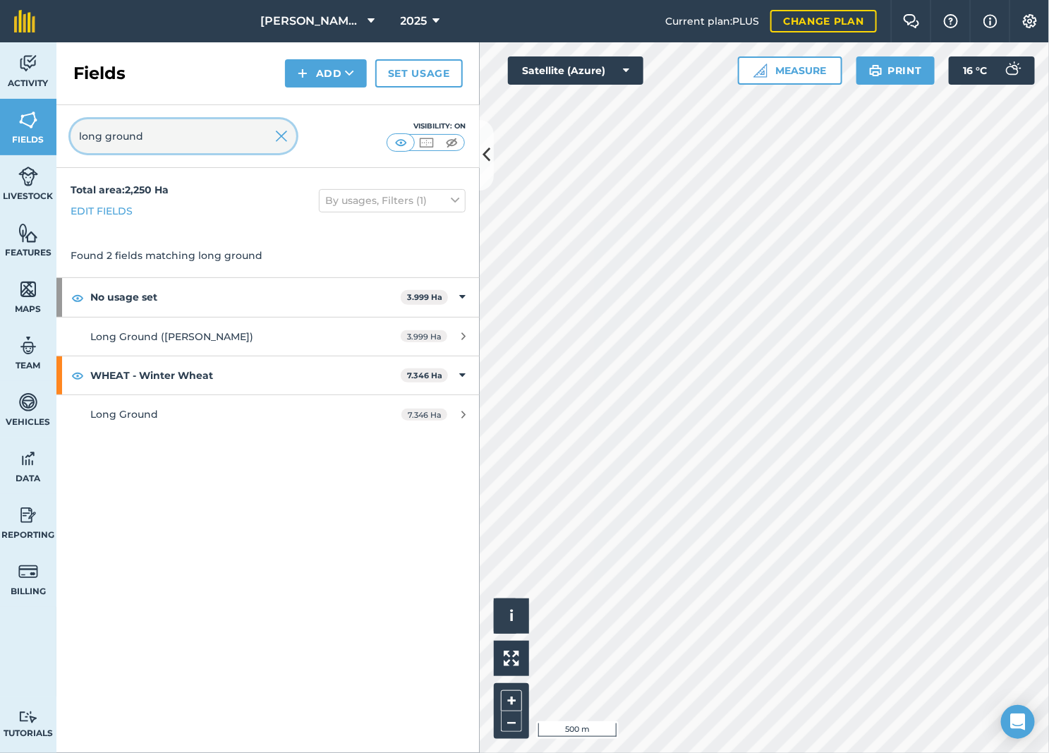
type input "long ground"
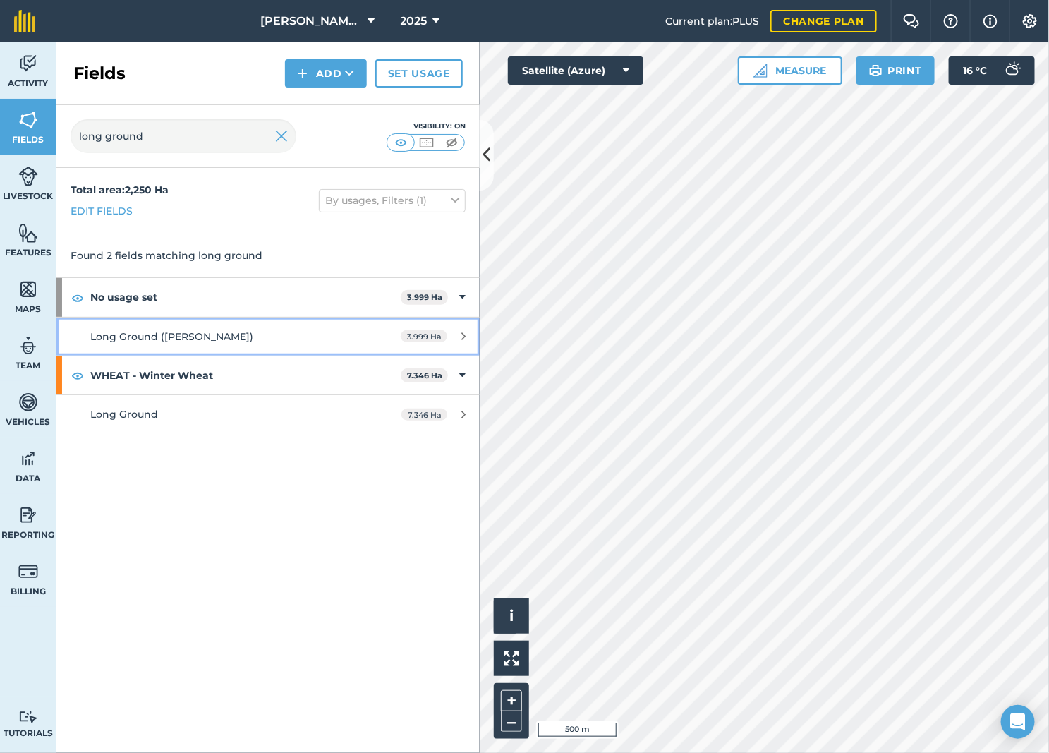
click at [273, 342] on div "Long Ground ([PERSON_NAME])" at bounding box center [222, 337] width 265 height 16
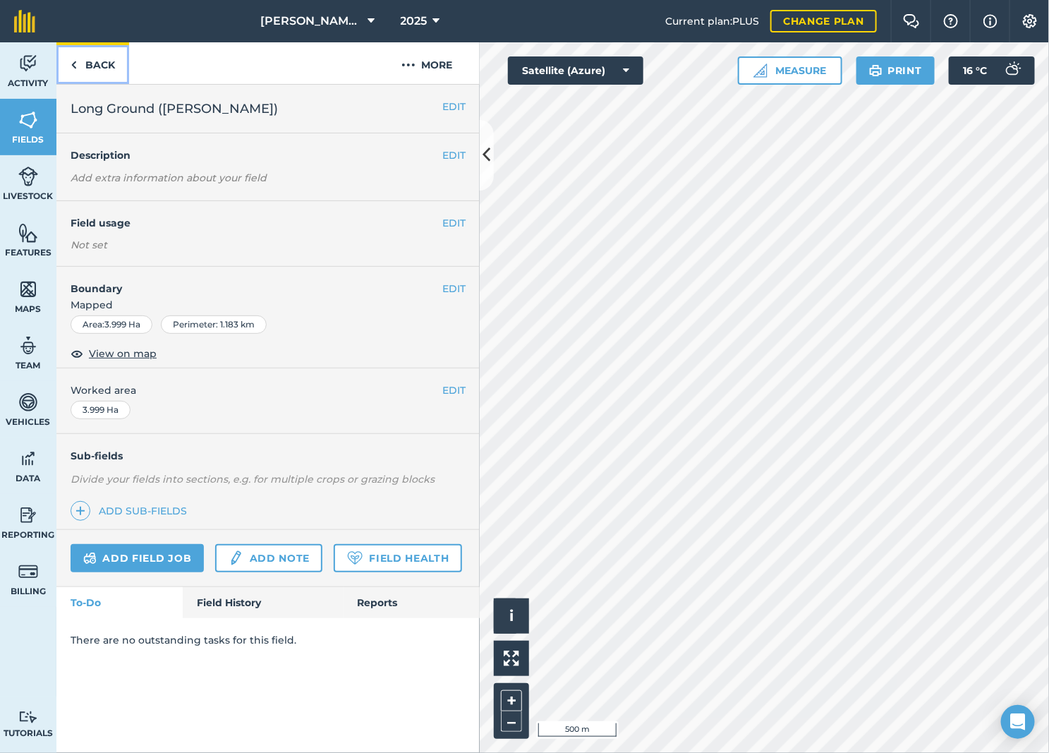
click at [92, 73] on link "Back" at bounding box center [92, 63] width 73 height 42
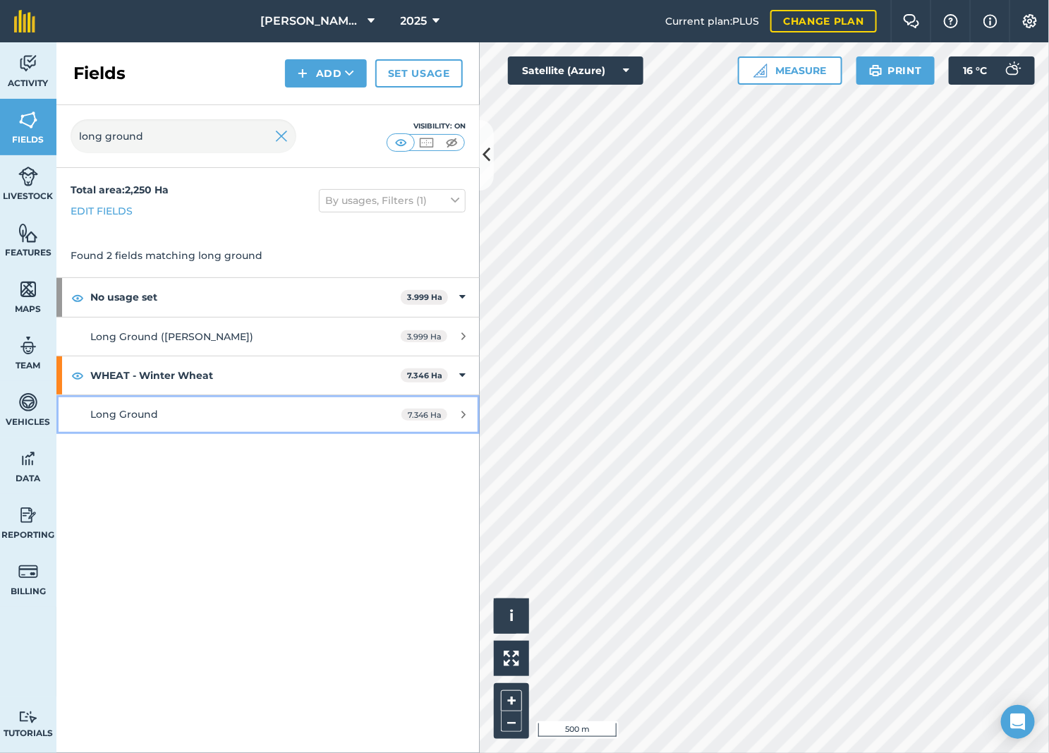
click at [260, 425] on link "Long Ground 7.346 Ha" at bounding box center [267, 414] width 423 height 38
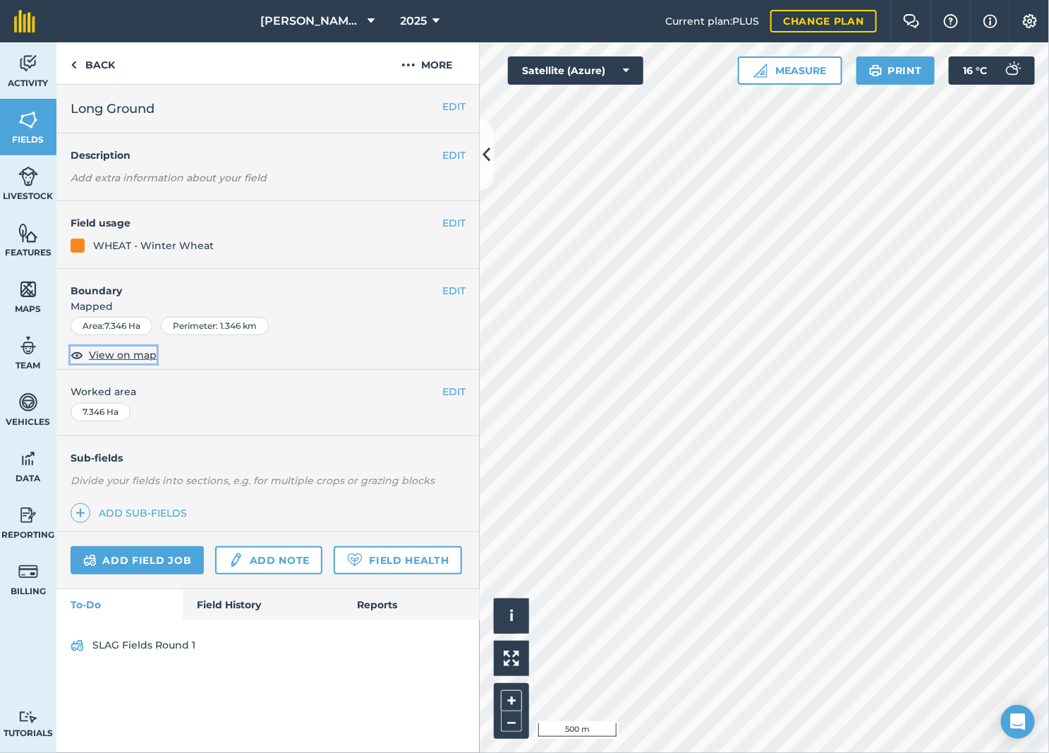
click at [126, 355] on span "View on map" at bounding box center [123, 355] width 68 height 16
click at [517, 724] on button "–" at bounding box center [511, 721] width 21 height 20
click at [82, 58] on link "Back" at bounding box center [92, 63] width 73 height 42
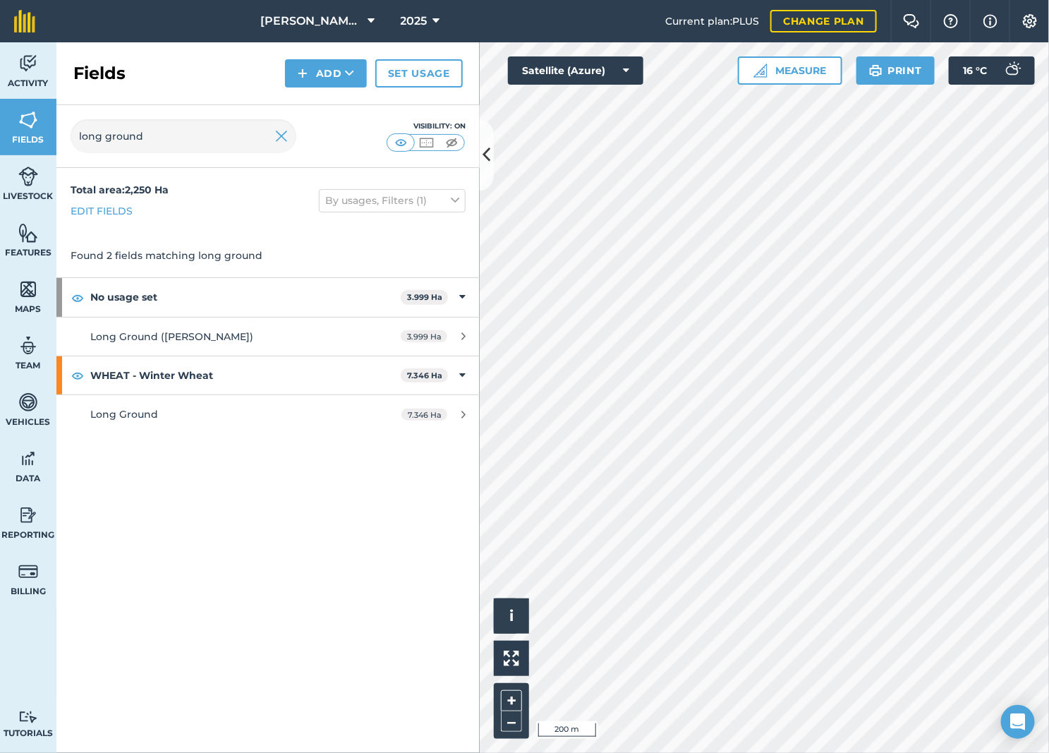
drag, startPoint x: 163, startPoint y: 155, endPoint x: 159, endPoint y: 141, distance: 14.7
click at [164, 155] on div "long ground Visibility: On" at bounding box center [267, 136] width 423 height 63
drag, startPoint x: 159, startPoint y: 136, endPoint x: 57, endPoint y: 161, distance: 105.2
click at [29, 145] on div "Activity Fields Livestock Features Maps Team Vehicles Data Reporting Billing Tu…" at bounding box center [524, 397] width 1049 height 710
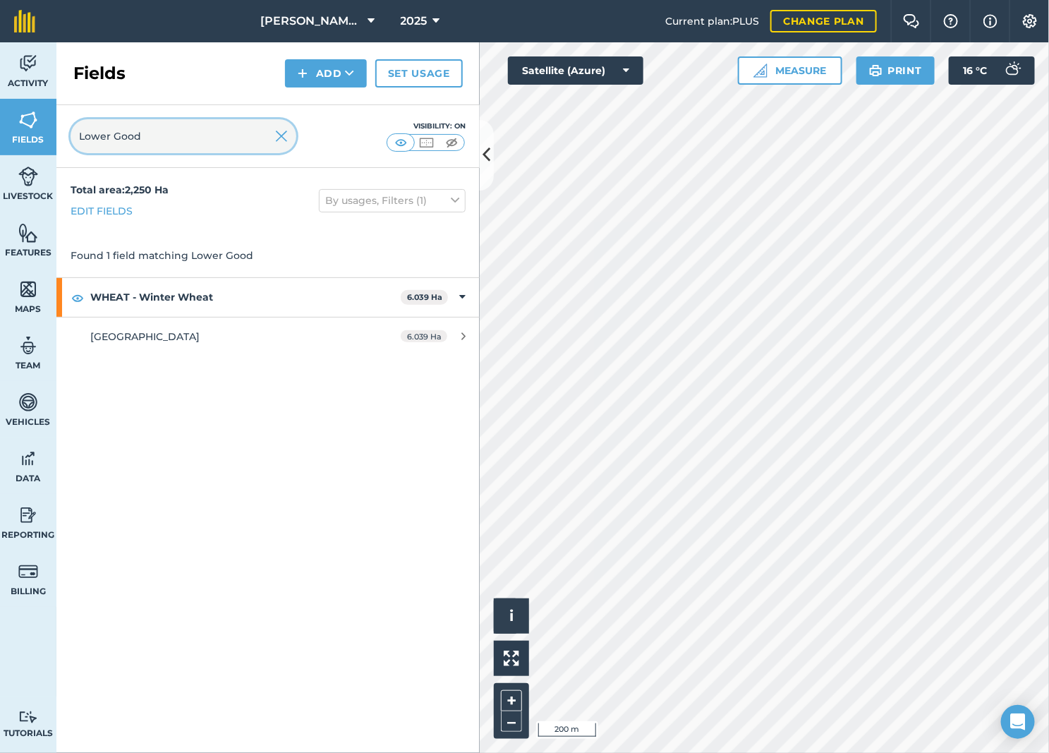
type input "Lower Good"
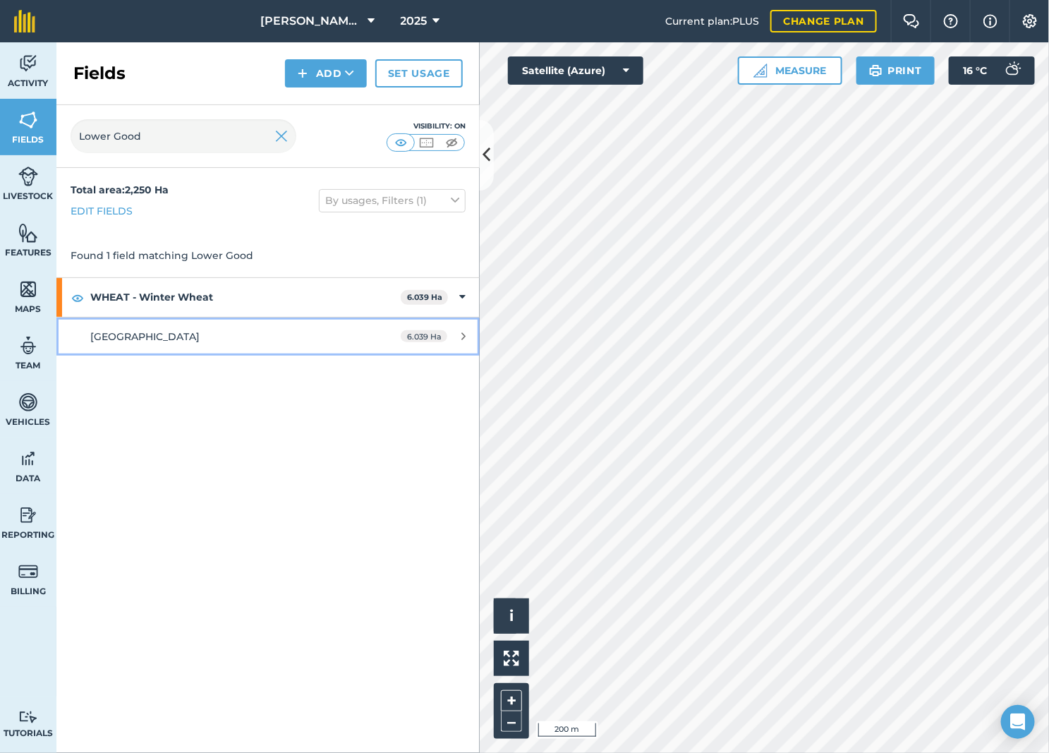
click at [254, 330] on div "[GEOGRAPHIC_DATA]" at bounding box center [222, 337] width 265 height 16
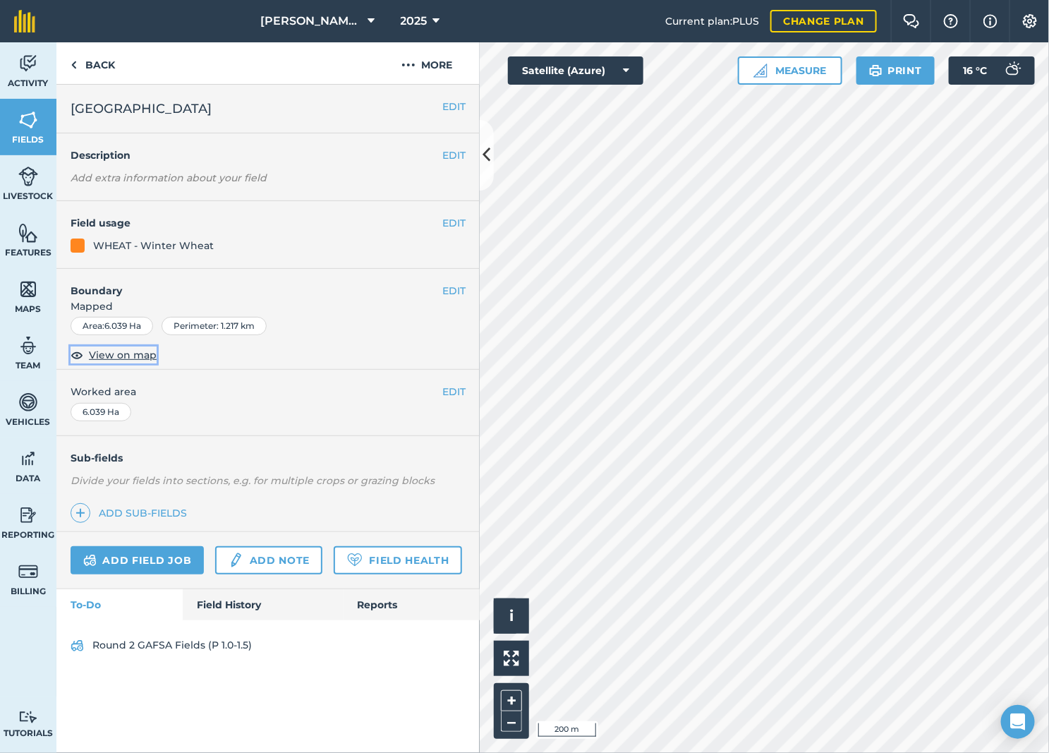
click at [126, 360] on span "View on map" at bounding box center [123, 355] width 68 height 16
click at [517, 727] on button "–" at bounding box center [511, 721] width 21 height 20
click at [92, 49] on link "Back" at bounding box center [92, 63] width 73 height 42
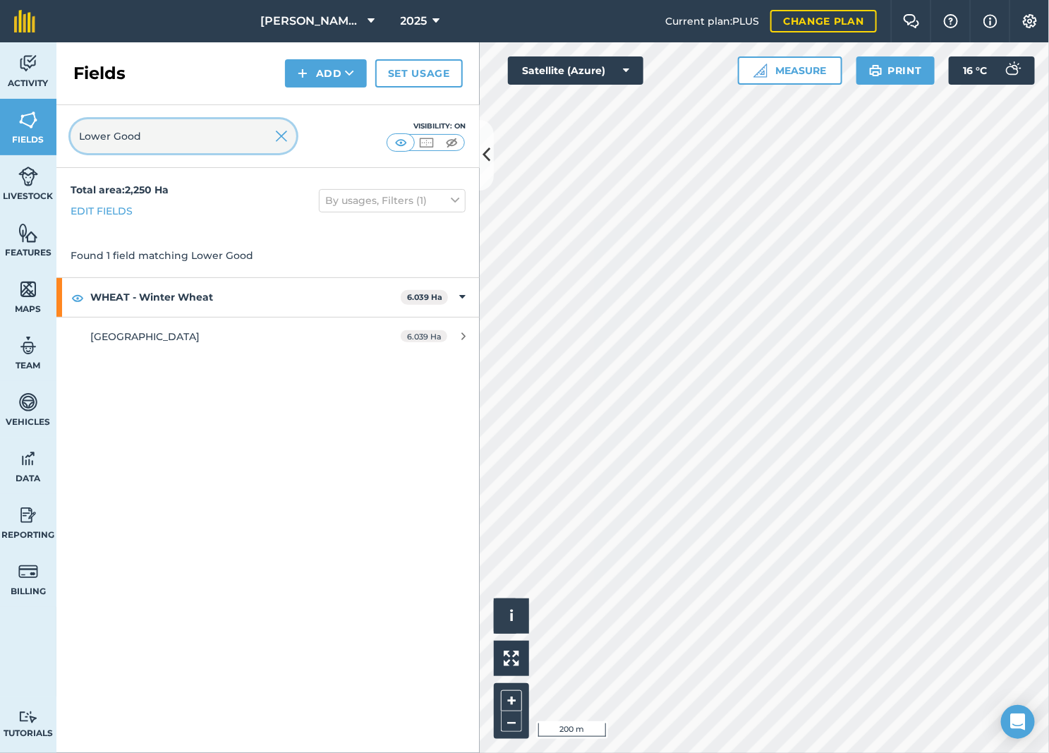
drag, startPoint x: 195, startPoint y: 135, endPoint x: -10, endPoint y: 135, distance: 204.6
click at [0, 135] on html "[PERSON_NAME] LTD 2025 Current plan : PLUS Change plan Farm Chat Help Info Sett…" at bounding box center [524, 376] width 1049 height 753
type input "Black M"
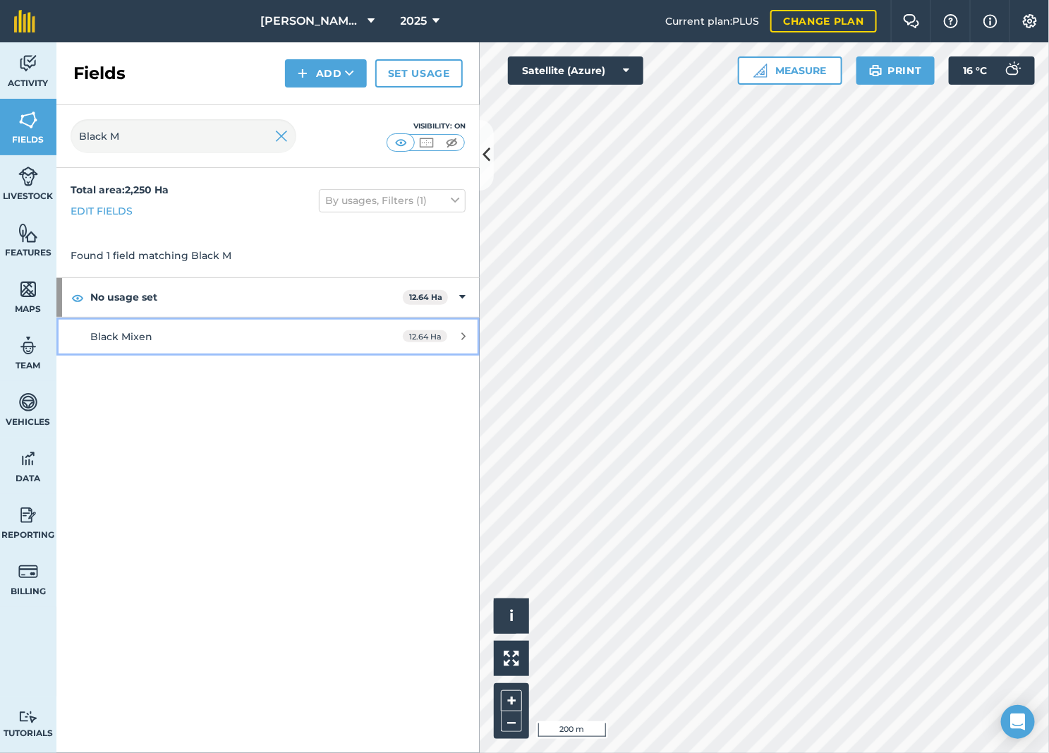
click at [327, 346] on link "Black Mixen 12.64 Ha" at bounding box center [267, 336] width 423 height 38
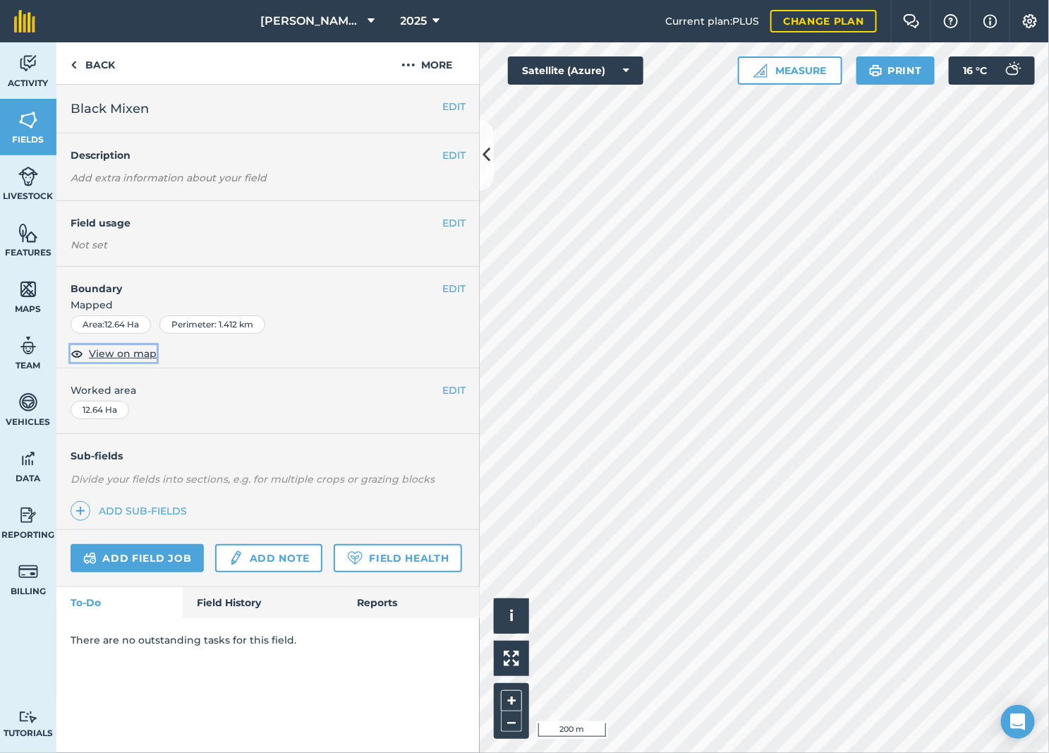
click at [121, 357] on span "View on map" at bounding box center [123, 354] width 68 height 16
click at [509, 723] on button "–" at bounding box center [511, 721] width 21 height 20
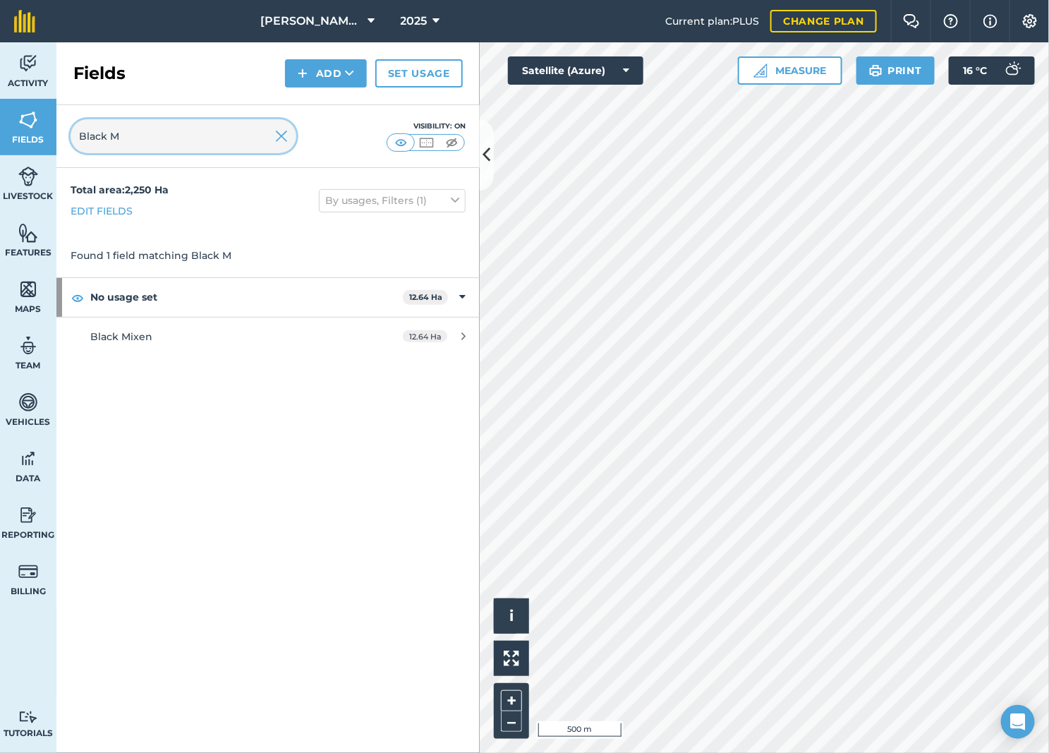
drag, startPoint x: 195, startPoint y: 132, endPoint x: 72, endPoint y: 159, distance: 125.7
click at [75, 154] on div "Black M Visibility: On" at bounding box center [267, 136] width 423 height 63
type input "M"
type input "Mossen"
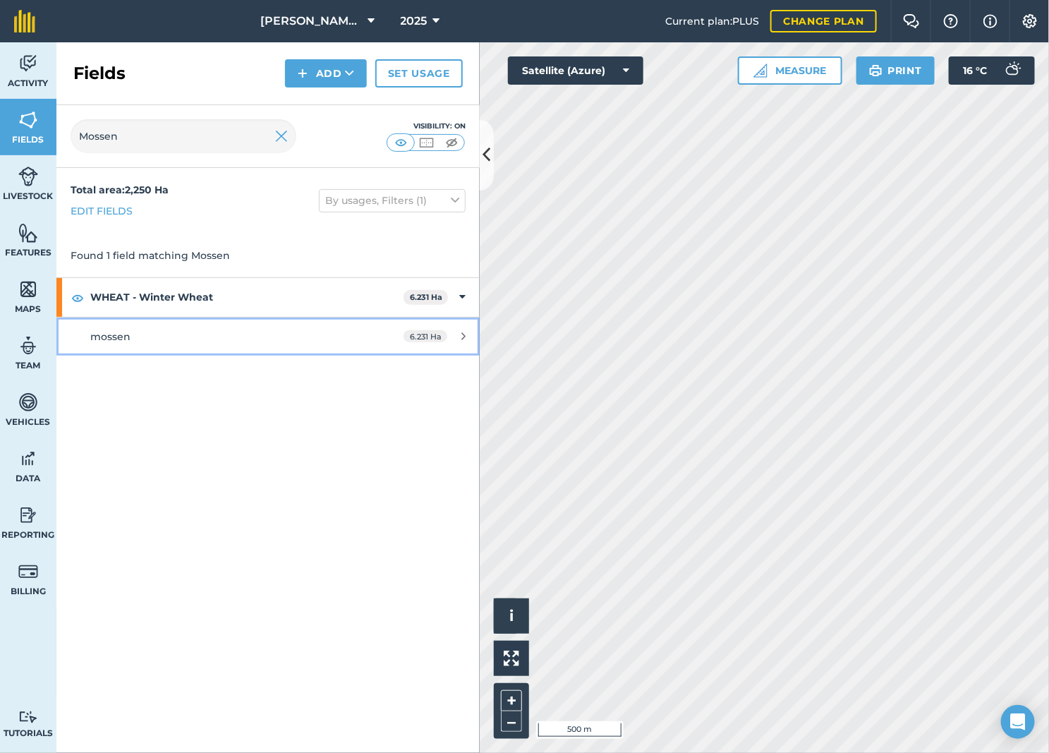
click at [321, 325] on link "mossen 6.231 Ha" at bounding box center [267, 336] width 423 height 38
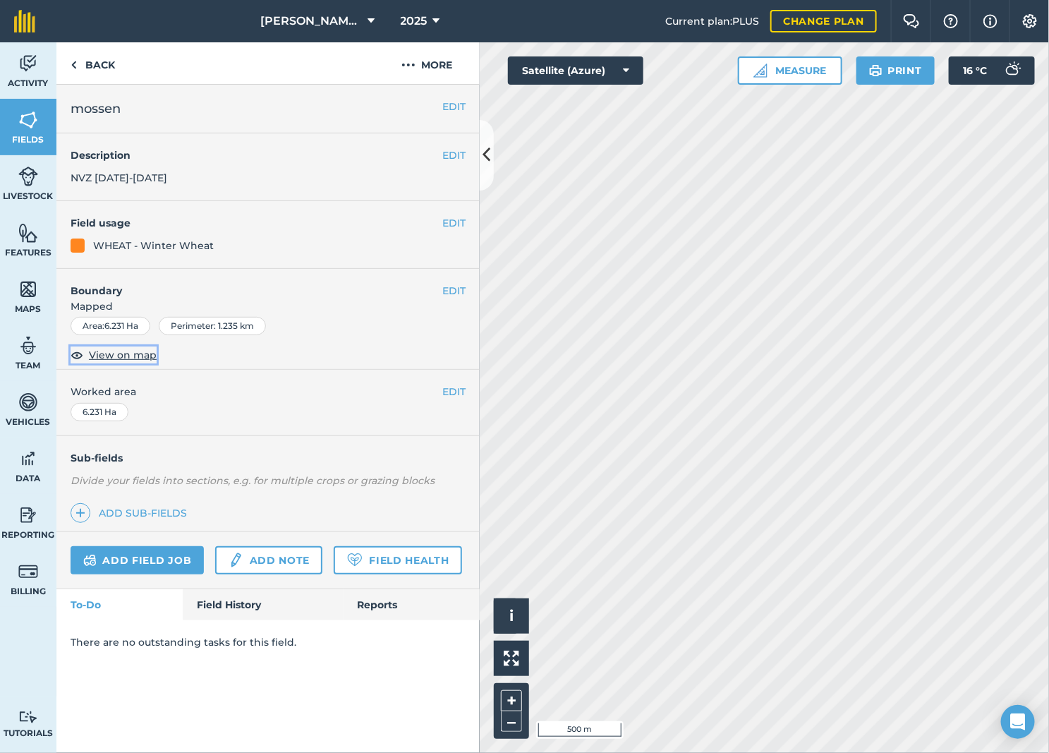
click at [145, 355] on span "View on map" at bounding box center [123, 355] width 68 height 16
click at [524, 721] on div "+ –" at bounding box center [511, 711] width 35 height 56
click at [516, 721] on button "–" at bounding box center [511, 721] width 21 height 20
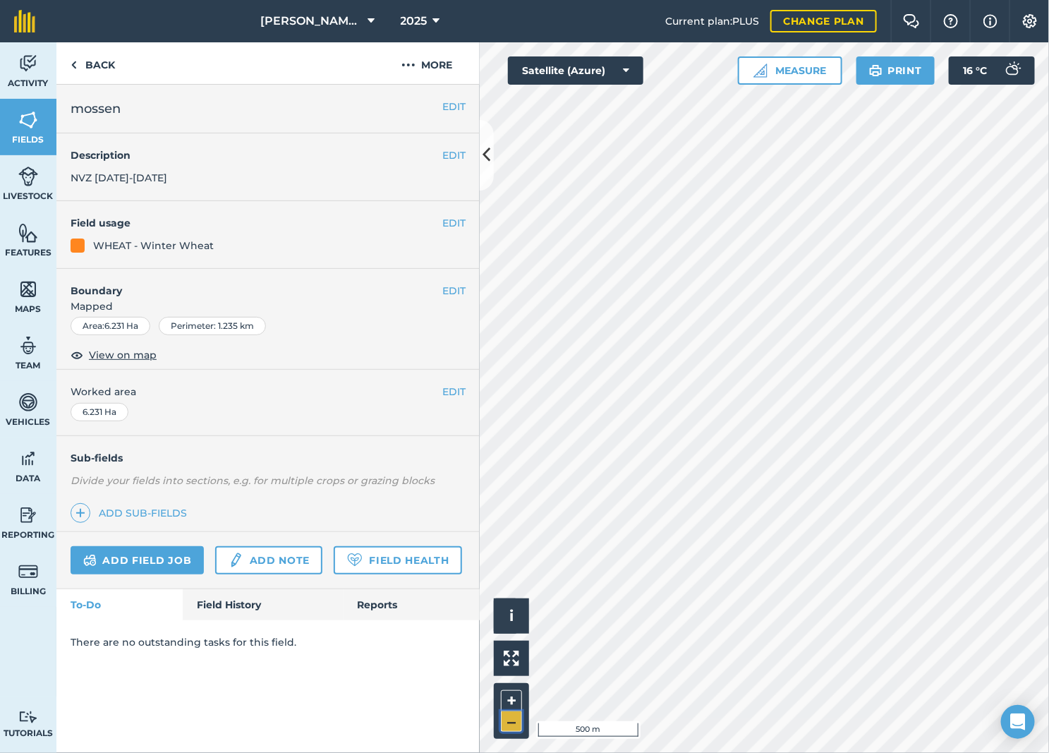
click at [516, 721] on button "–" at bounding box center [511, 721] width 21 height 20
click at [515, 721] on button "–" at bounding box center [511, 721] width 21 height 20
click at [516, 696] on button "+" at bounding box center [511, 700] width 21 height 21
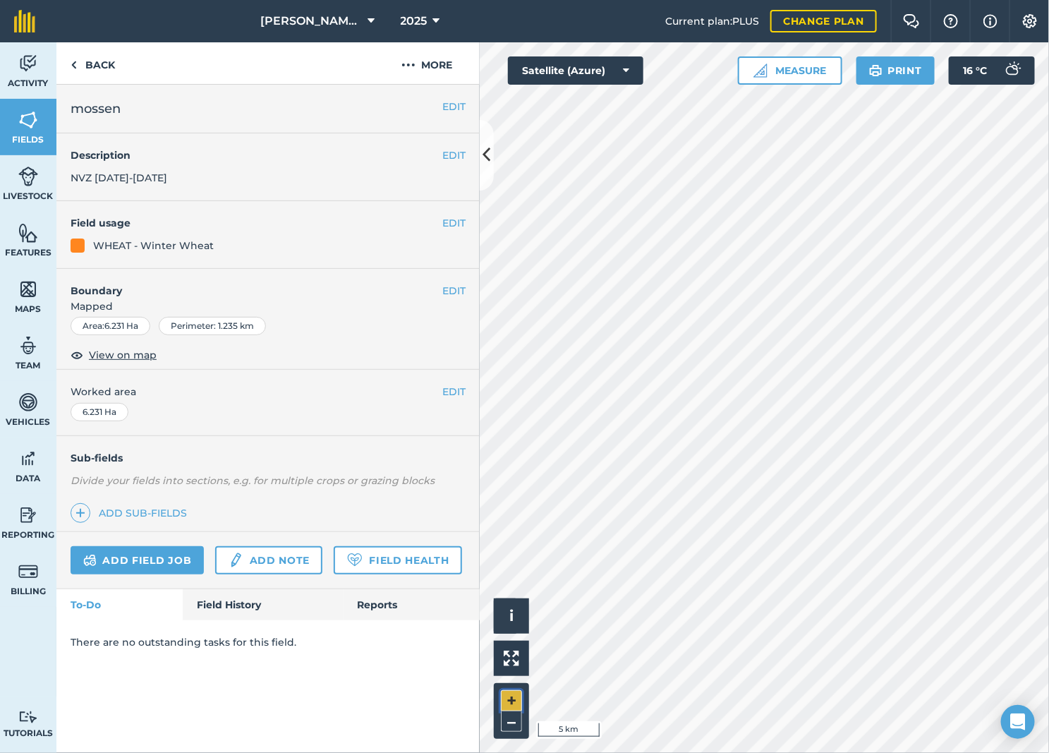
click at [516, 696] on button "+" at bounding box center [511, 700] width 21 height 21
click at [515, 693] on button "+" at bounding box center [511, 700] width 21 height 21
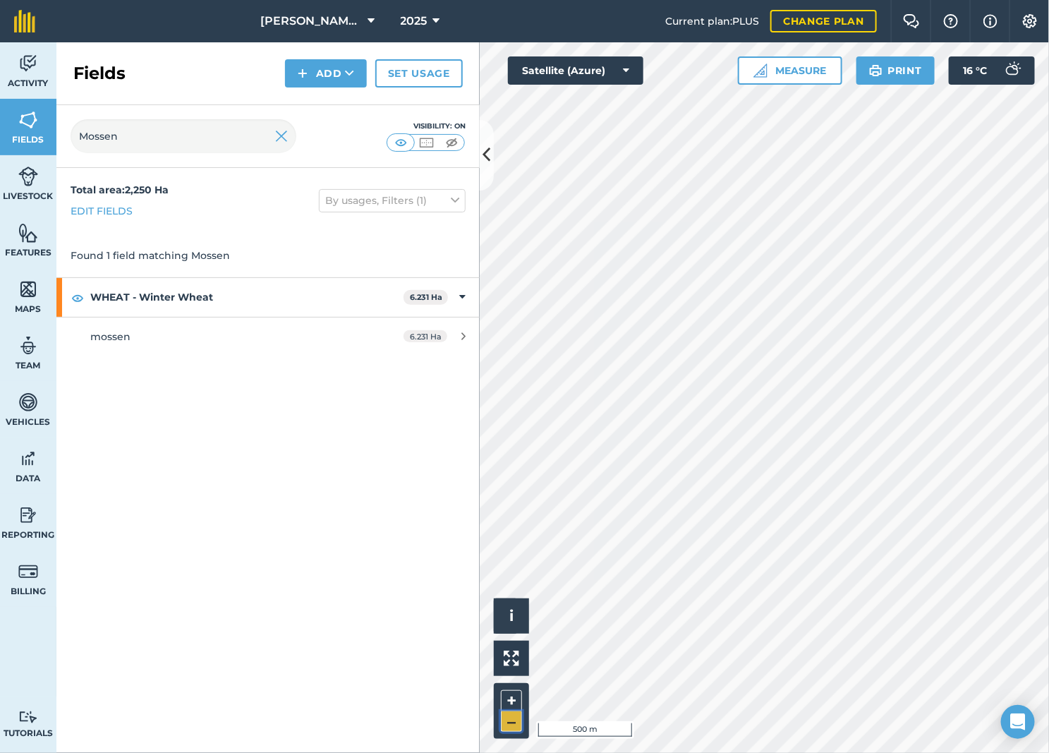
click at [507, 718] on button "–" at bounding box center [511, 721] width 21 height 20
click at [512, 696] on button "+" at bounding box center [511, 700] width 21 height 21
click at [513, 696] on button "+" at bounding box center [511, 700] width 21 height 21
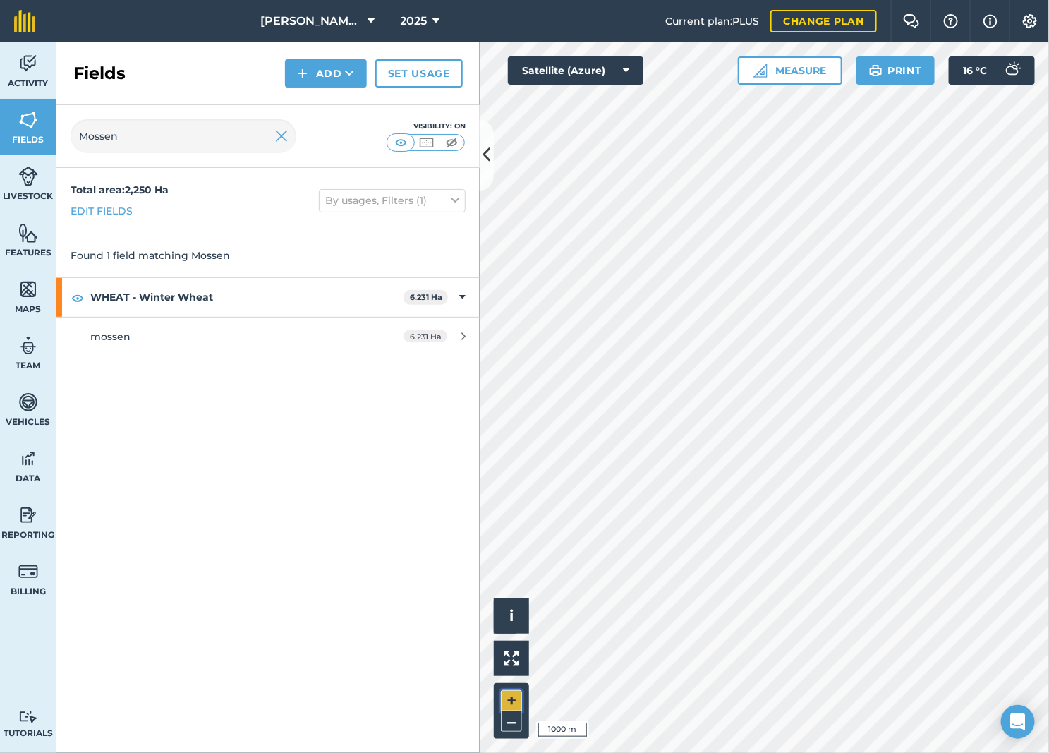
click at [513, 696] on button "+" at bounding box center [511, 700] width 21 height 21
drag, startPoint x: 185, startPoint y: 138, endPoint x: 34, endPoint y: 133, distance: 151.1
click at [65, 152] on div "Mossen Visibility: On" at bounding box center [267, 136] width 423 height 63
type input "haycr"
click at [286, 286] on strong "WHEAT - Winter Wheat" at bounding box center [245, 297] width 310 height 38
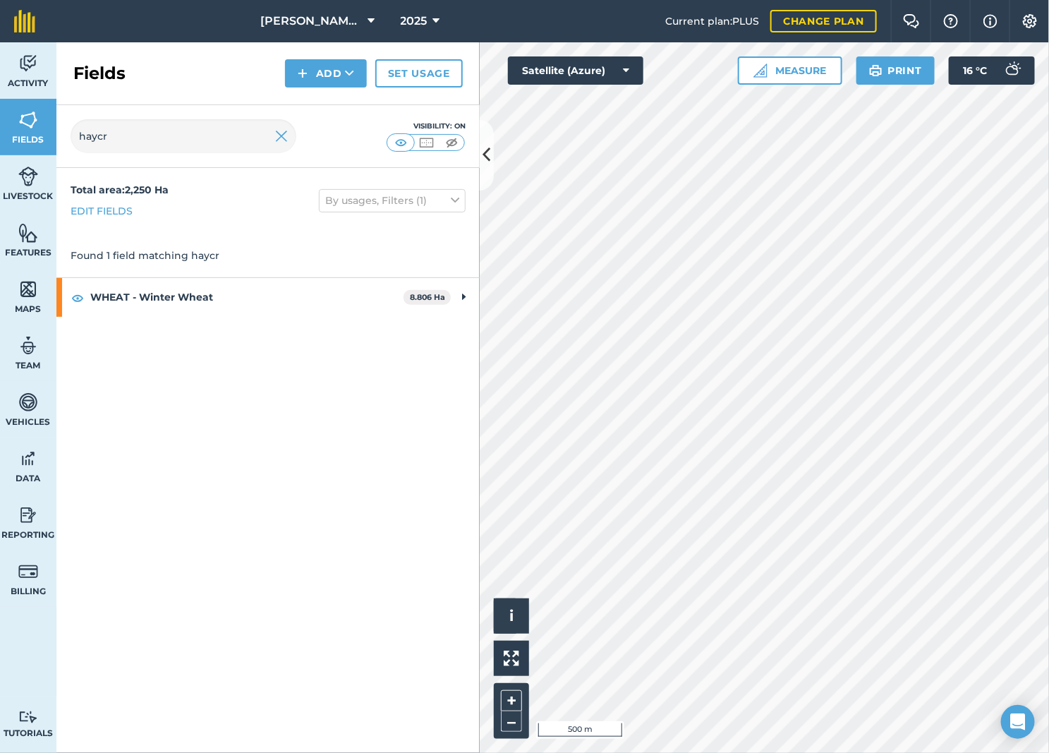
click at [287, 327] on div "Total area : 2,250 Ha Edit fields By usages, Filters (1) Found 1 field matching…" at bounding box center [267, 460] width 423 height 585
click at [301, 303] on strong "WHEAT - Winter Wheat" at bounding box center [246, 297] width 313 height 38
click at [280, 343] on div "haycrate" at bounding box center [222, 337] width 265 height 16
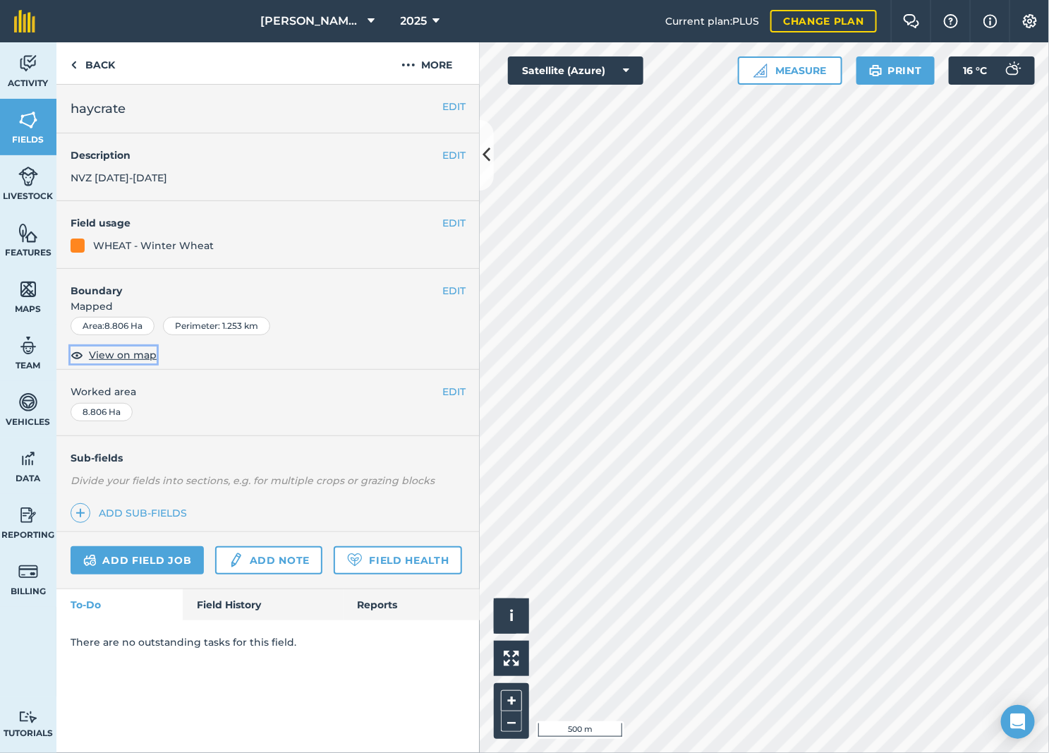
click at [115, 353] on span "View on map" at bounding box center [123, 355] width 68 height 16
click at [519, 727] on button "–" at bounding box center [511, 721] width 21 height 20
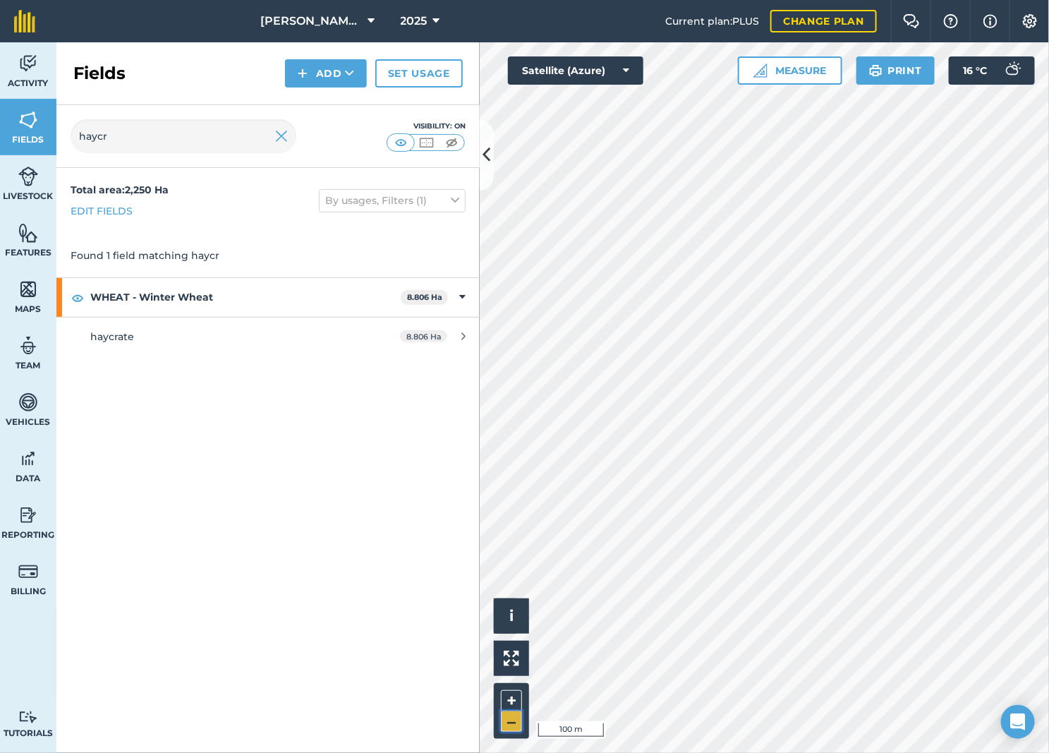
click at [519, 725] on button "–" at bounding box center [511, 721] width 21 height 20
click at [507, 697] on button "+" at bounding box center [511, 700] width 21 height 21
drag, startPoint x: 146, startPoint y: 147, endPoint x: 61, endPoint y: 116, distance: 89.9
click at [61, 116] on div "haycr Visibility: On" at bounding box center [267, 136] width 423 height 63
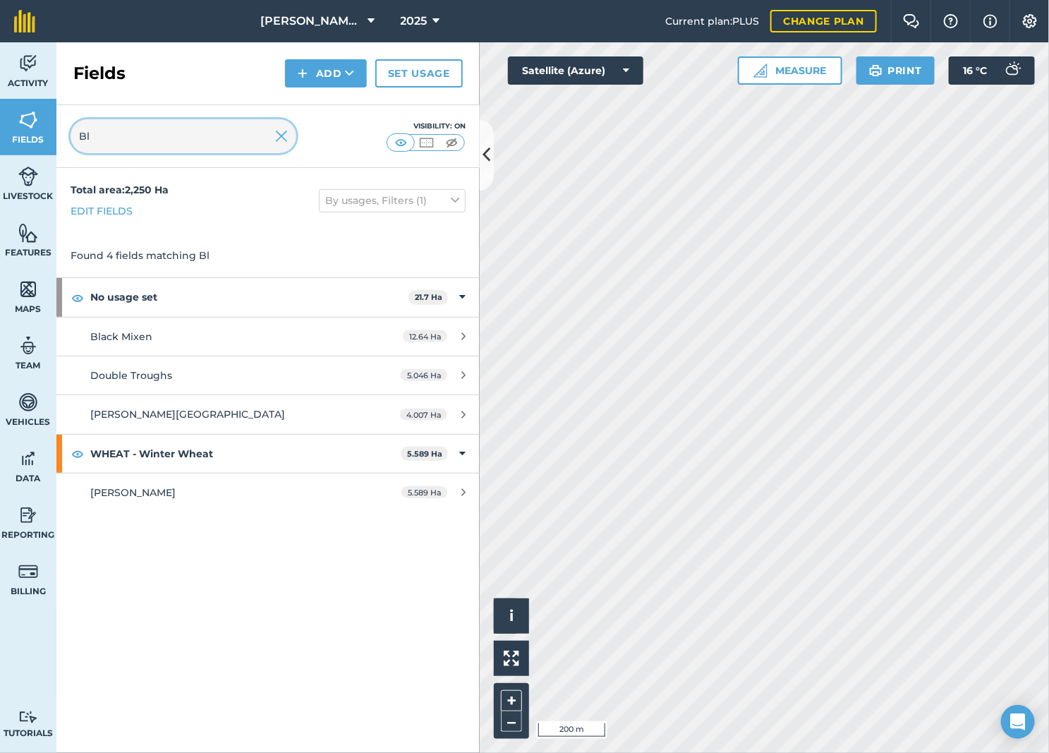
type input "B"
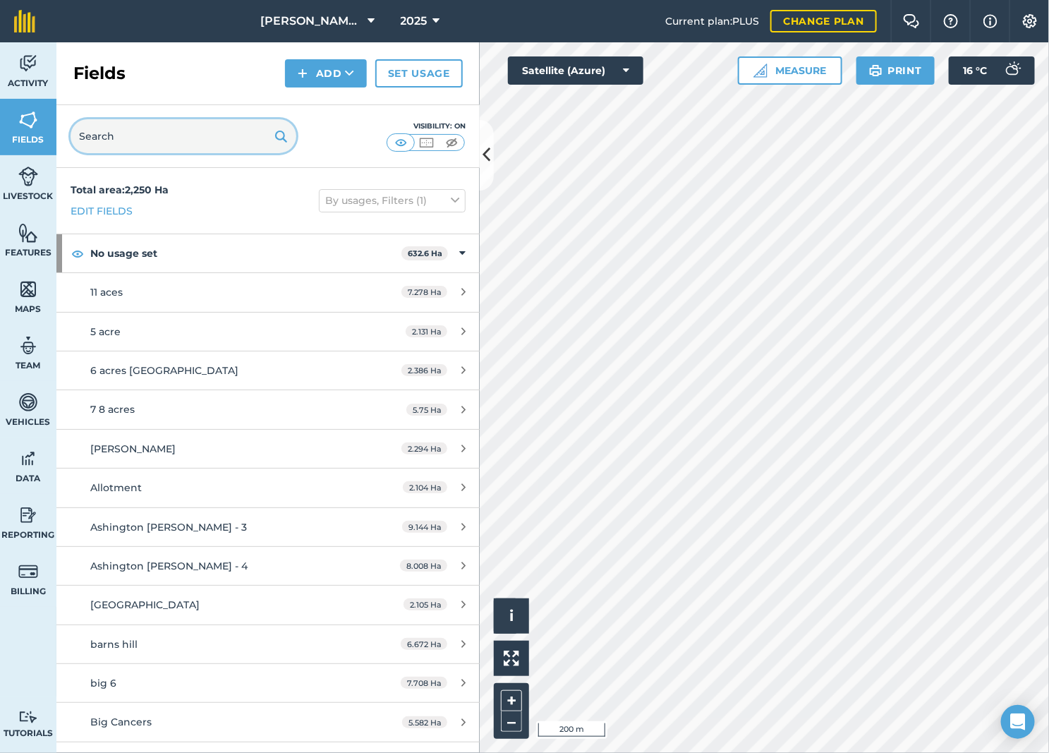
click at [146, 139] on input "text" at bounding box center [184, 136] width 226 height 34
paste input "Sheep Slights"
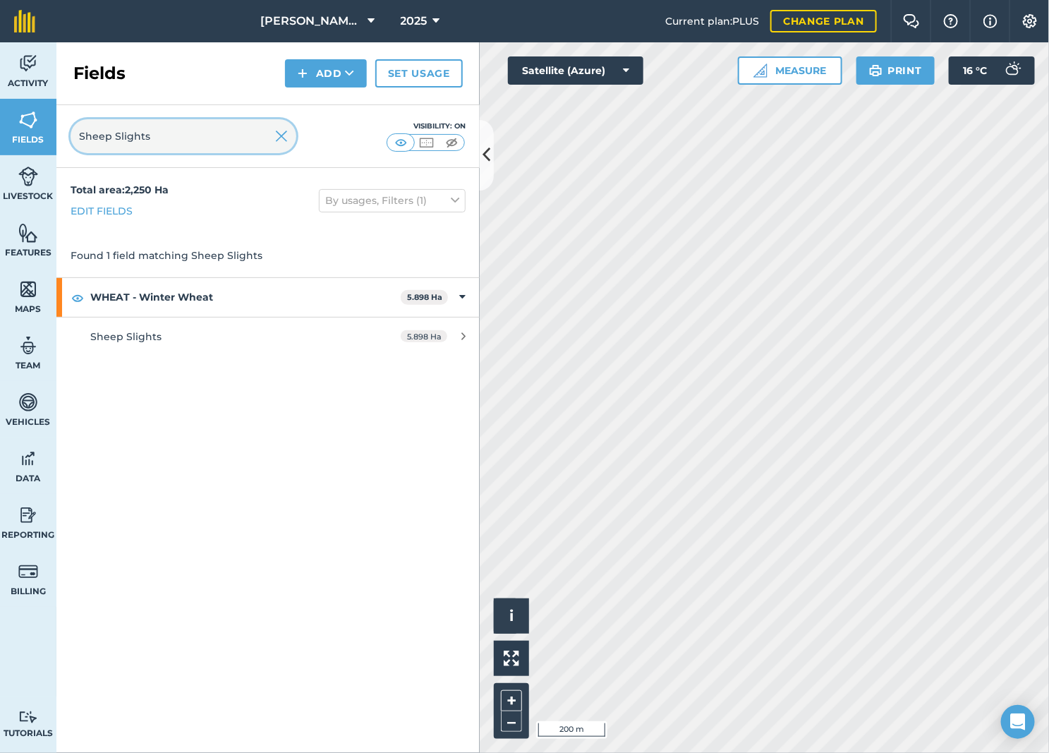
type input "Sheep Slights"
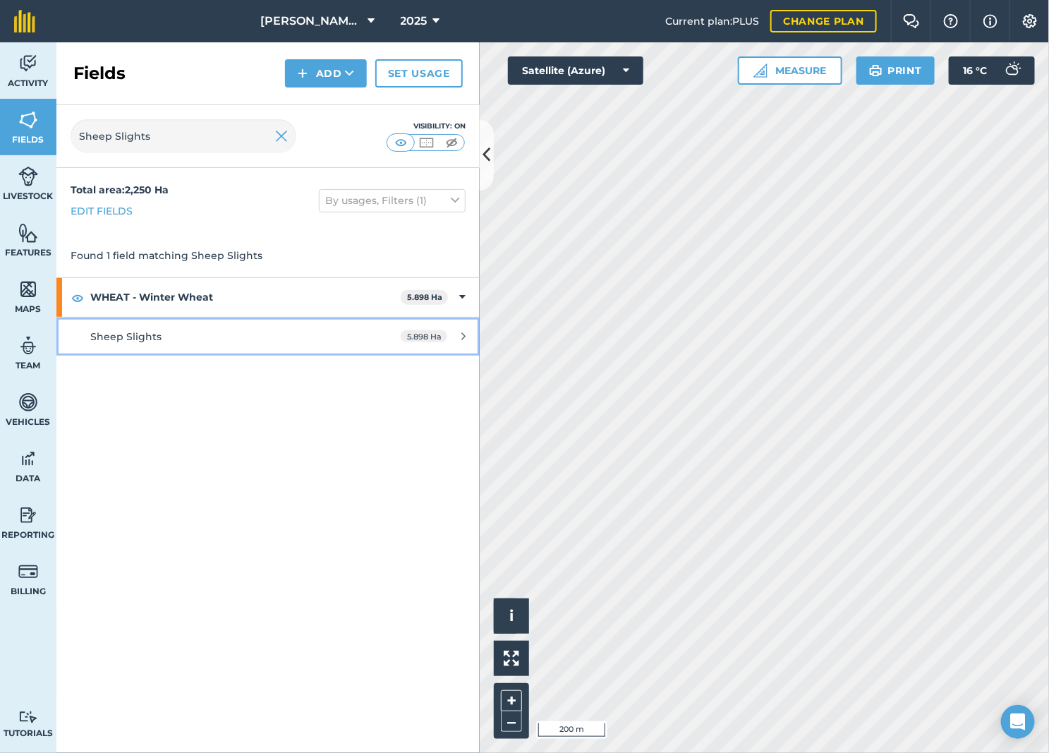
click at [246, 333] on div "Sheep Slights" at bounding box center [222, 337] width 265 height 16
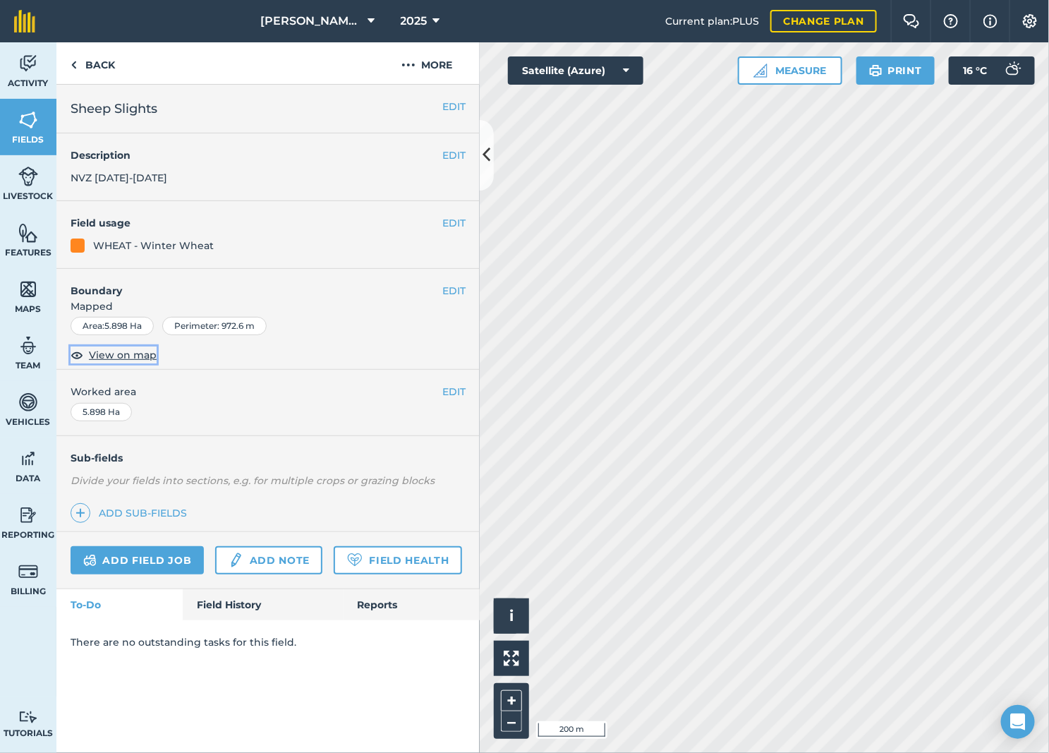
click at [125, 358] on span "View on map" at bounding box center [123, 355] width 68 height 16
click at [502, 720] on button "–" at bounding box center [511, 721] width 21 height 20
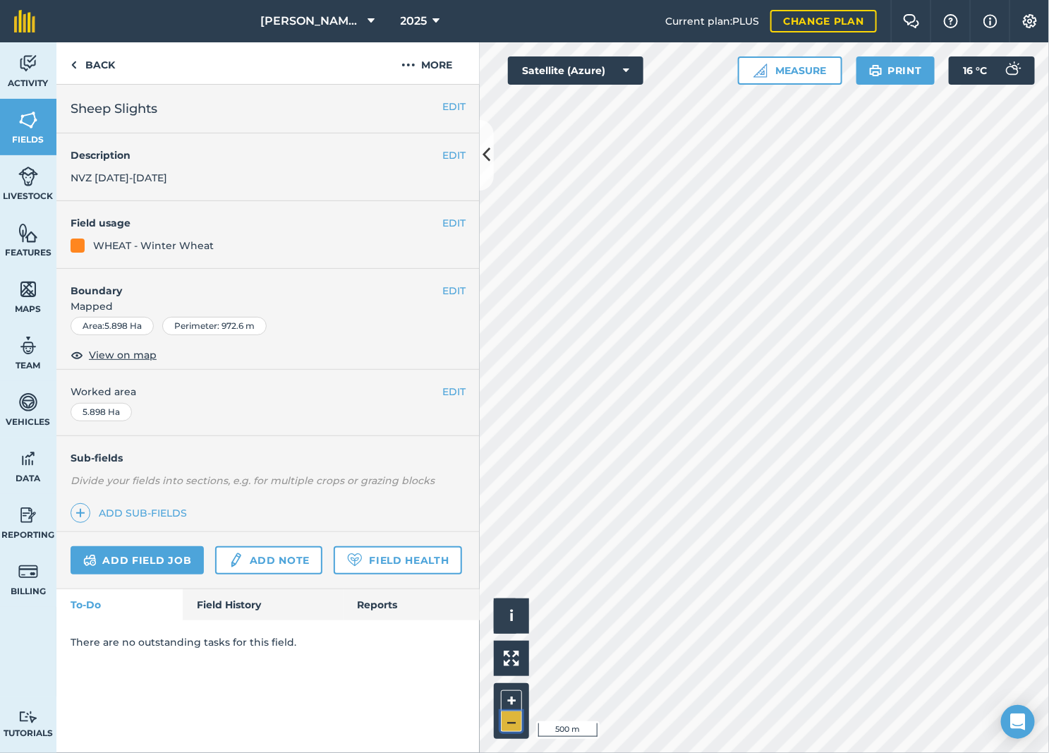
click at [506, 717] on button "–" at bounding box center [511, 721] width 21 height 20
click at [511, 694] on button "+" at bounding box center [511, 700] width 21 height 21
click at [510, 690] on button "+" at bounding box center [511, 700] width 21 height 21
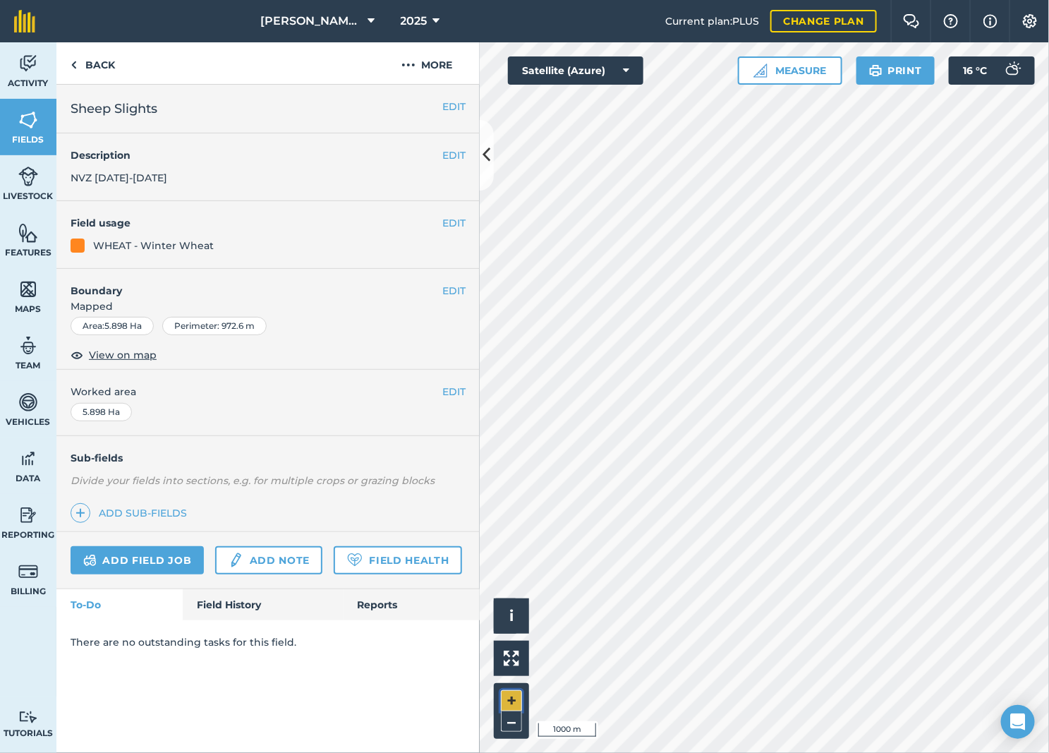
click at [510, 690] on button "+" at bounding box center [511, 700] width 21 height 21
click at [509, 698] on button "+" at bounding box center [511, 700] width 21 height 21
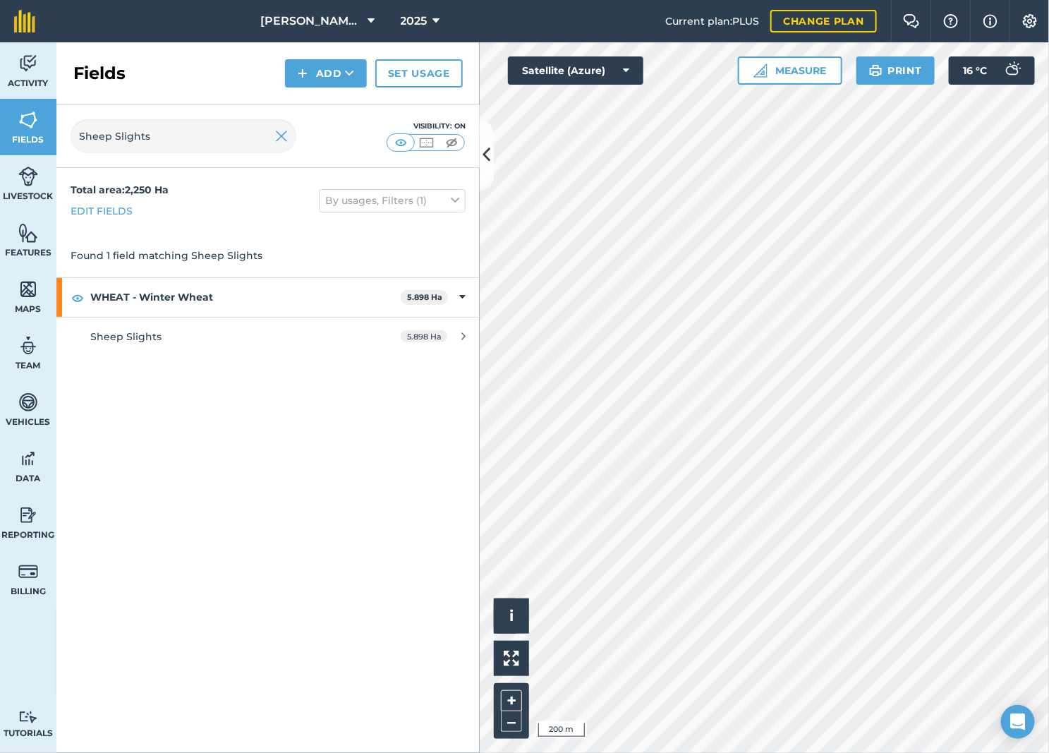
drag, startPoint x: 364, startPoint y: 454, endPoint x: 379, endPoint y: 449, distance: 15.4
click at [364, 454] on div "Total area : 2,250 Ha Edit fields By usages, Filters (1) Found 1 field matching…" at bounding box center [267, 460] width 423 height 585
click at [521, 723] on button "–" at bounding box center [511, 721] width 21 height 20
click at [510, 723] on button "–" at bounding box center [511, 721] width 21 height 20
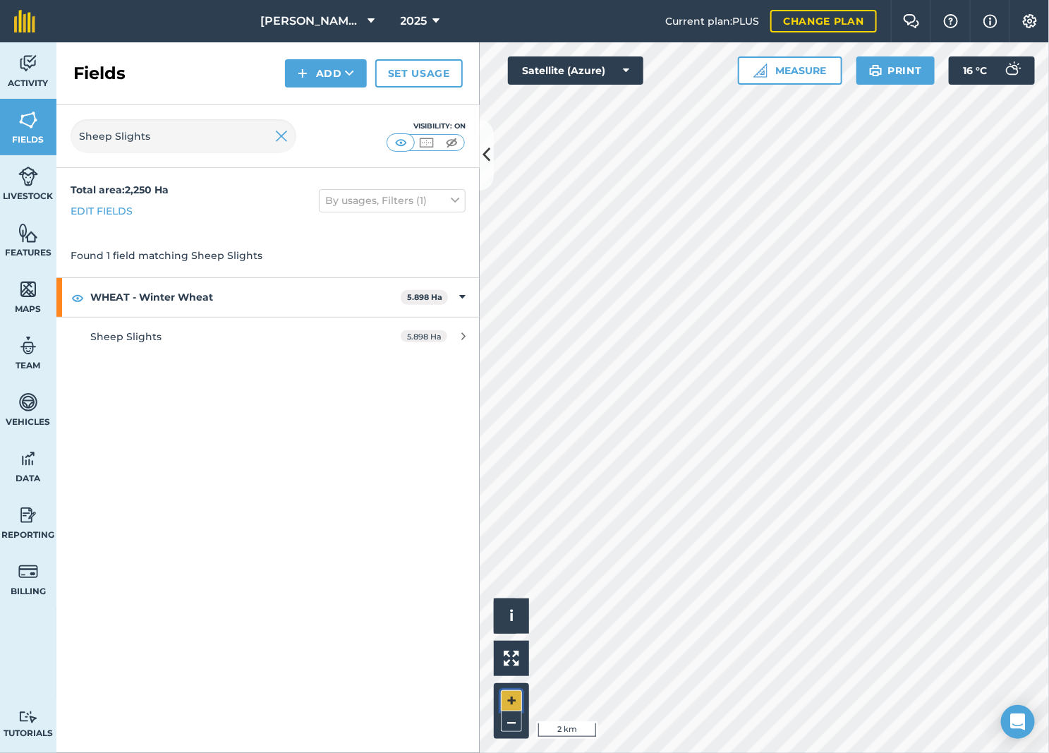
click at [514, 703] on button "+" at bounding box center [511, 700] width 21 height 21
click at [517, 703] on button "+" at bounding box center [511, 700] width 21 height 21
click at [354, 527] on div "Total area : 2,250 Ha Edit fields By usages, Filters (1) Found 1 field matching…" at bounding box center [267, 460] width 423 height 585
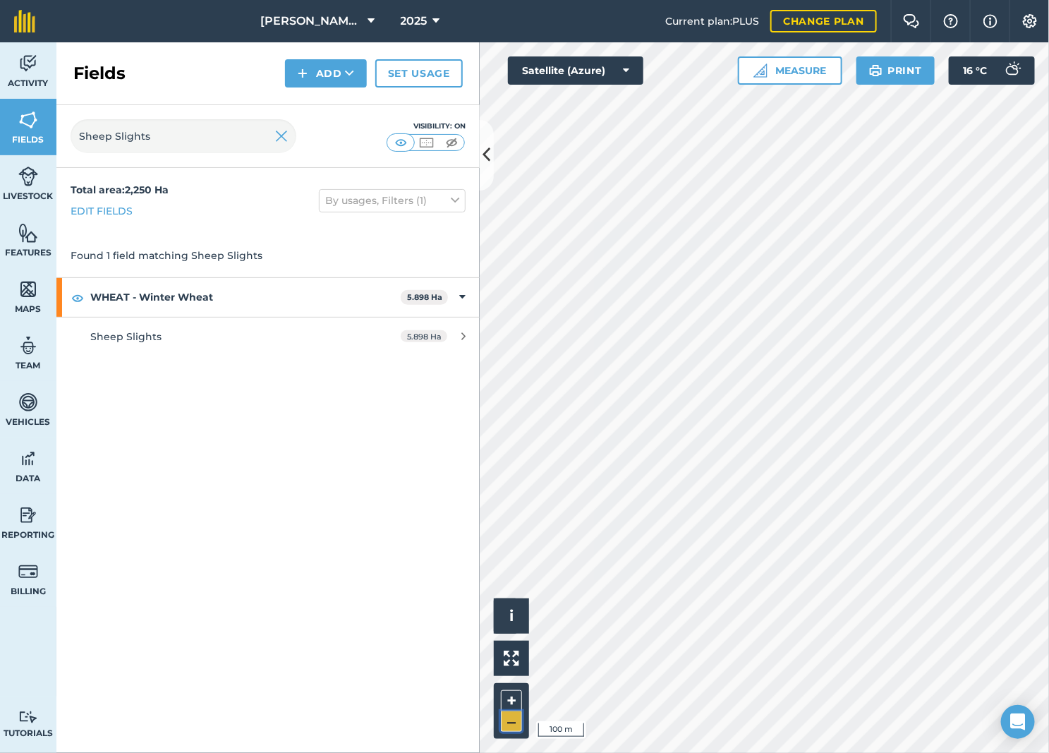
click at [505, 727] on button "–" at bounding box center [511, 721] width 21 height 20
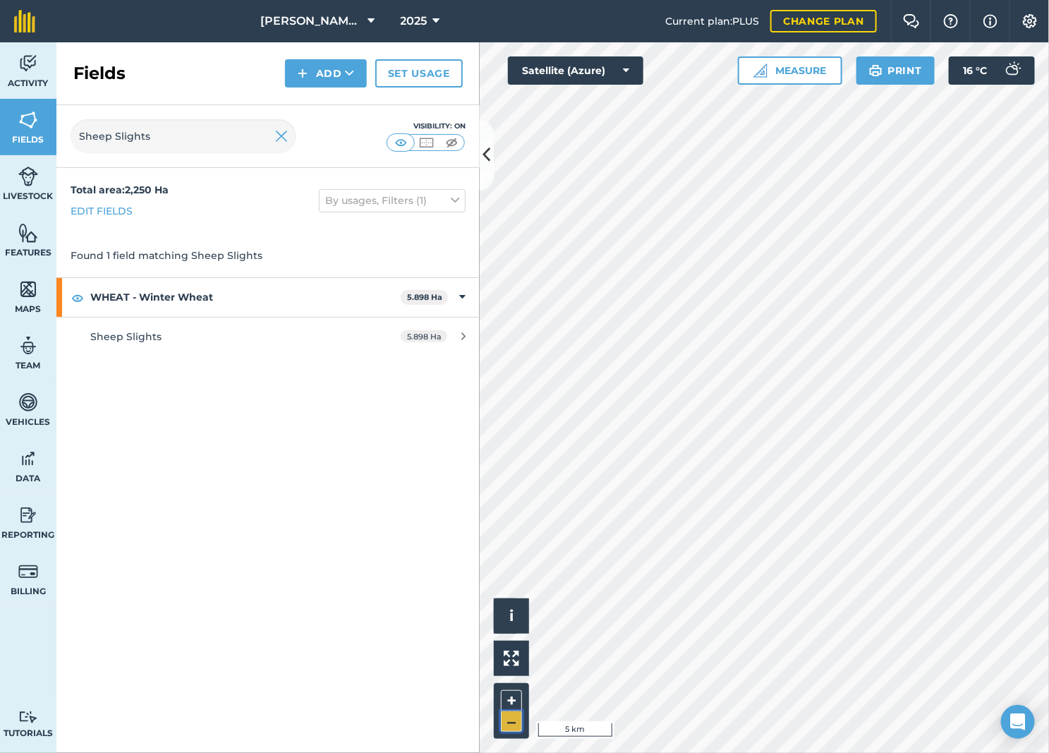
click at [505, 727] on button "–" at bounding box center [511, 721] width 21 height 20
click at [509, 703] on button "+" at bounding box center [511, 700] width 21 height 21
click at [505, 698] on button "+" at bounding box center [511, 700] width 21 height 21
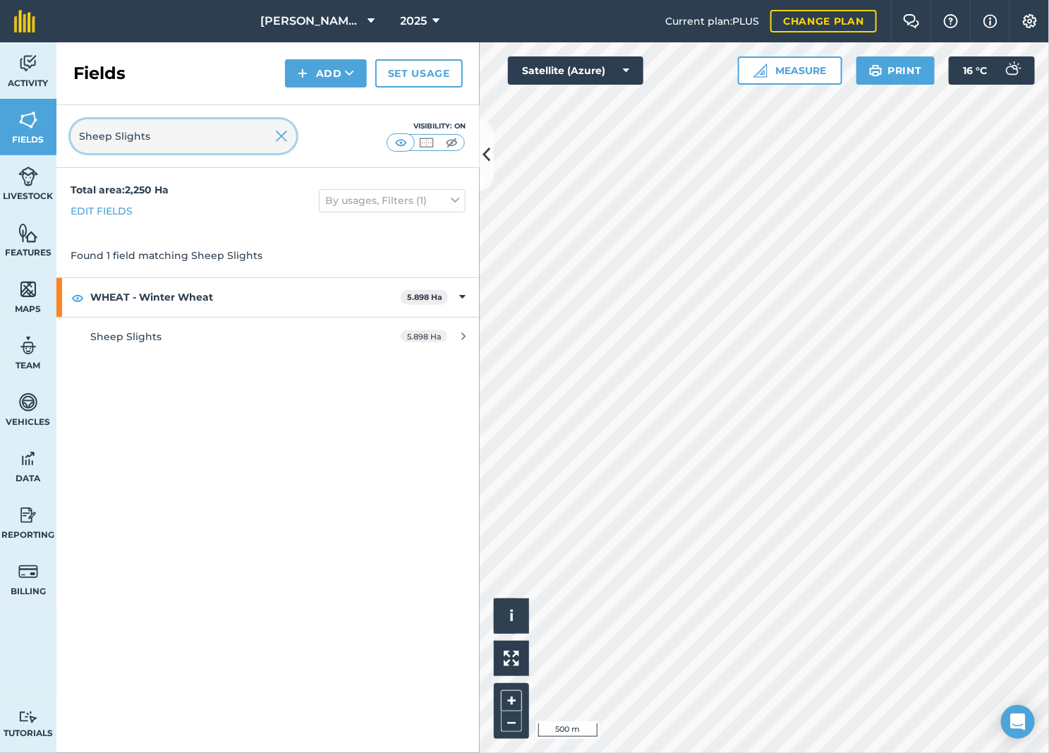
drag, startPoint x: 161, startPoint y: 138, endPoint x: 68, endPoint y: 138, distance: 92.4
click at [68, 138] on div "Sheep Slights Visibility: On" at bounding box center [267, 136] width 423 height 63
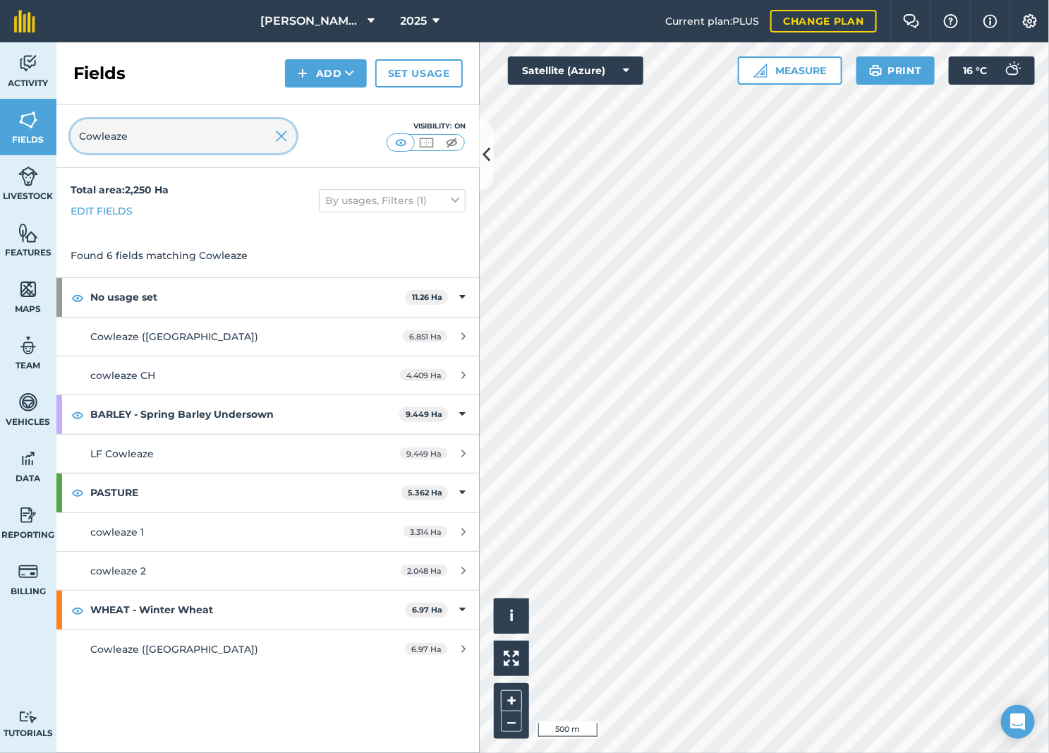
type input "Cowleaze"
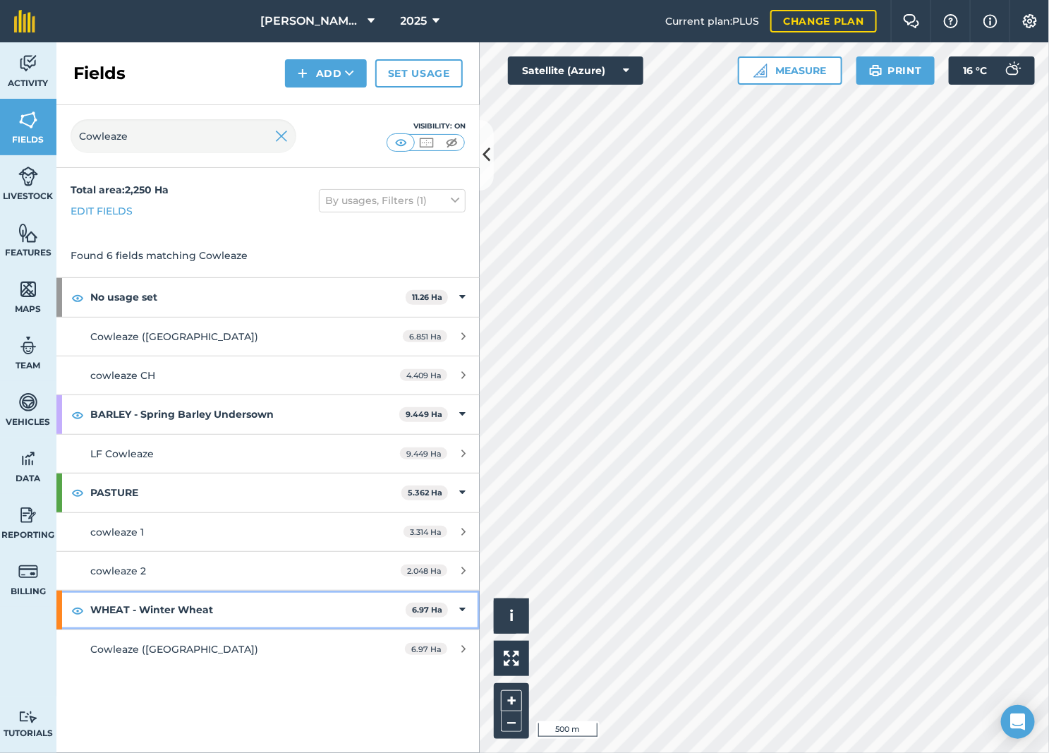
click at [279, 611] on strong "WHEAT - Winter Wheat" at bounding box center [247, 610] width 315 height 38
click at [255, 605] on strong "WHEAT - Winter Wheat" at bounding box center [249, 610] width 318 height 38
click at [203, 656] on div "Cowleaze ([GEOGRAPHIC_DATA])" at bounding box center [222, 649] width 265 height 16
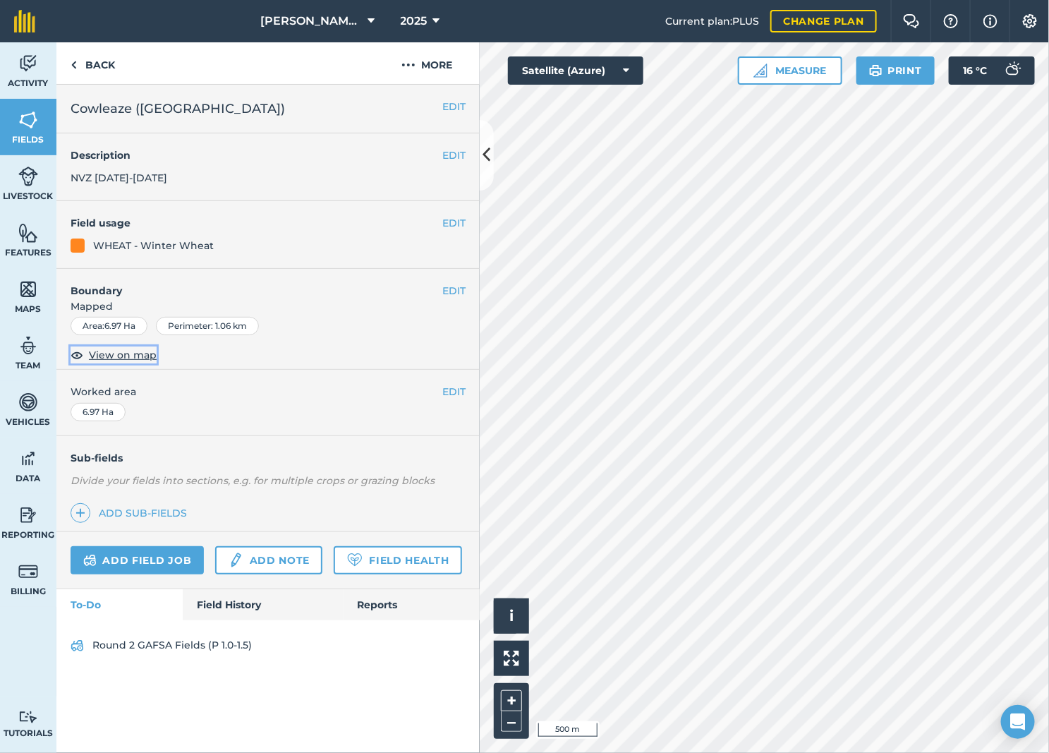
click at [127, 361] on span "View on map" at bounding box center [123, 355] width 68 height 16
click at [505, 727] on button "–" at bounding box center [511, 721] width 21 height 20
click at [107, 69] on link "Back" at bounding box center [92, 63] width 73 height 42
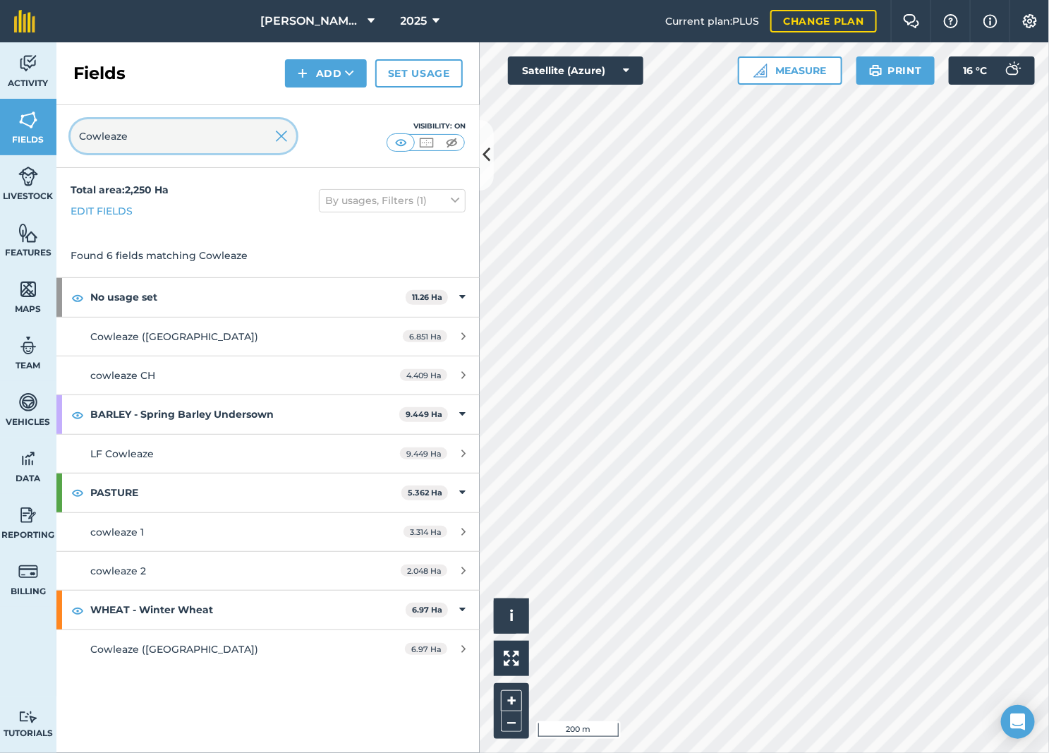
drag, startPoint x: 160, startPoint y: 142, endPoint x: 37, endPoint y: 153, distance: 124.0
click at [37, 153] on div "Activity Fields Livestock Features Maps Team Vehicles Data Reporting Billing Tu…" at bounding box center [524, 397] width 1049 height 710
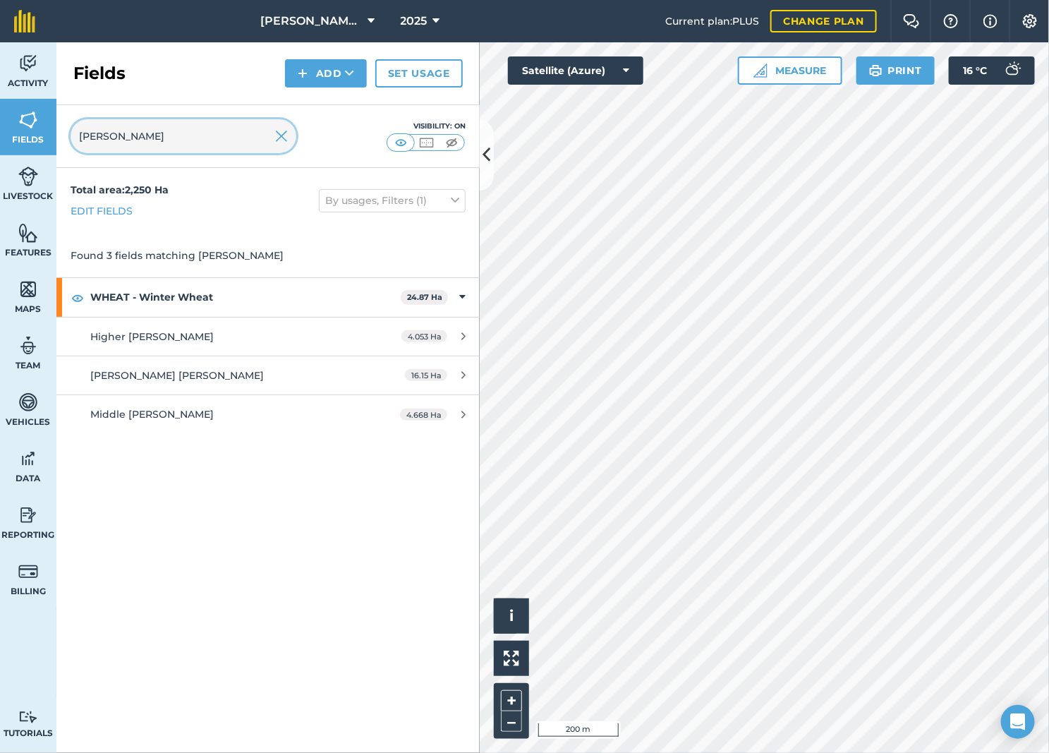
type input "[PERSON_NAME]"
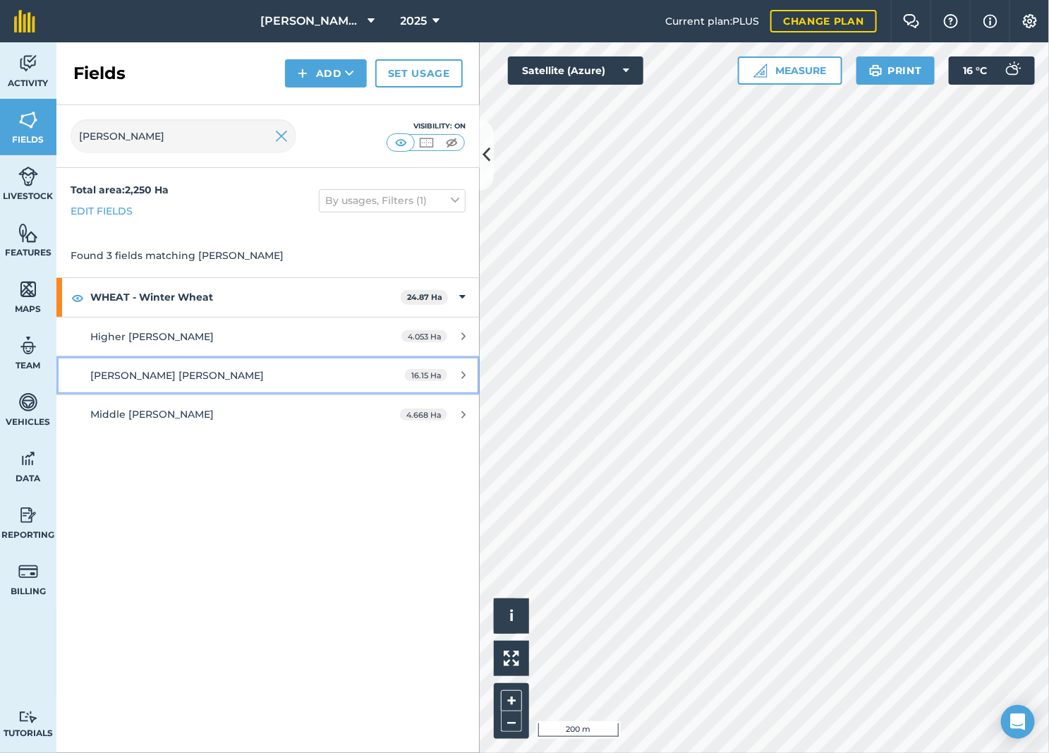
click at [248, 373] on div "[PERSON_NAME] [PERSON_NAME]" at bounding box center [222, 376] width 265 height 16
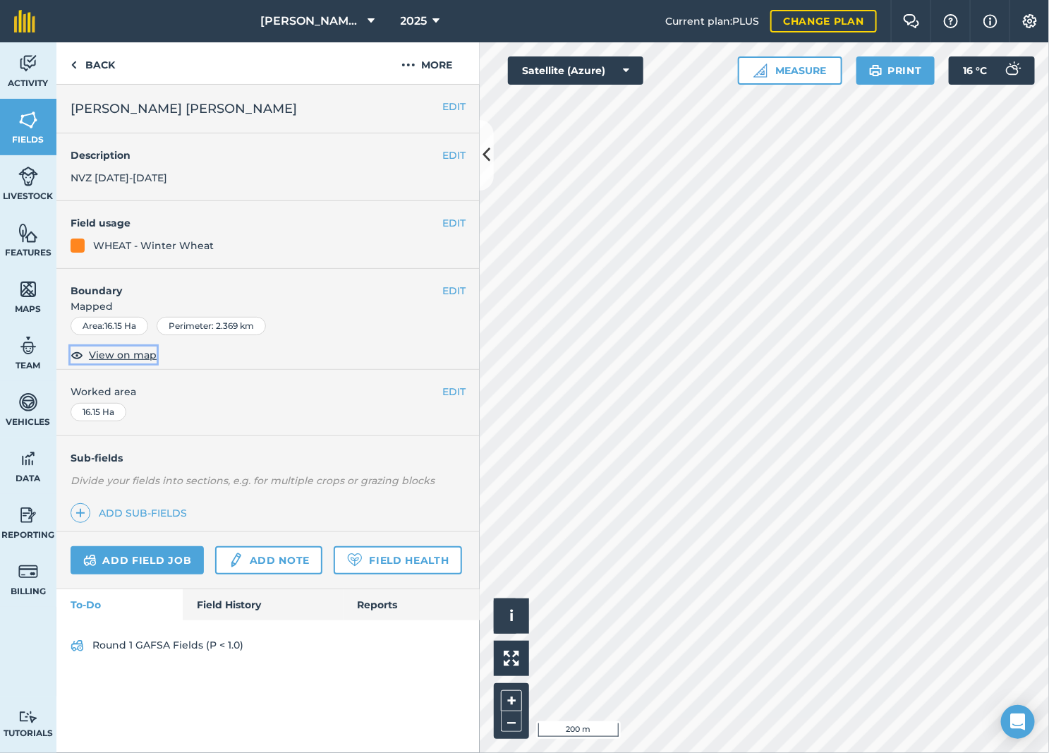
click at [123, 362] on span "View on map" at bounding box center [123, 355] width 68 height 16
click at [517, 723] on button "–" at bounding box center [511, 721] width 21 height 20
click at [516, 722] on button "–" at bounding box center [511, 721] width 21 height 20
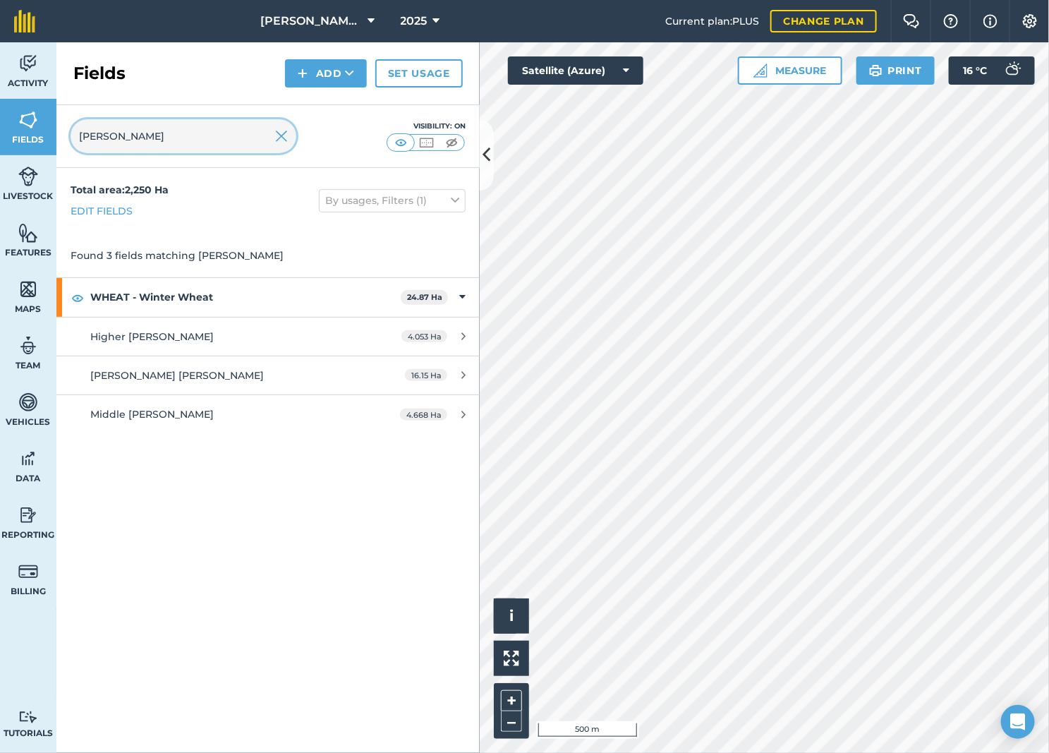
drag, startPoint x: 184, startPoint y: 142, endPoint x: 88, endPoint y: 138, distance: 96.0
click at [88, 138] on input "[PERSON_NAME]" at bounding box center [184, 136] width 226 height 34
click at [85, 138] on input "[PERSON_NAME]" at bounding box center [184, 136] width 226 height 34
click at [78, 138] on input "[PERSON_NAME]" at bounding box center [184, 136] width 226 height 34
type input "higher [PERSON_NAME]"
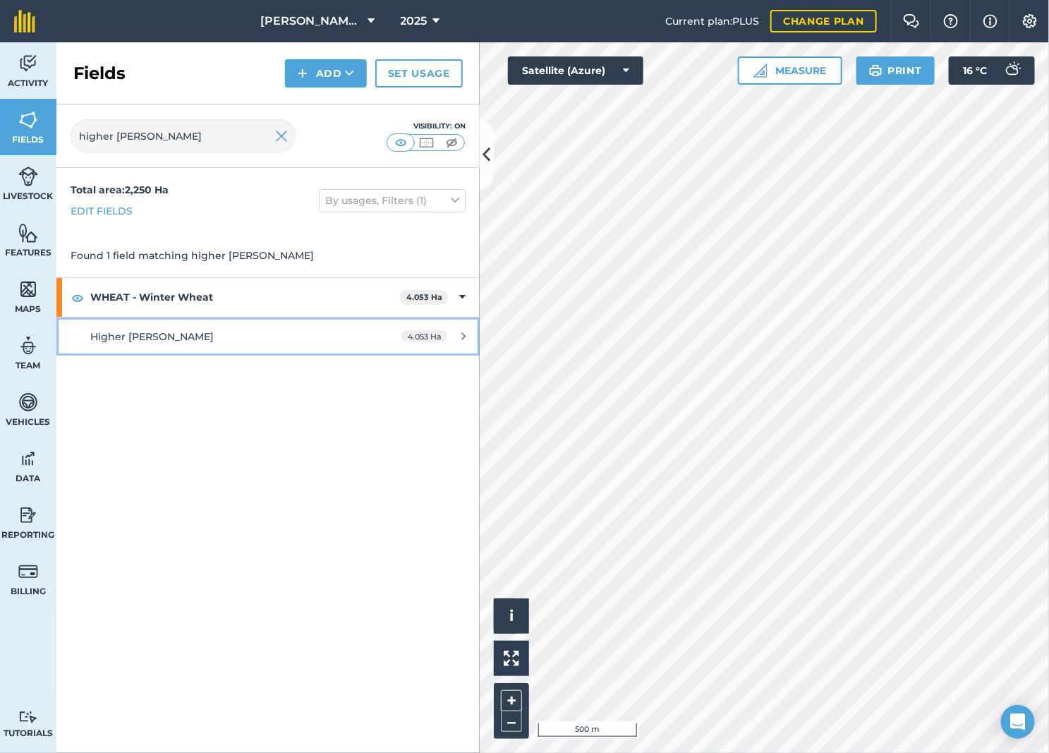
click at [284, 334] on div "Higher [PERSON_NAME]" at bounding box center [222, 337] width 265 height 16
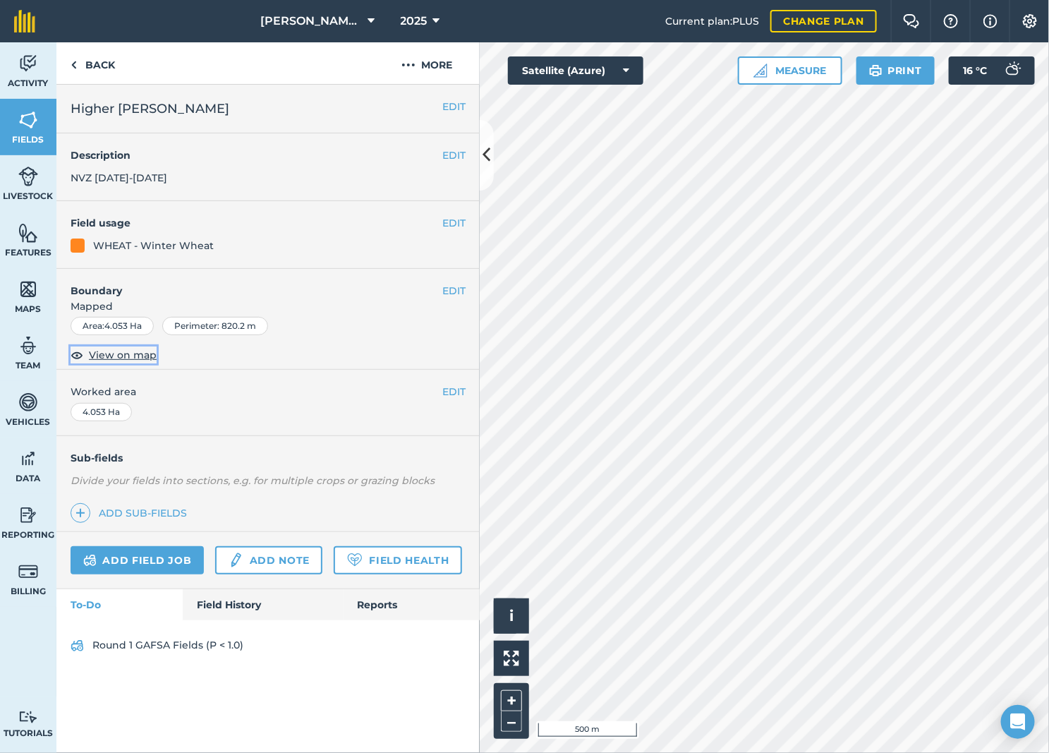
click at [127, 356] on span "View on map" at bounding box center [123, 355] width 68 height 16
click at [504, 727] on button "–" at bounding box center [511, 721] width 21 height 20
click at [99, 66] on link "Back" at bounding box center [92, 63] width 73 height 42
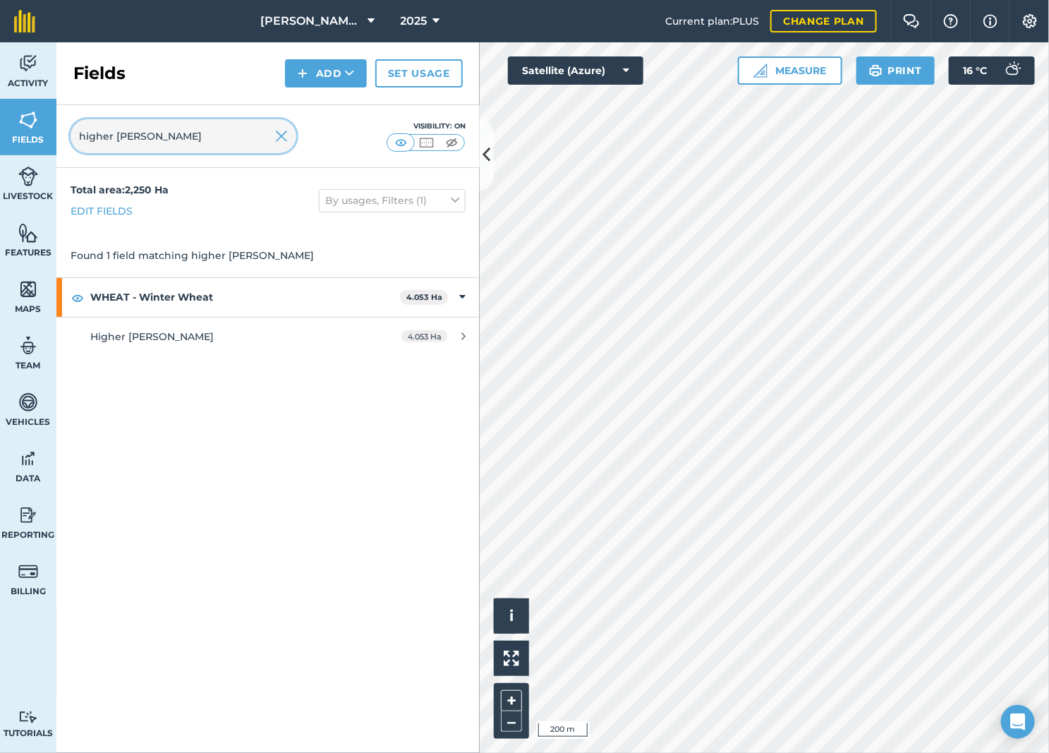
drag, startPoint x: 107, startPoint y: 135, endPoint x: 9, endPoint y: 135, distance: 98.1
click at [9, 135] on div "Activity Fields Livestock Features Maps Team Vehicles Data Reporting Billing Tu…" at bounding box center [524, 397] width 1049 height 710
type input "middle [PERSON_NAME]"
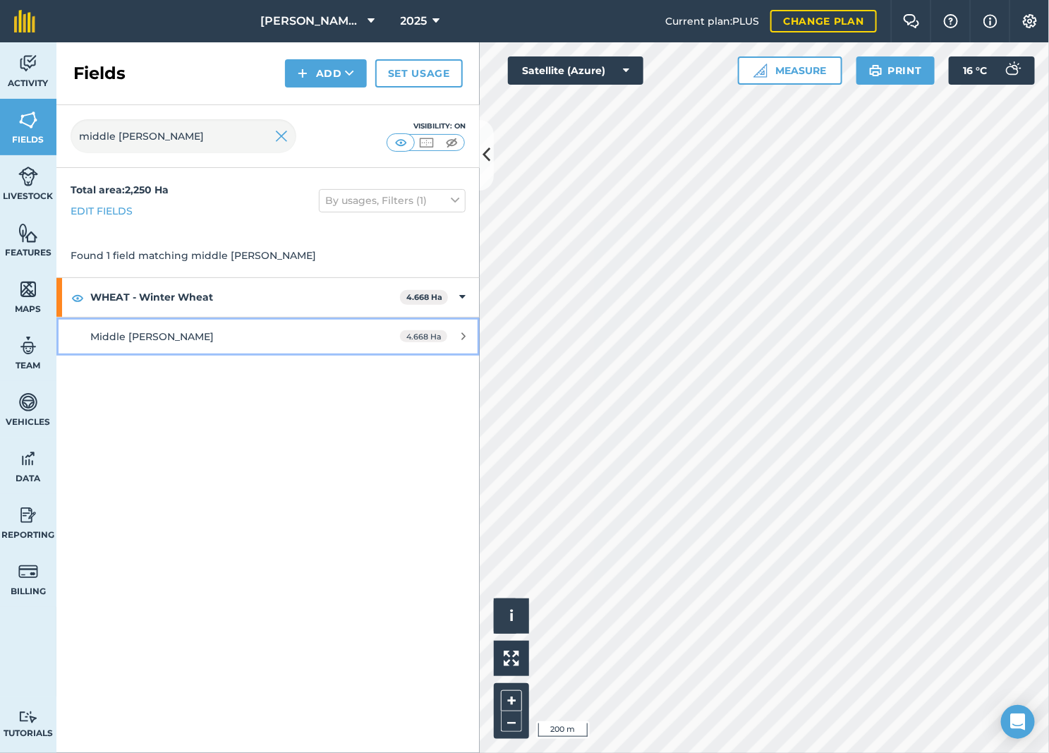
click at [248, 330] on div "Middle [PERSON_NAME]" at bounding box center [222, 337] width 265 height 16
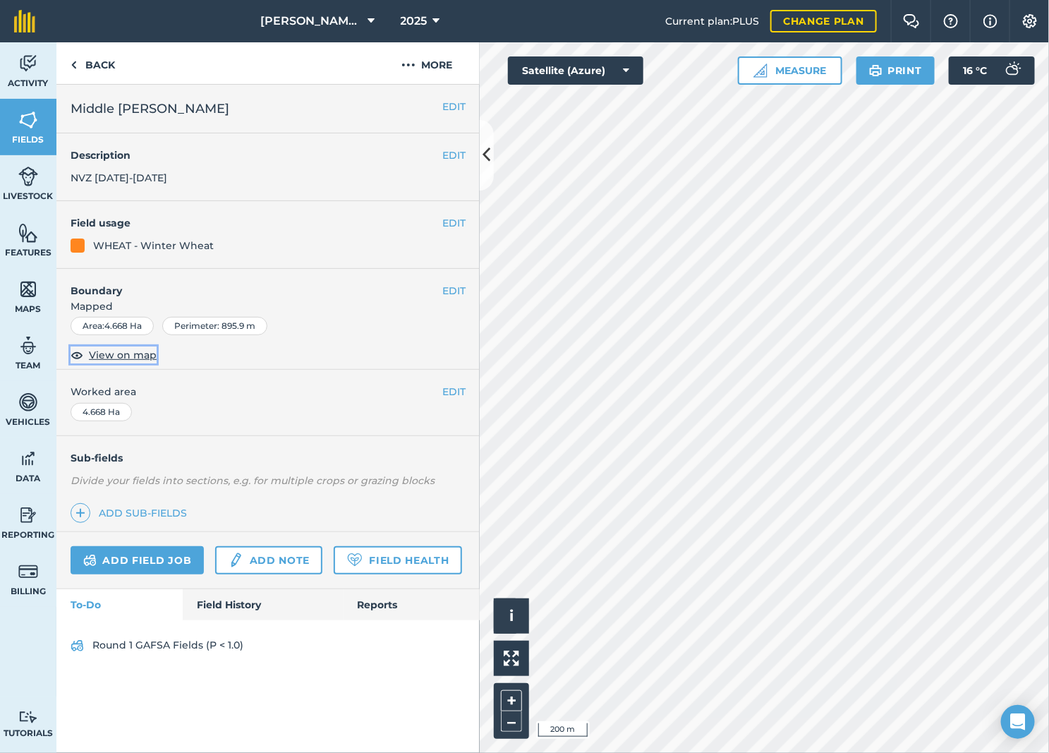
click at [131, 354] on span "View on map" at bounding box center [123, 355] width 68 height 16
click at [93, 71] on link "Back" at bounding box center [92, 63] width 73 height 42
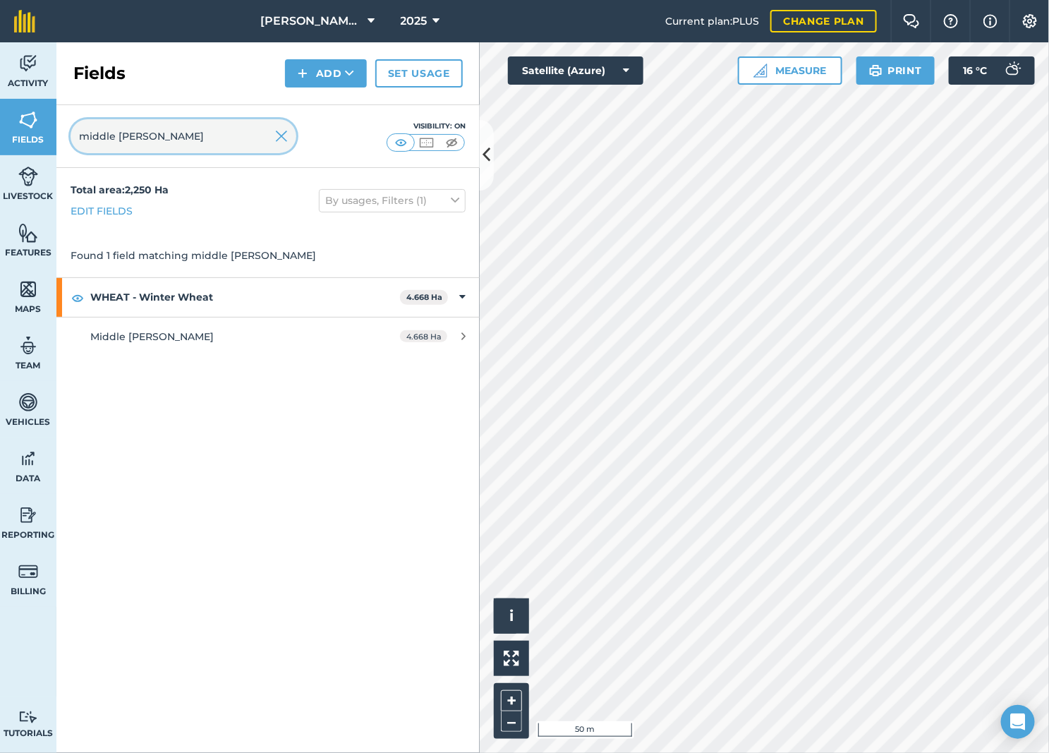
drag, startPoint x: 155, startPoint y: 141, endPoint x: 6, endPoint y: 147, distance: 149.7
click at [6, 147] on div "Activity Fields Livestock Features Maps Team Vehicles Data Reporting Billing Tu…" at bounding box center [524, 397] width 1049 height 710
type input "Plum"
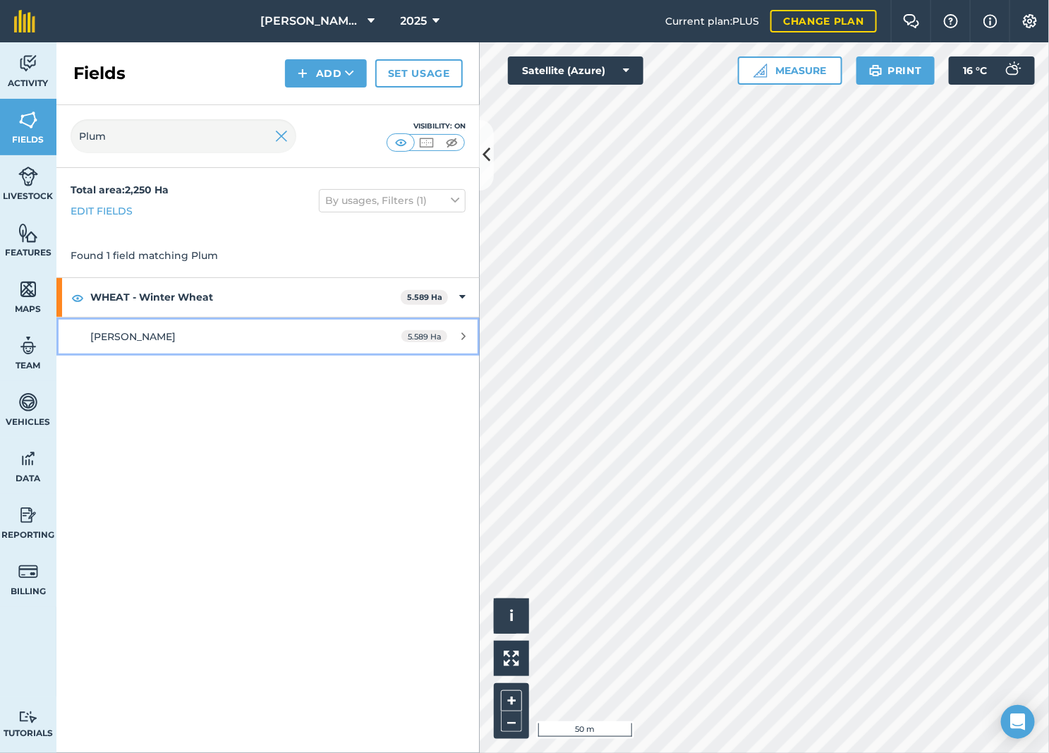
click at [243, 334] on div "[PERSON_NAME]" at bounding box center [222, 337] width 265 height 16
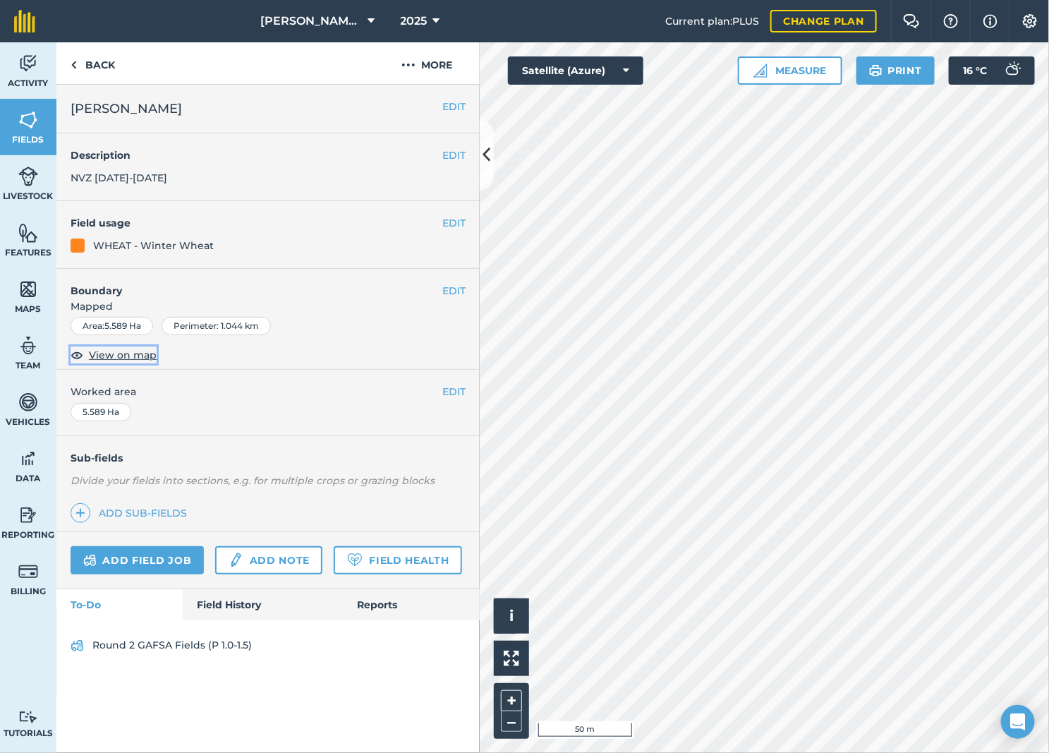
click at [111, 353] on span "View on map" at bounding box center [123, 355] width 68 height 16
click at [508, 723] on button "–" at bounding box center [511, 721] width 21 height 20
drag, startPoint x: 113, startPoint y: 67, endPoint x: 122, endPoint y: 67, distance: 9.2
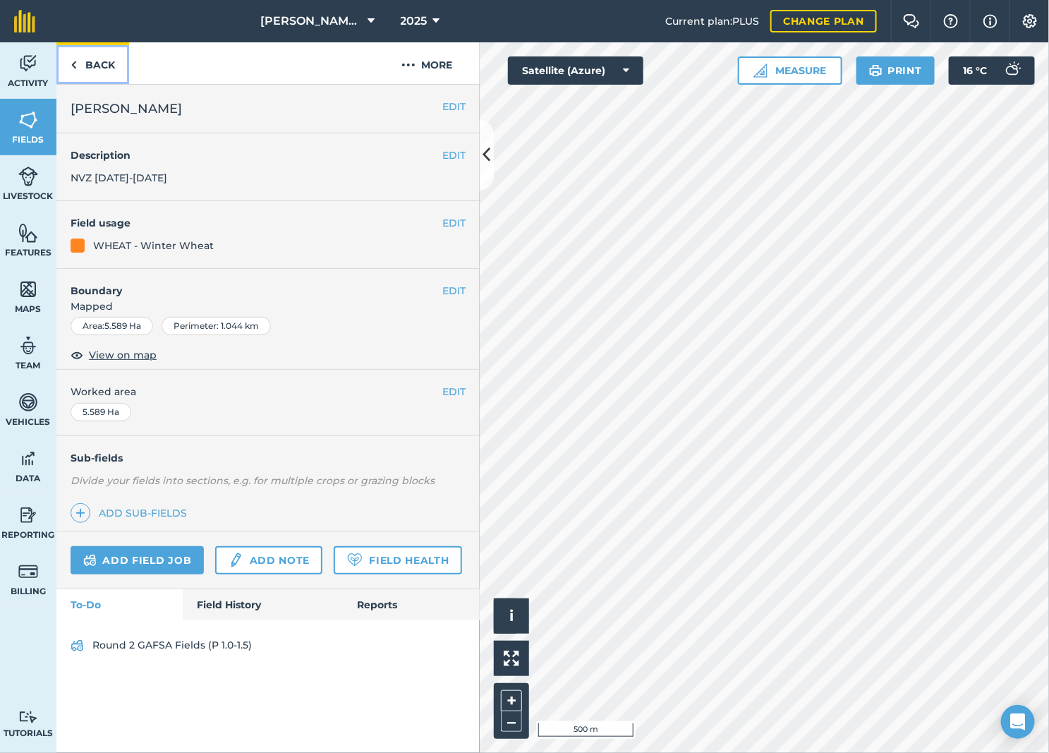
click at [113, 67] on link "Back" at bounding box center [92, 63] width 73 height 42
click at [115, 65] on link "Back" at bounding box center [92, 63] width 73 height 42
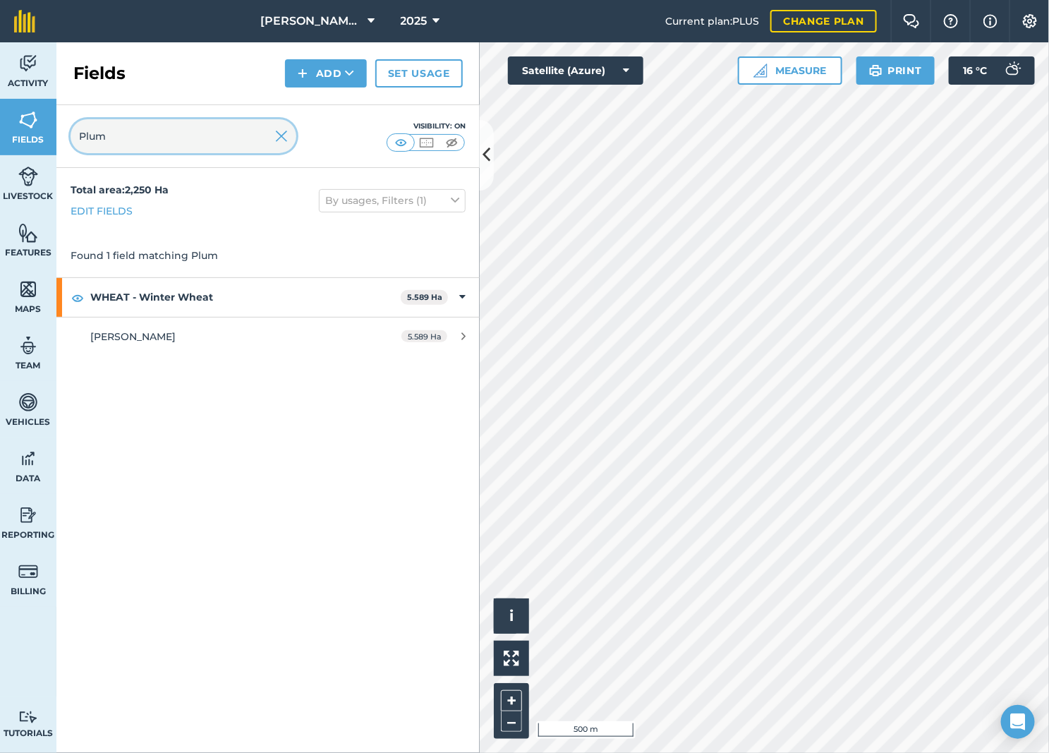
click at [73, 145] on input "Plum" at bounding box center [184, 136] width 226 height 34
type input "Middle [PERSON_NAME]"
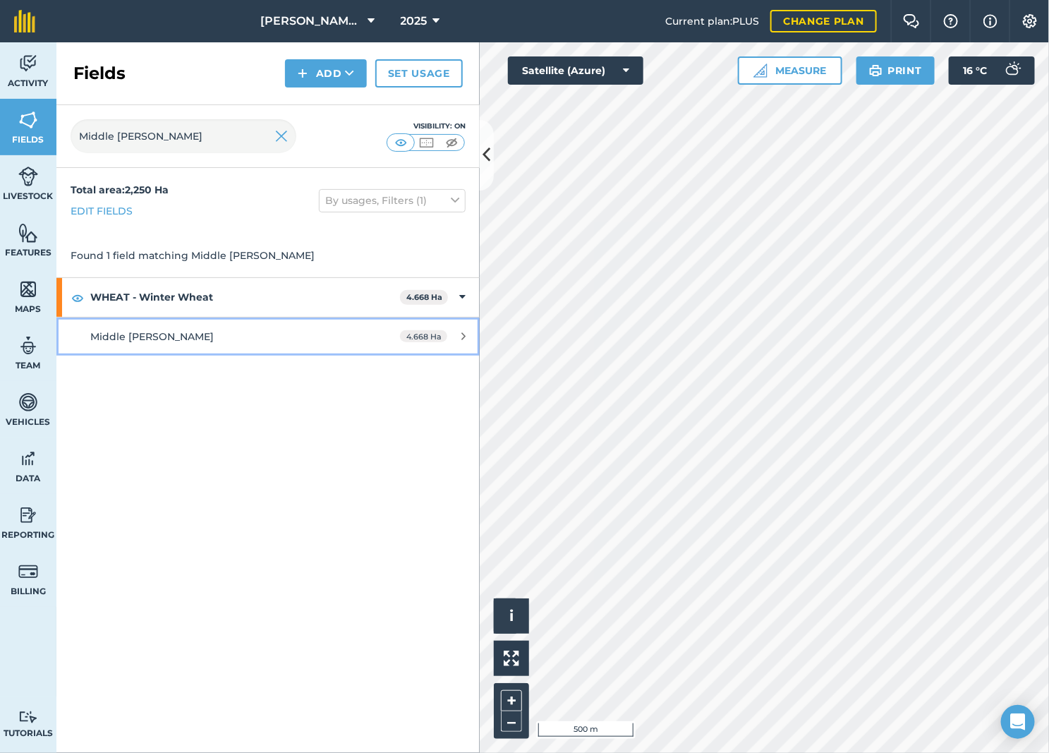
click at [219, 339] on div "Middle [PERSON_NAME]" at bounding box center [222, 337] width 265 height 16
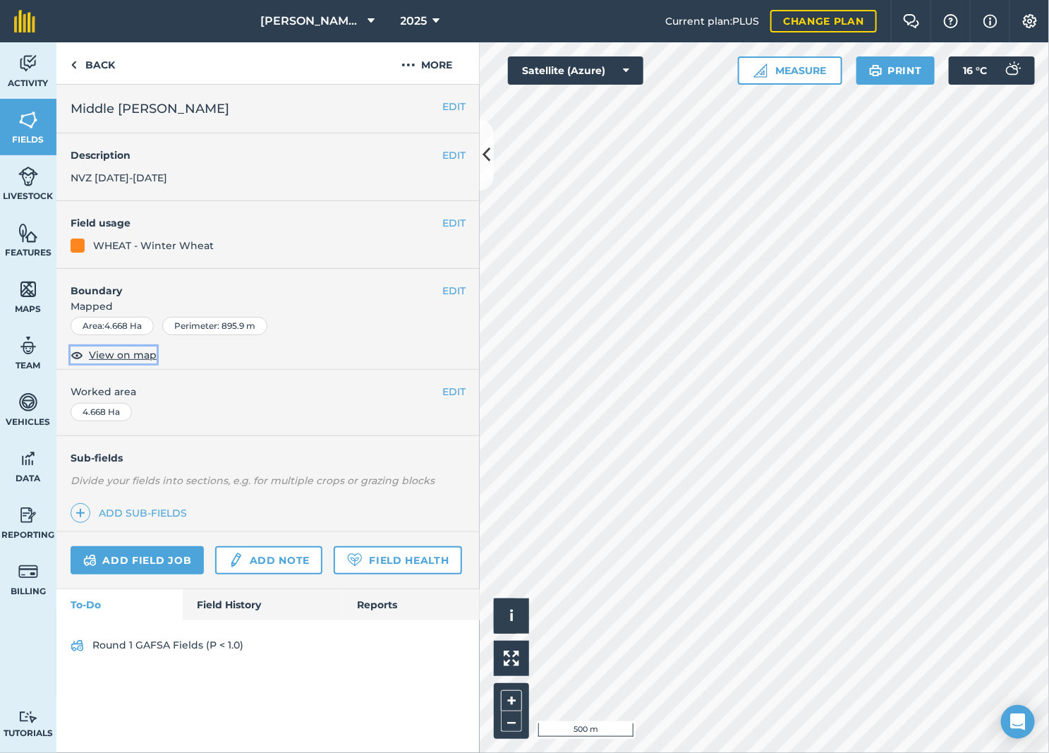
click at [101, 353] on span "View on map" at bounding box center [123, 355] width 68 height 16
click at [510, 724] on button "–" at bounding box center [511, 721] width 21 height 20
click at [114, 67] on link "Back" at bounding box center [92, 63] width 73 height 42
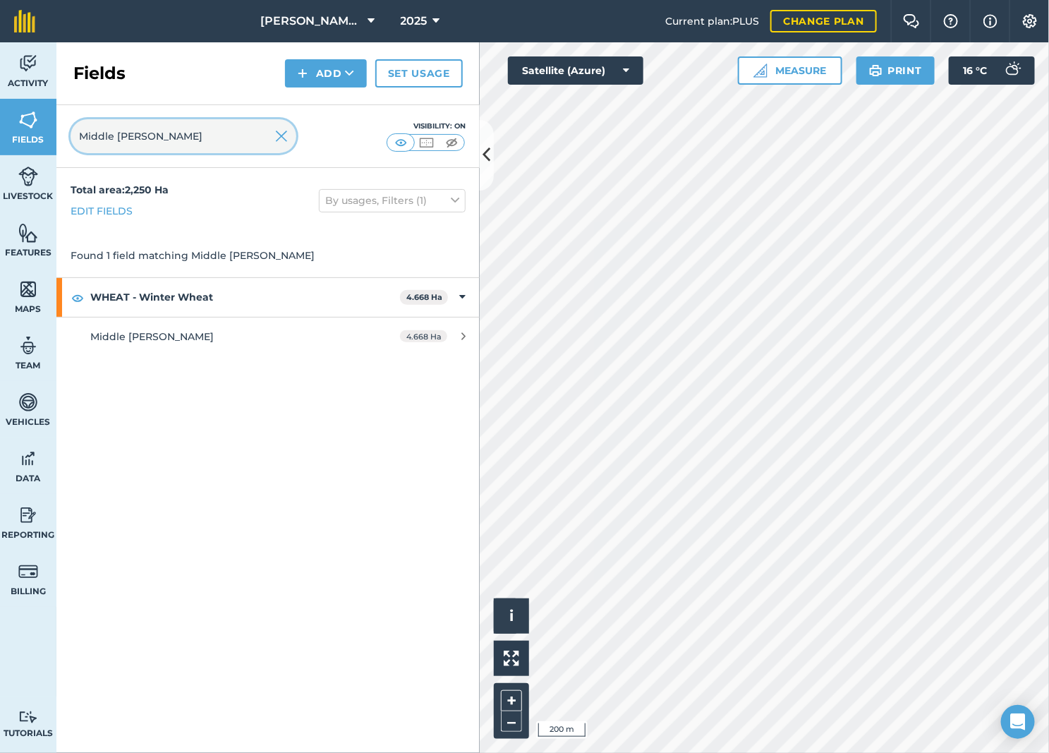
drag, startPoint x: 119, startPoint y: 139, endPoint x: 66, endPoint y: 140, distance: 52.9
click at [66, 140] on div "Middle [PERSON_NAME] Visibility: On" at bounding box center [267, 136] width 423 height 63
type input "higher [PERSON_NAME]"
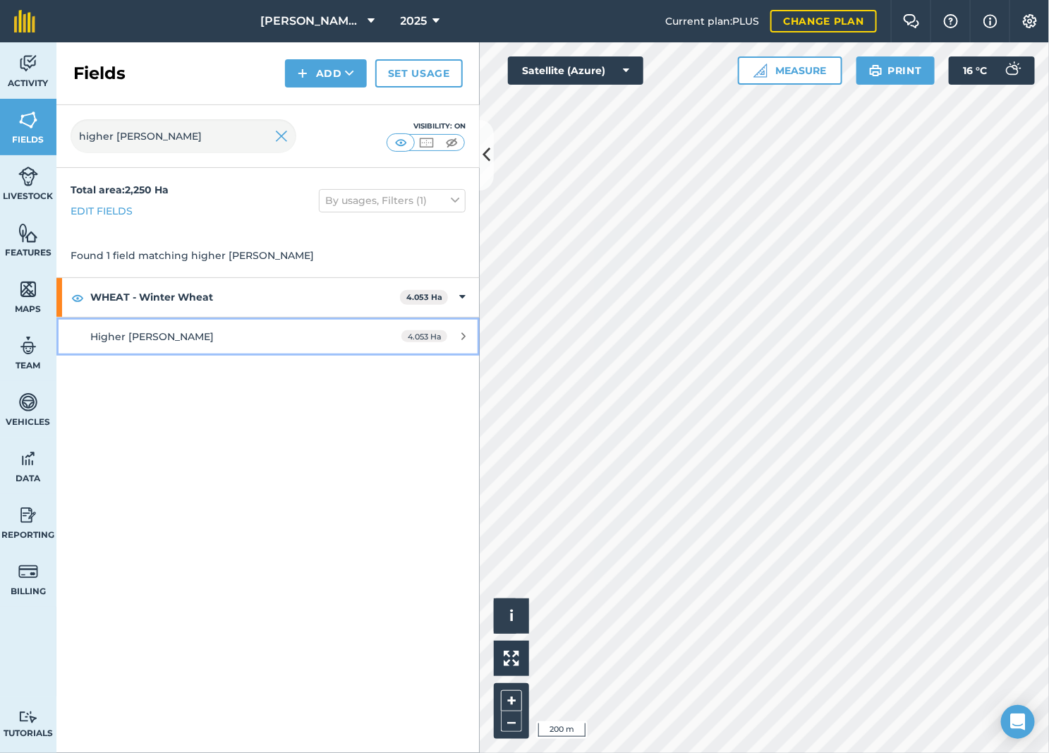
click at [321, 354] on link "Higher [PERSON_NAME] 4.053 Ha" at bounding box center [267, 336] width 423 height 38
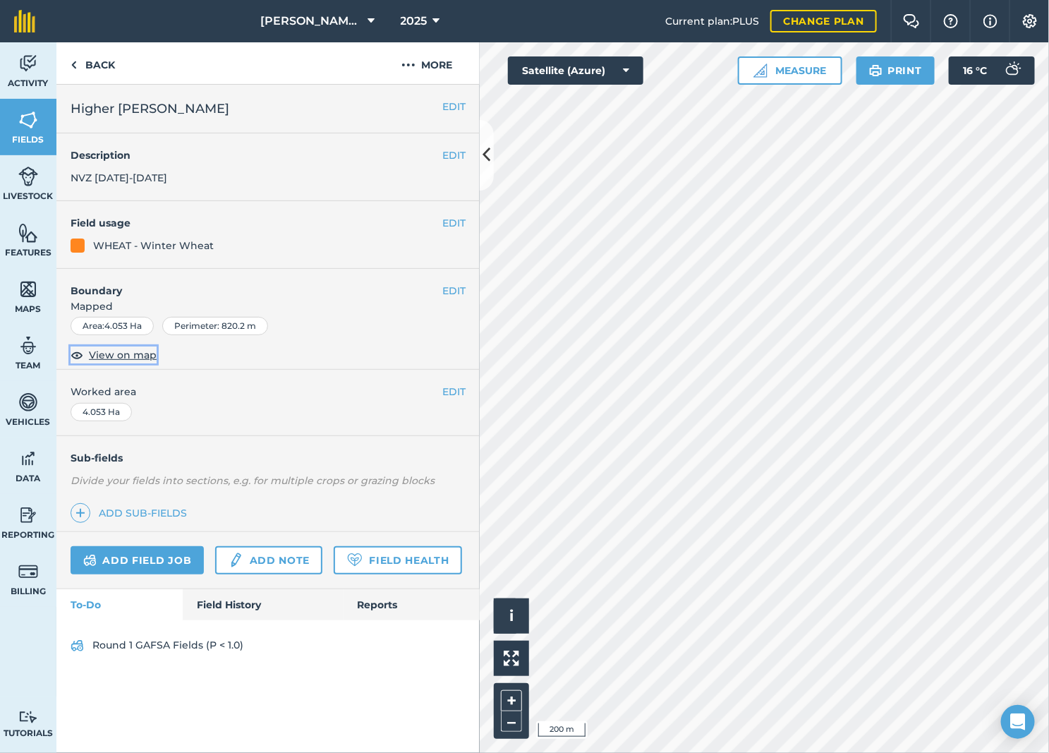
click at [109, 362] on span "View on map" at bounding box center [123, 355] width 68 height 16
click at [511, 725] on button "–" at bounding box center [511, 721] width 21 height 20
click at [106, 71] on link "Back" at bounding box center [92, 63] width 73 height 42
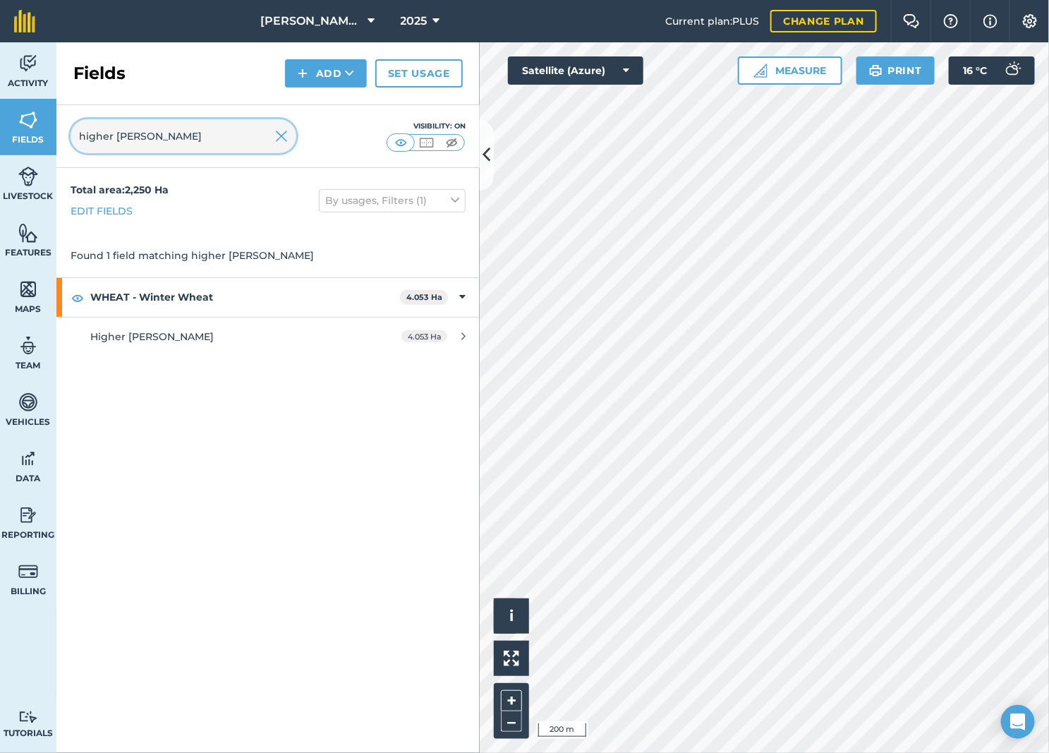
drag, startPoint x: 167, startPoint y: 139, endPoint x: 60, endPoint y: 139, distance: 106.5
click at [60, 139] on div "higher [PERSON_NAME] Visibility: On" at bounding box center [267, 136] width 423 height 63
type input "[PERSON_NAME]"
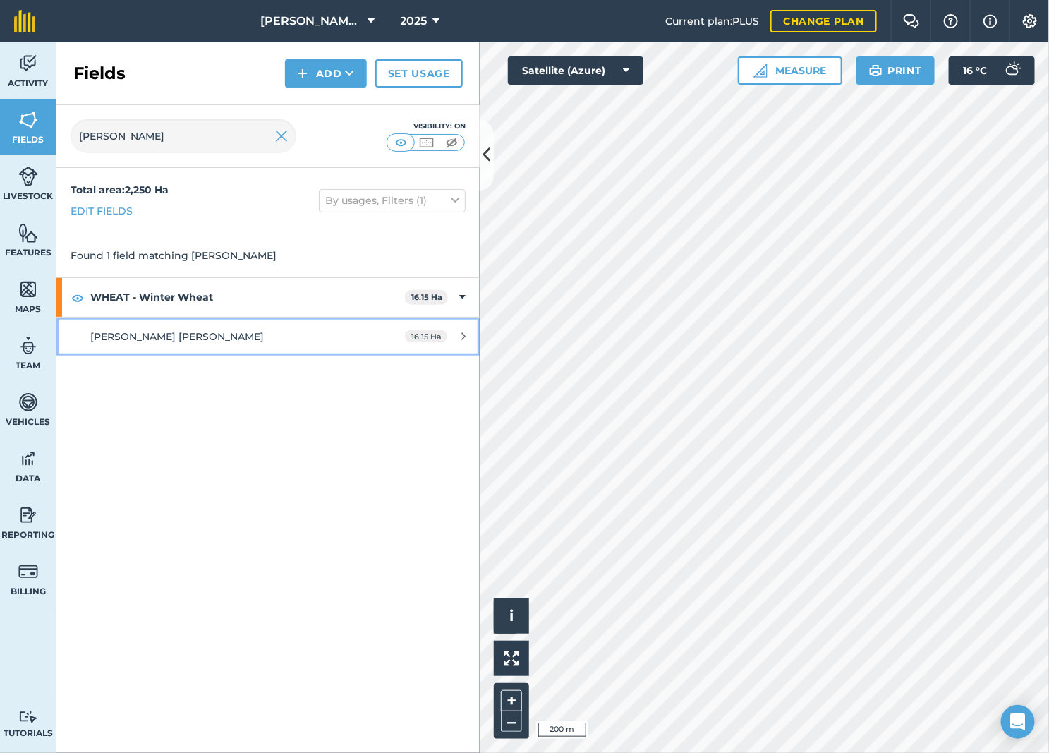
click at [279, 328] on link "[PERSON_NAME] [PERSON_NAME] 16.15 Ha" at bounding box center [267, 336] width 423 height 38
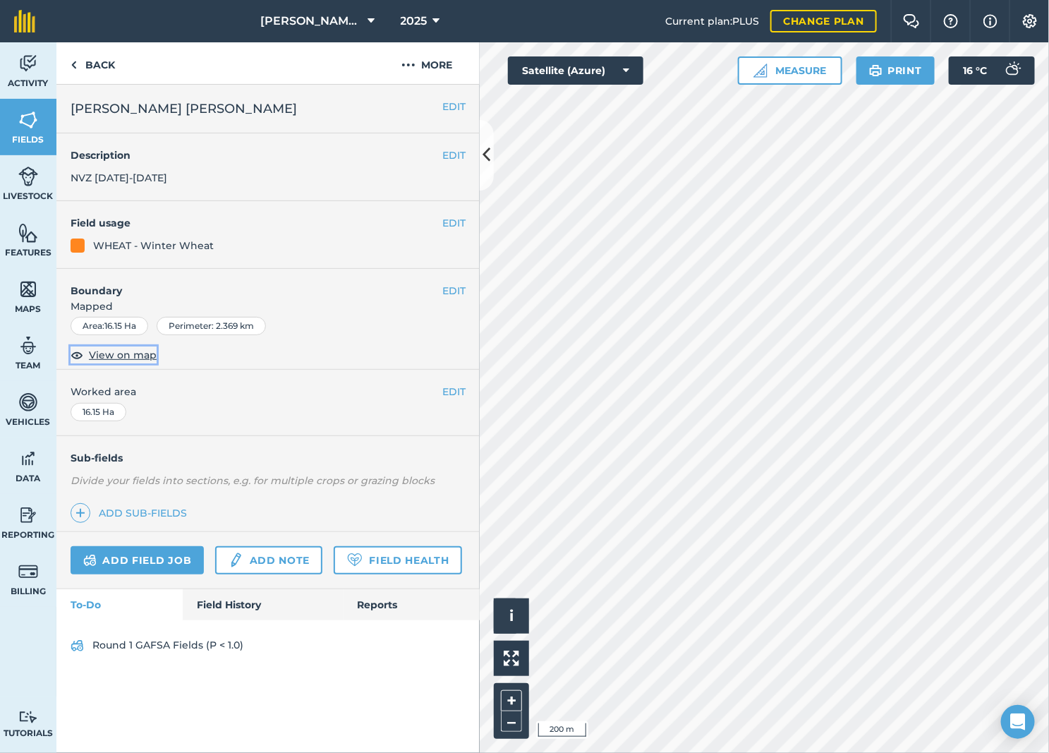
click at [117, 357] on span "View on map" at bounding box center [123, 355] width 68 height 16
click at [80, 68] on link "Back" at bounding box center [92, 63] width 73 height 42
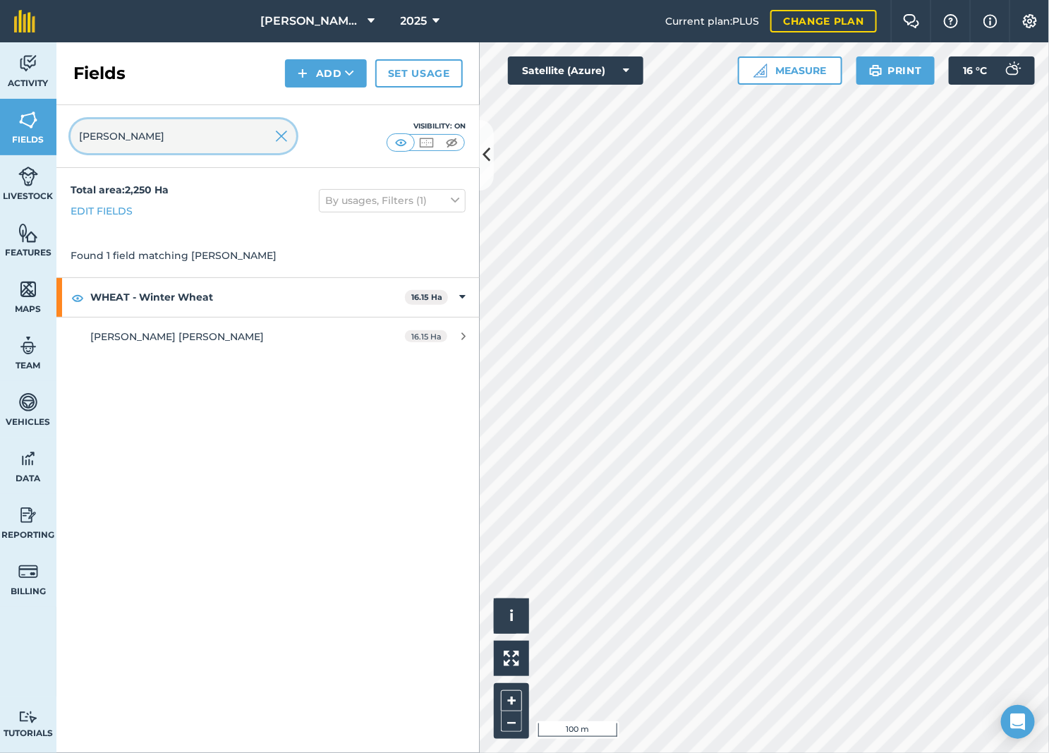
drag, startPoint x: 159, startPoint y: 150, endPoint x: -10, endPoint y: 150, distance: 169.3
click at [0, 150] on html "[PERSON_NAME] LTD 2025 Current plan : PLUS Change plan Farm Chat Help Info Sett…" at bounding box center [524, 376] width 1049 height 753
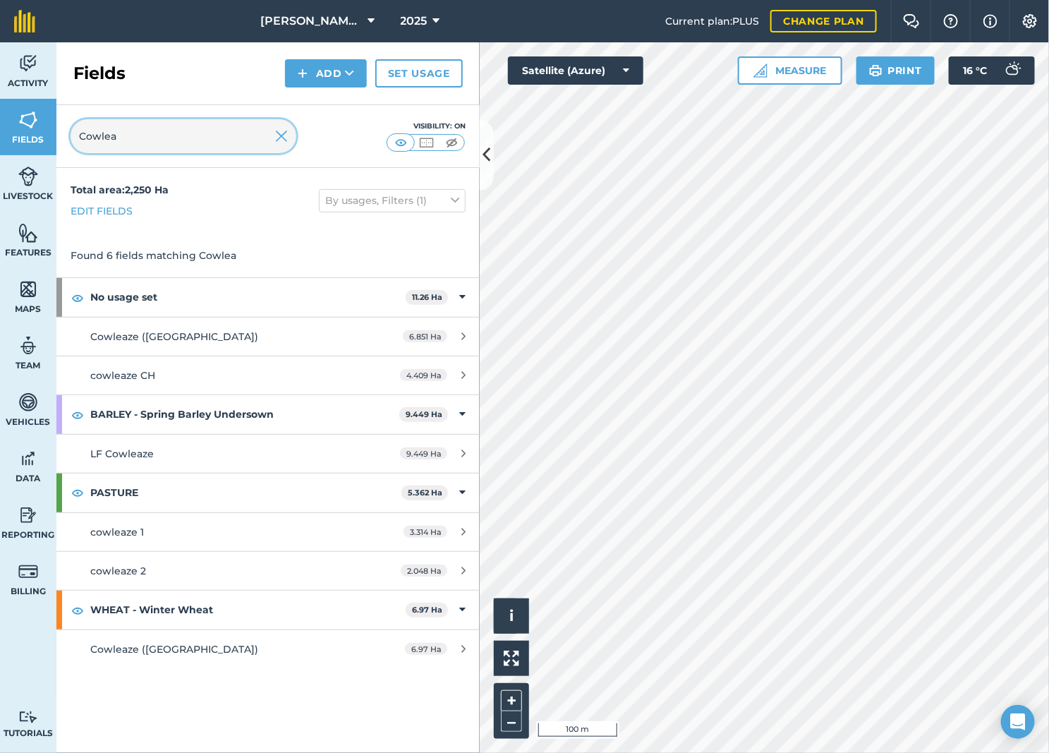
type input "Cowlea"
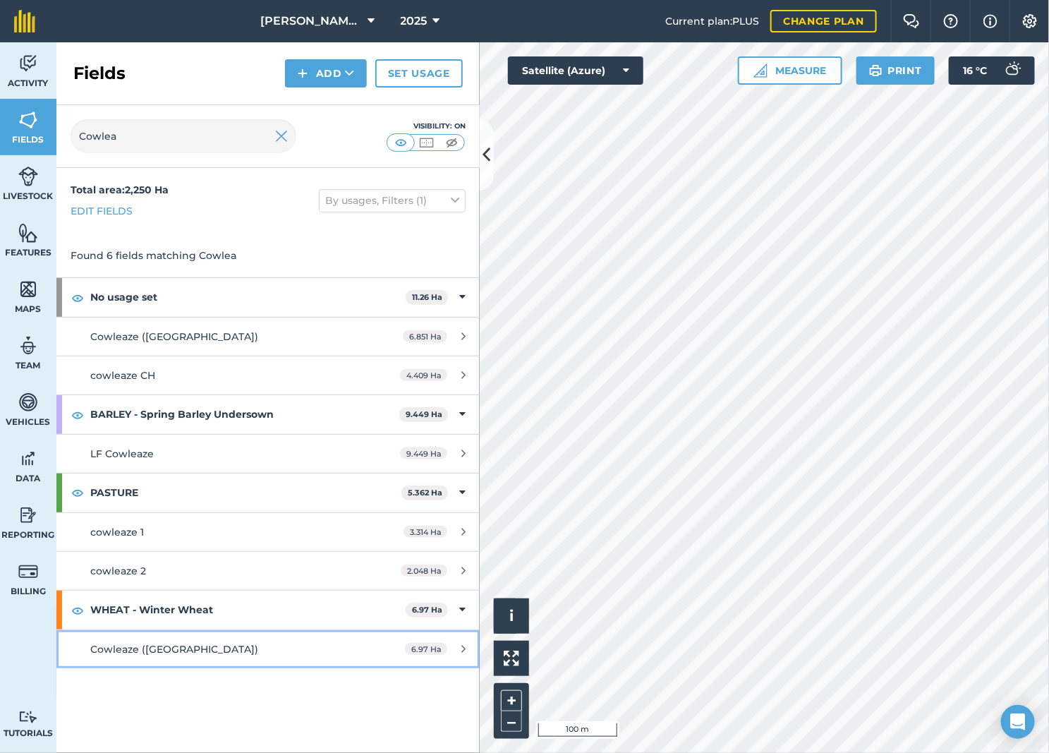
click at [301, 657] on div "Cowleaze ([GEOGRAPHIC_DATA])" at bounding box center [222, 649] width 265 height 16
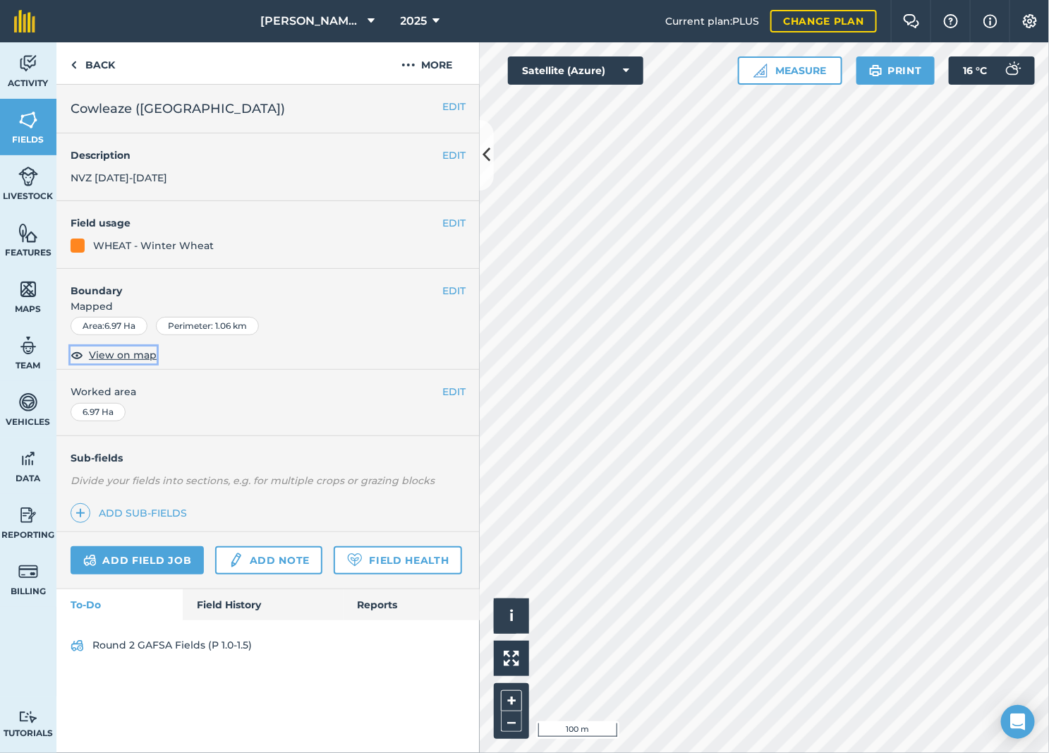
click at [111, 351] on span "View on map" at bounding box center [123, 355] width 68 height 16
click at [520, 720] on button "–" at bounding box center [511, 721] width 21 height 20
click at [108, 71] on link "Back" at bounding box center [92, 63] width 73 height 42
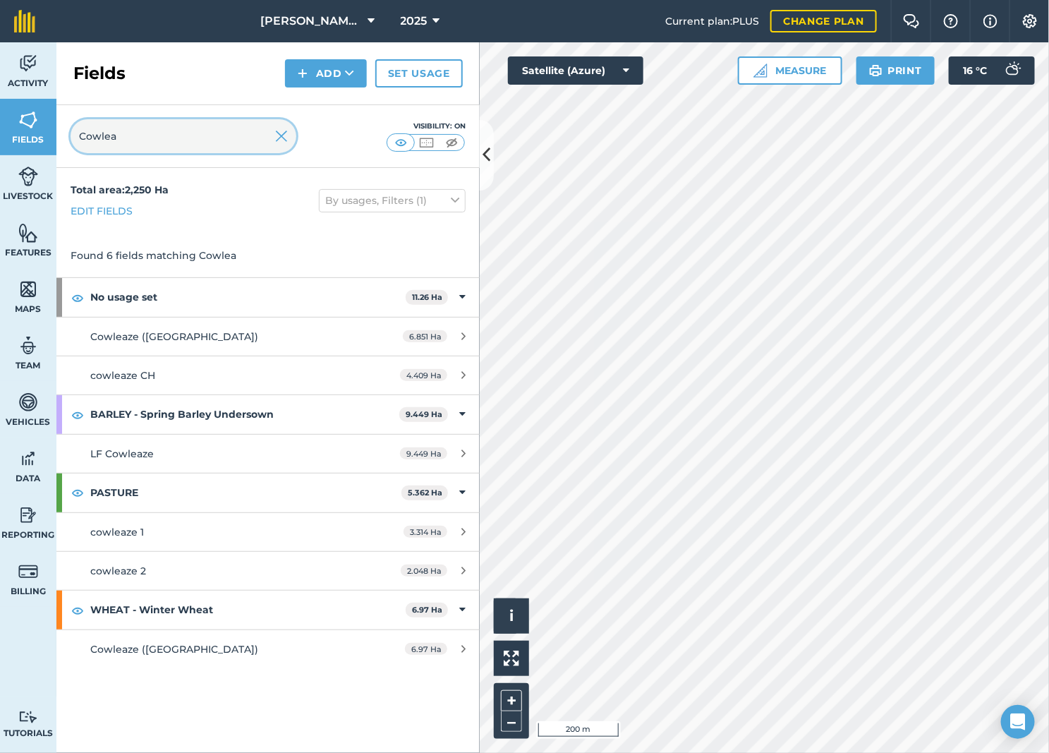
drag, startPoint x: 150, startPoint y: 126, endPoint x: 51, endPoint y: 136, distance: 99.3
click at [51, 136] on div "Activity Fields Livestock Features Maps Team Vehicles Data Reporting Billing Tu…" at bounding box center [524, 397] width 1049 height 710
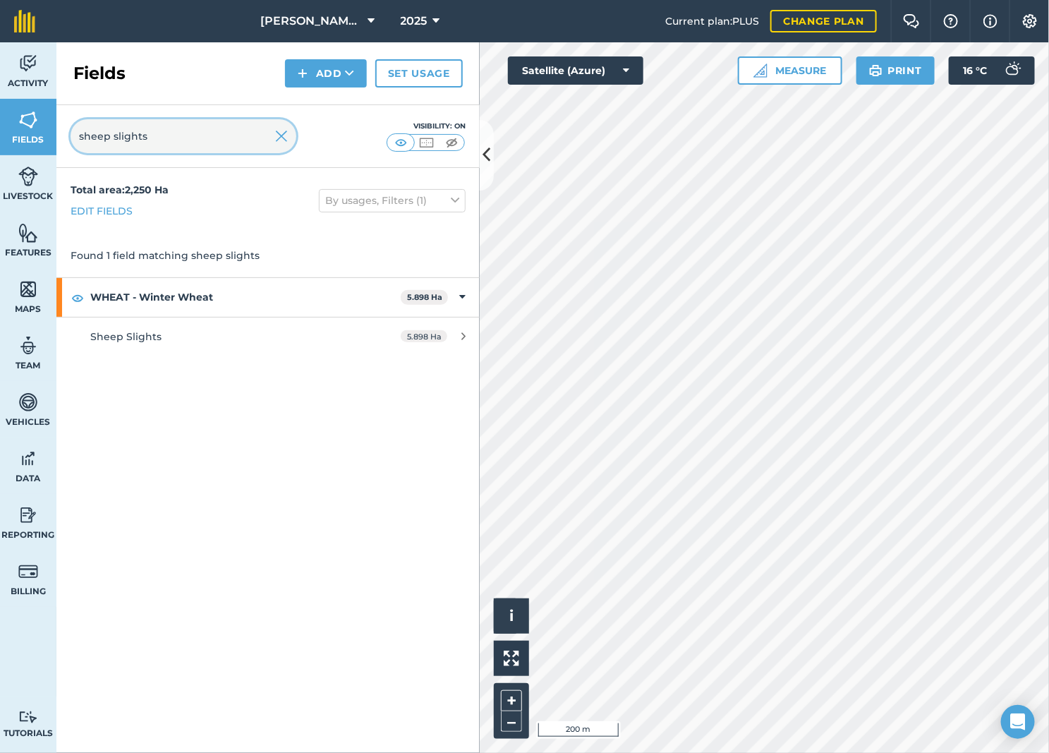
type input "sheep slights"
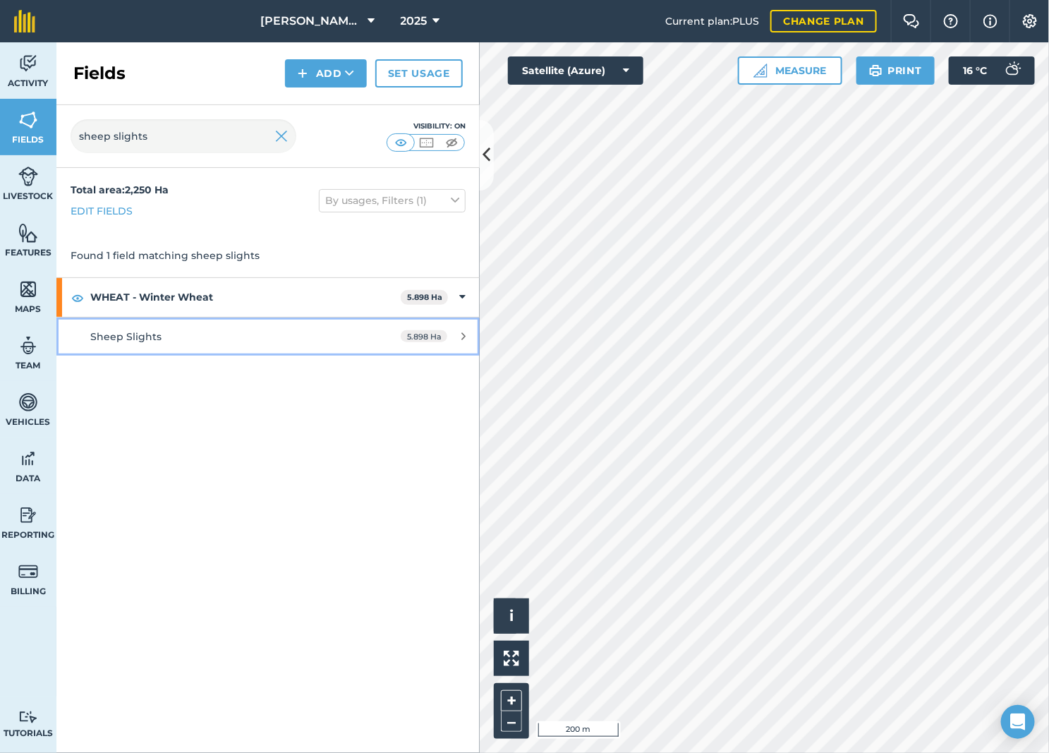
click at [259, 341] on div "Sheep Slights" at bounding box center [222, 337] width 265 height 16
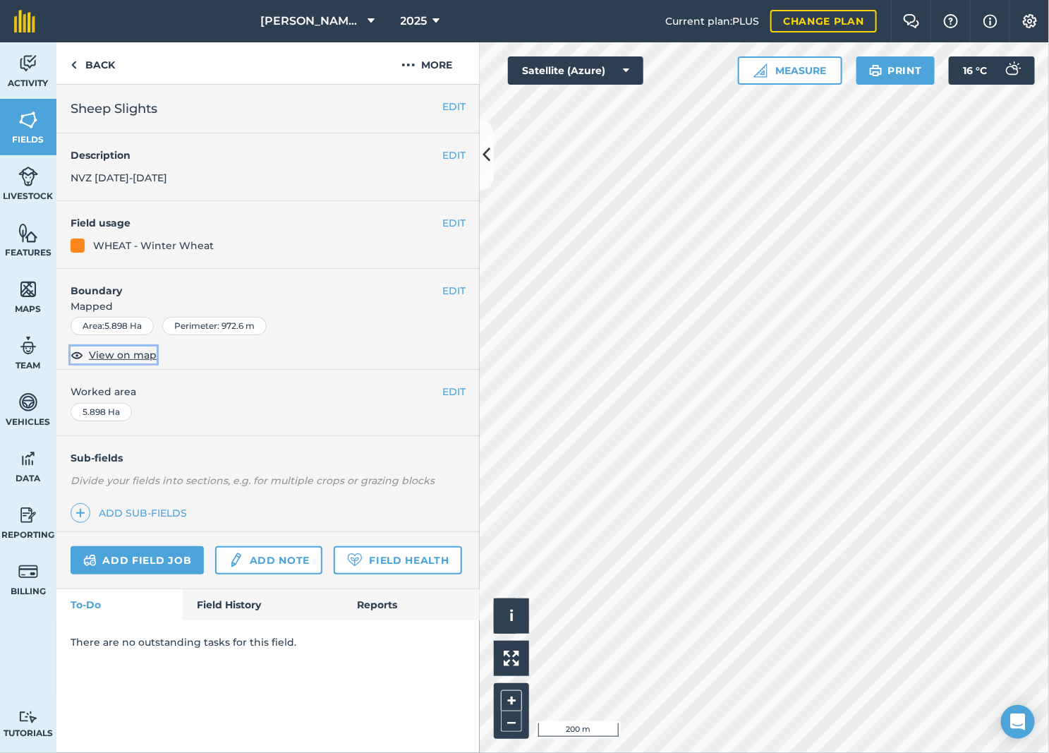
click at [115, 351] on span "View on map" at bounding box center [123, 355] width 68 height 16
click at [97, 68] on link "Back" at bounding box center [92, 63] width 73 height 42
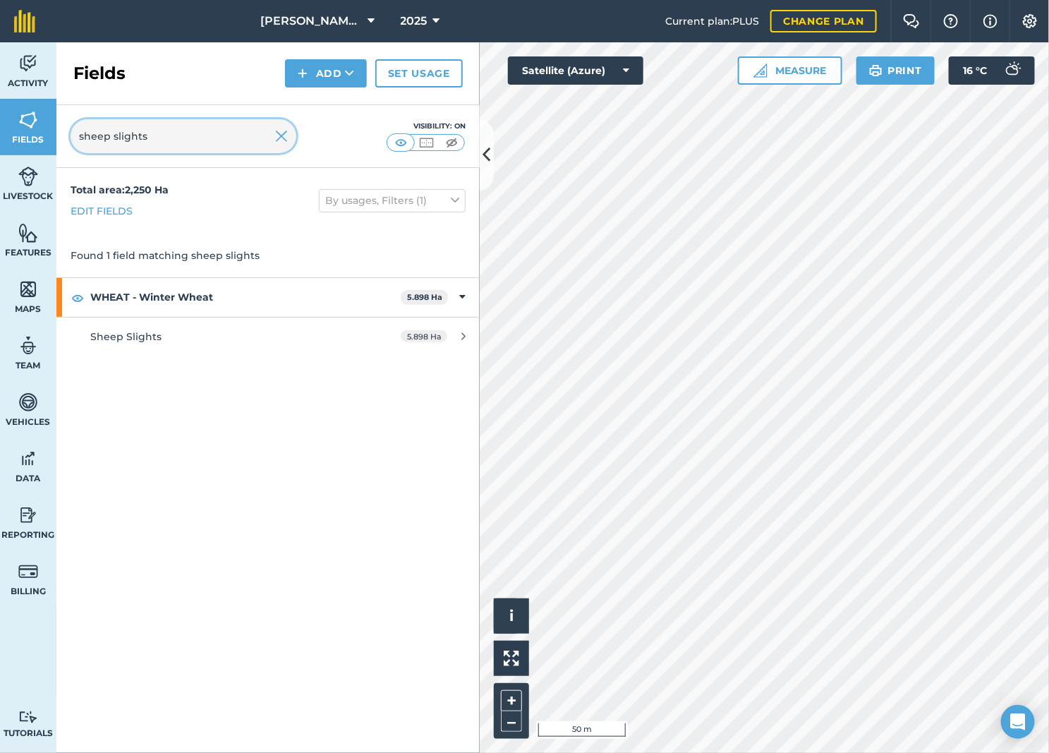
drag, startPoint x: 163, startPoint y: 127, endPoint x: 0, endPoint y: 143, distance: 163.7
click at [0, 142] on html "[PERSON_NAME] LTD 2025 Current plan : PLUS Change plan Farm Chat Help Info Sett…" at bounding box center [524, 376] width 1049 height 753
type input "big gro"
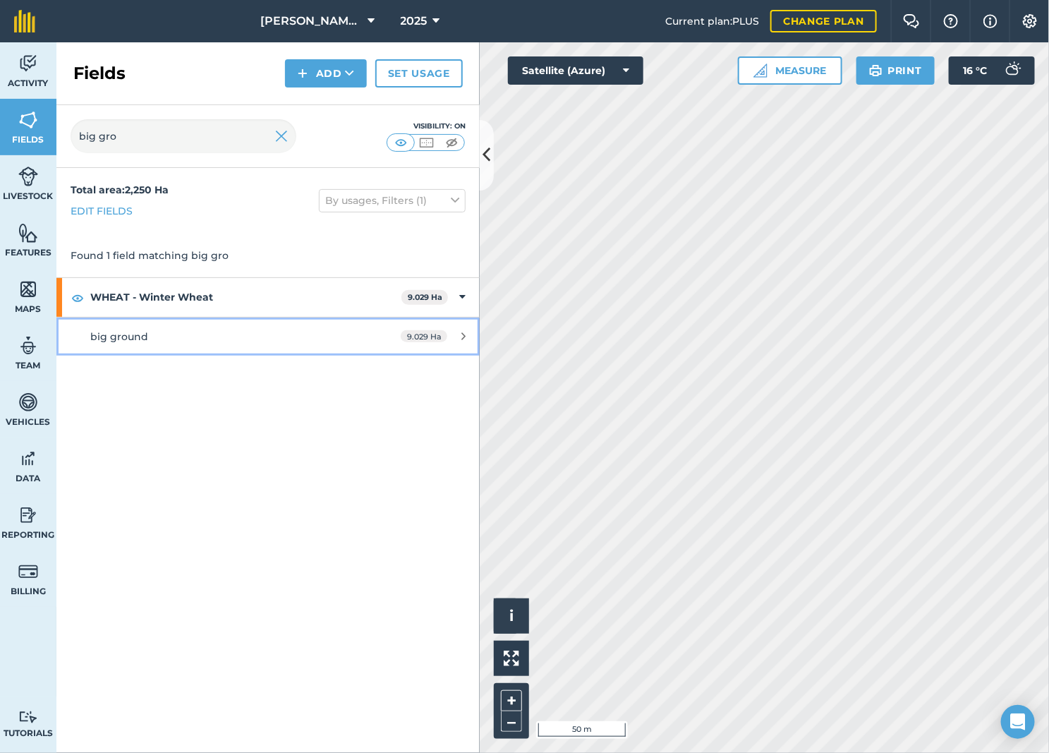
click at [360, 339] on link "big ground 9.029 Ha" at bounding box center [267, 336] width 423 height 38
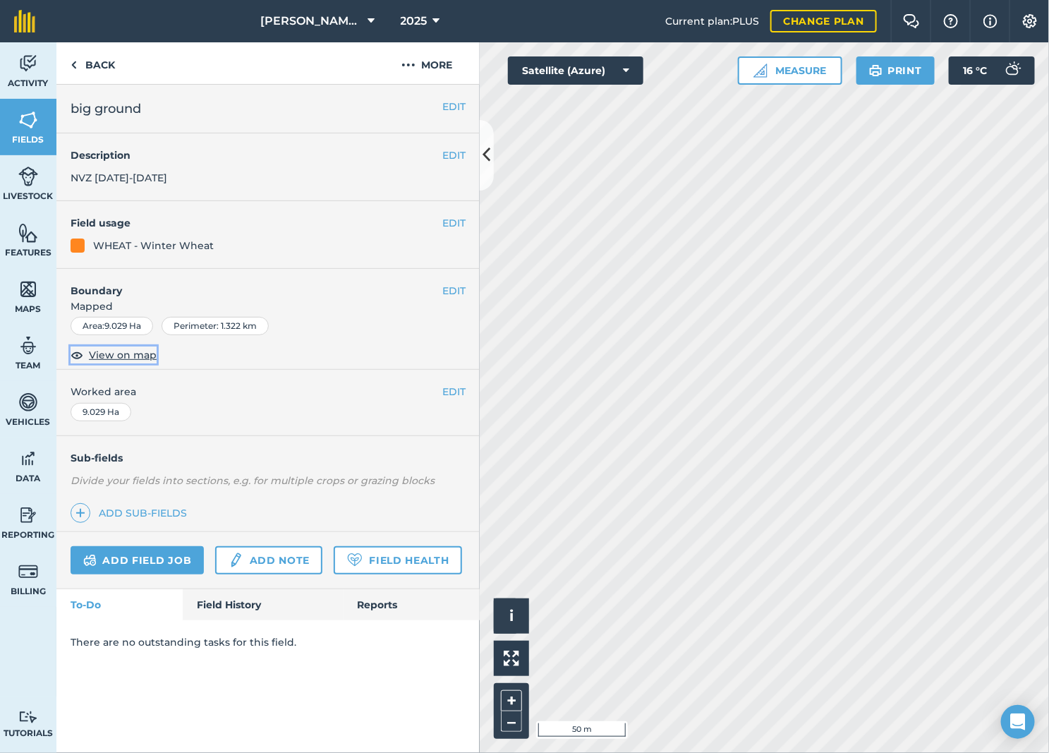
click at [121, 360] on span "View on map" at bounding box center [123, 355] width 68 height 16
click at [519, 713] on button "–" at bounding box center [511, 721] width 21 height 20
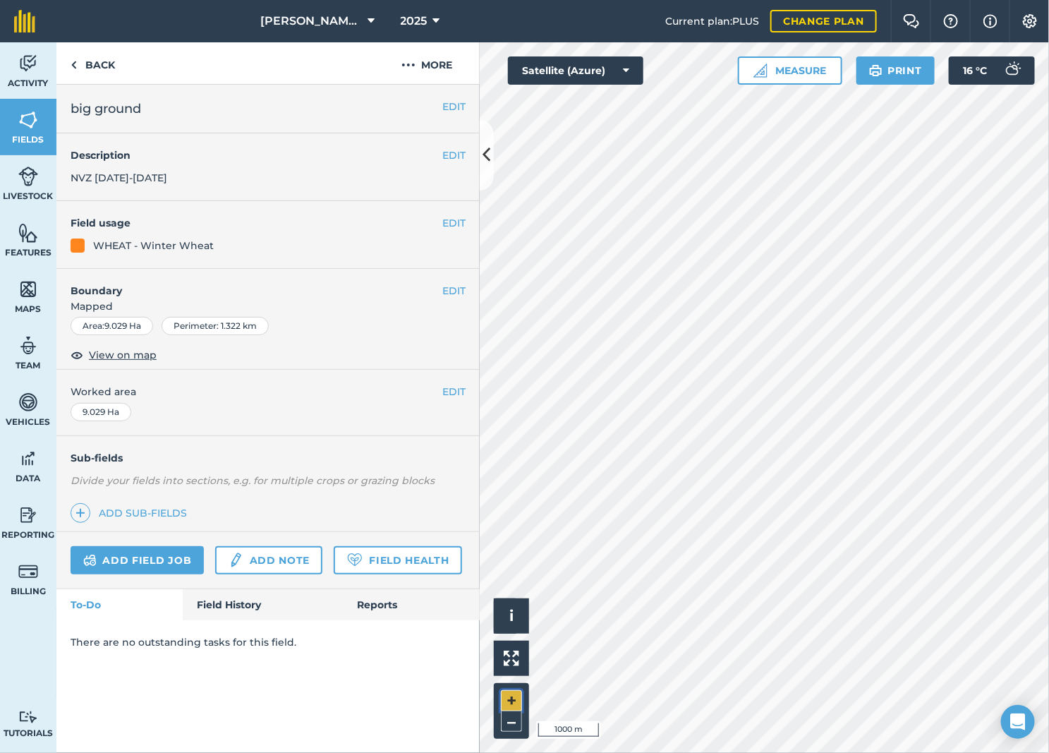
click at [514, 699] on button "+" at bounding box center [511, 700] width 21 height 21
click at [99, 71] on link "Back" at bounding box center [92, 63] width 73 height 42
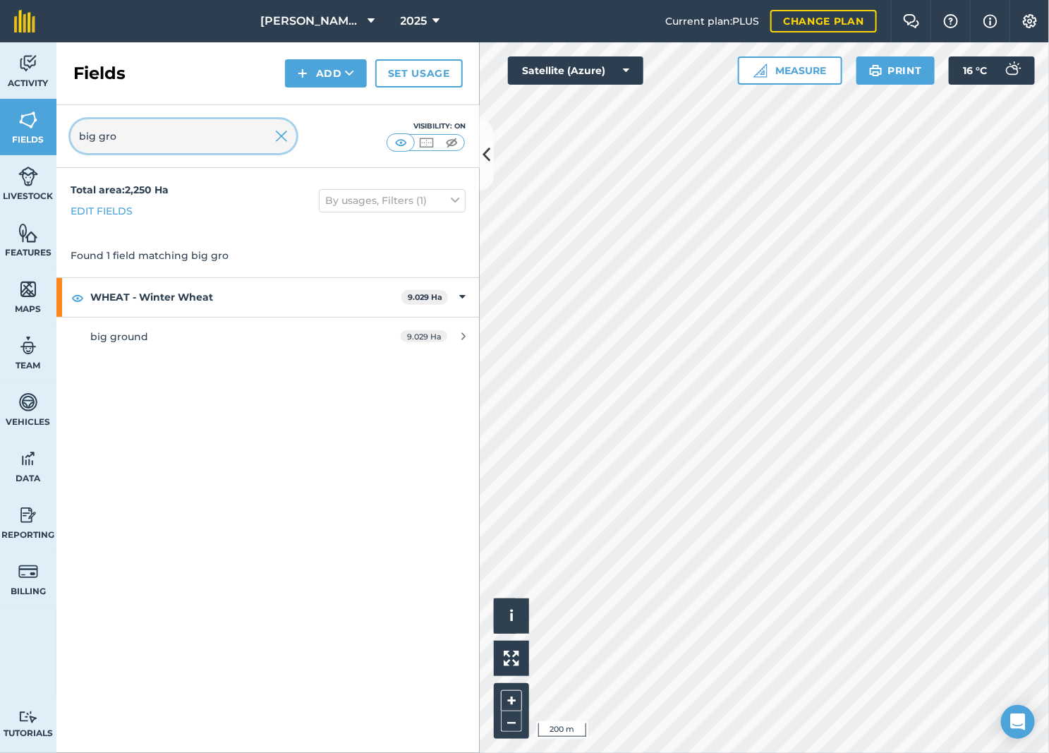
drag, startPoint x: 150, startPoint y: 139, endPoint x: -9, endPoint y: 141, distance: 159.5
click at [0, 141] on html "[PERSON_NAME] LTD 2025 Current plan : PLUS Change plan Farm Chat Help Info Sett…" at bounding box center [524, 376] width 1049 height 753
type input "b"
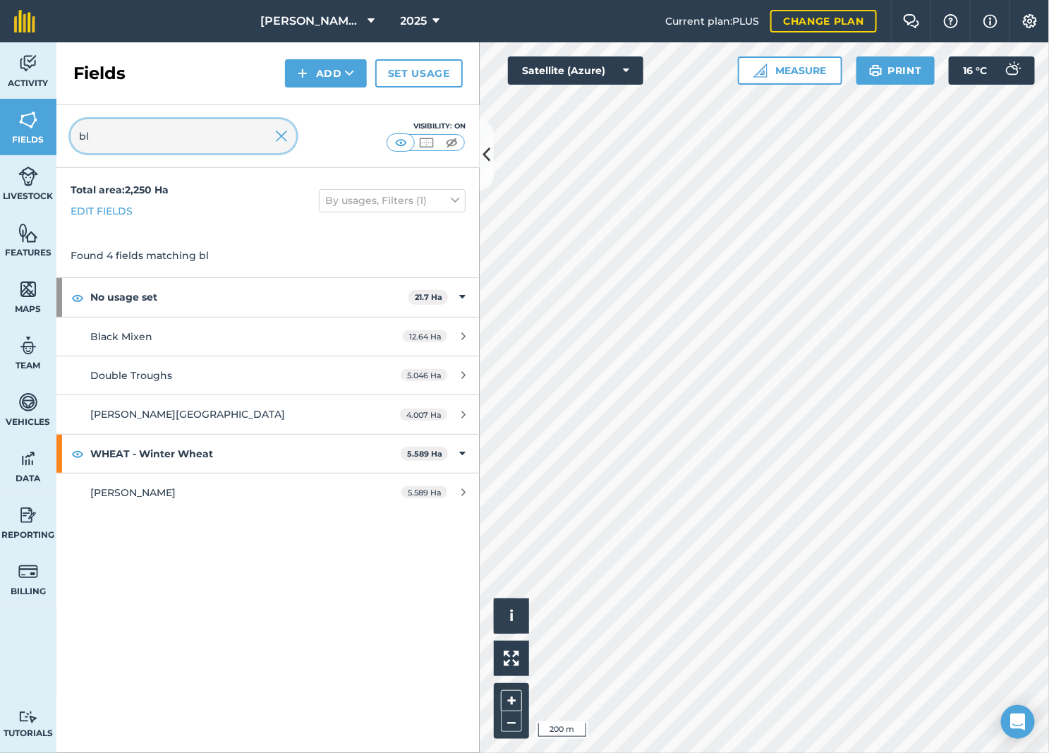
type input "b"
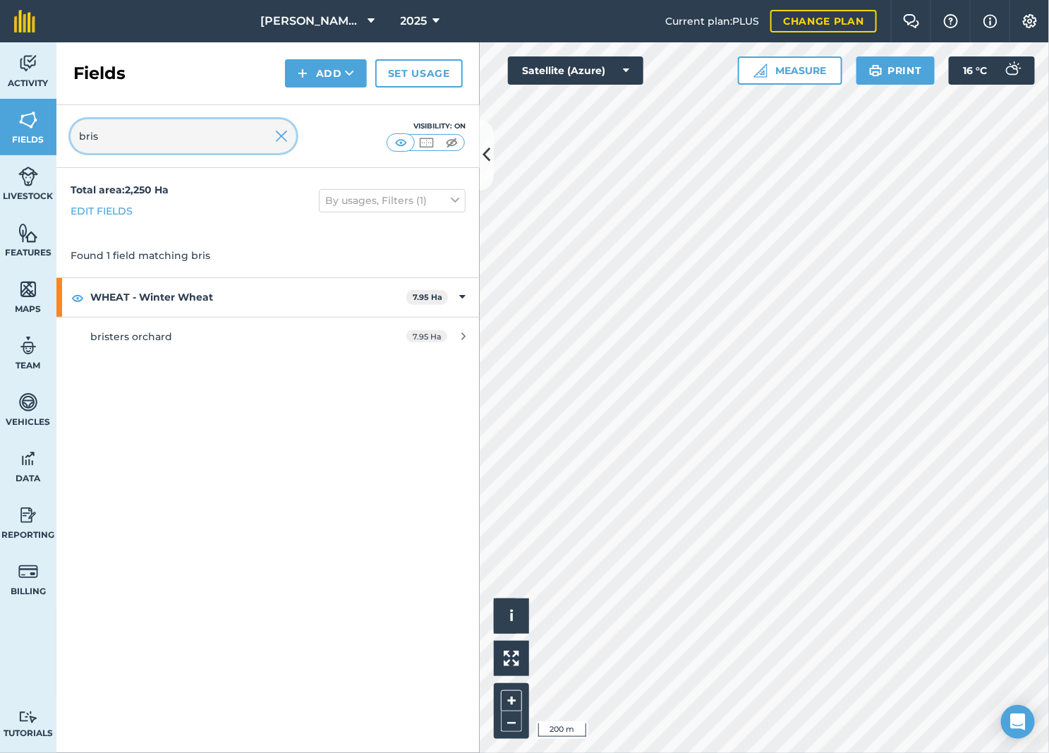
type input "bris"
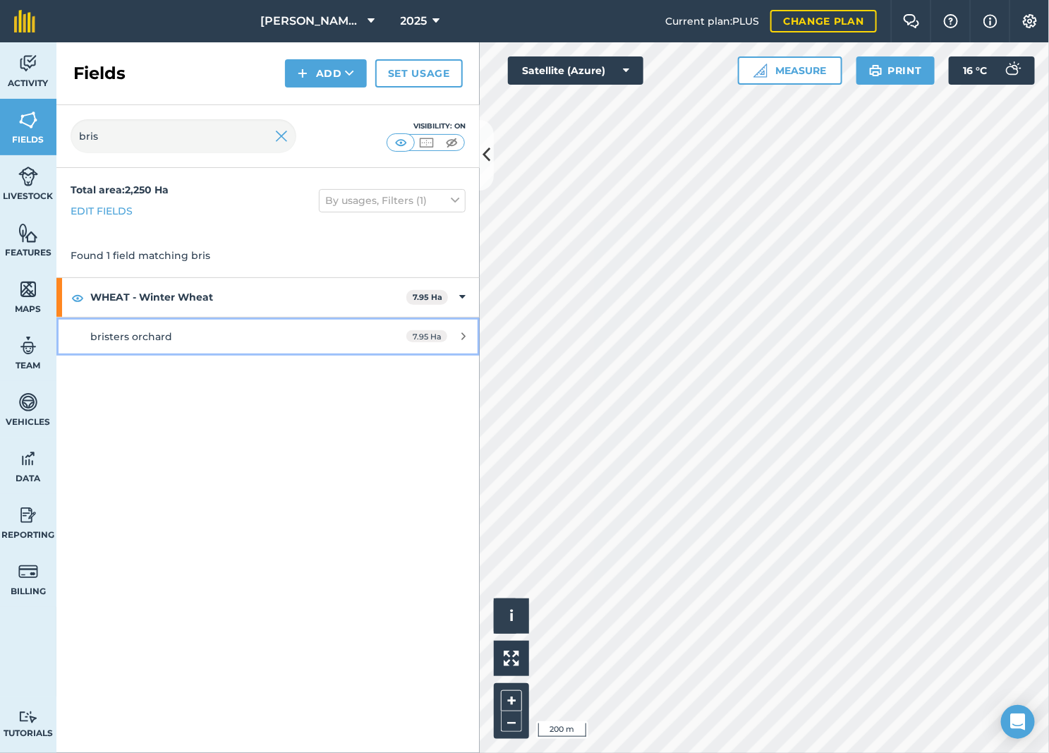
click at [203, 343] on div "bristers orchard" at bounding box center [222, 337] width 265 height 16
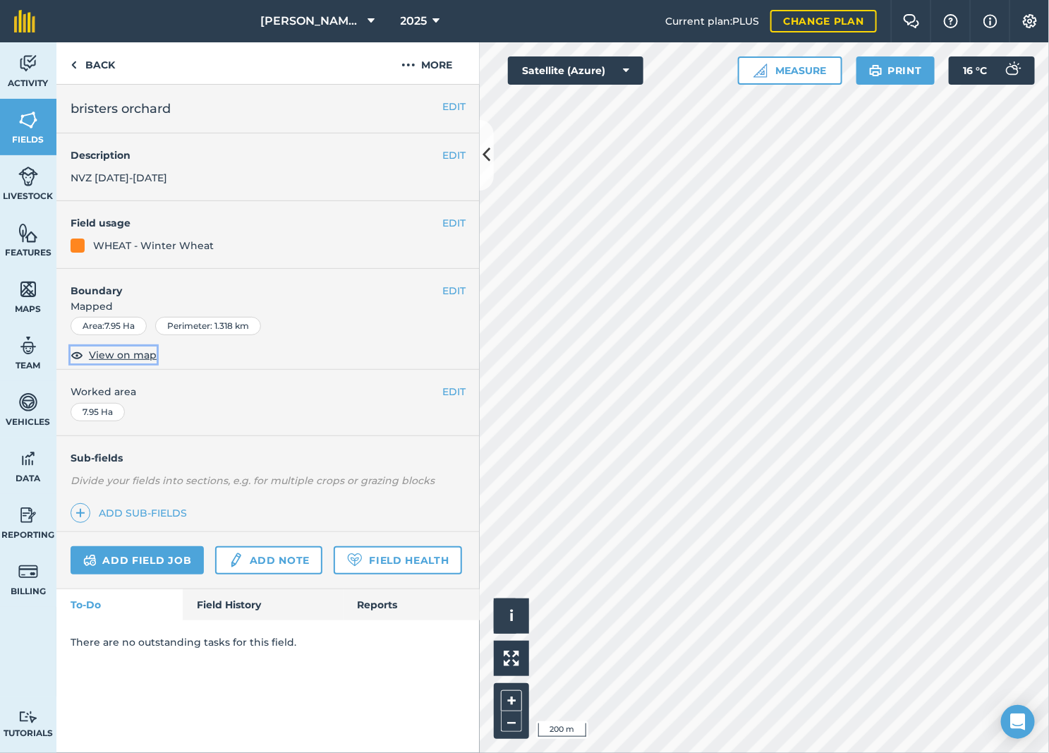
click at [131, 353] on span "View on map" at bounding box center [123, 355] width 68 height 16
click at [512, 724] on button "–" at bounding box center [511, 721] width 21 height 20
click at [115, 65] on link "Back" at bounding box center [92, 63] width 73 height 42
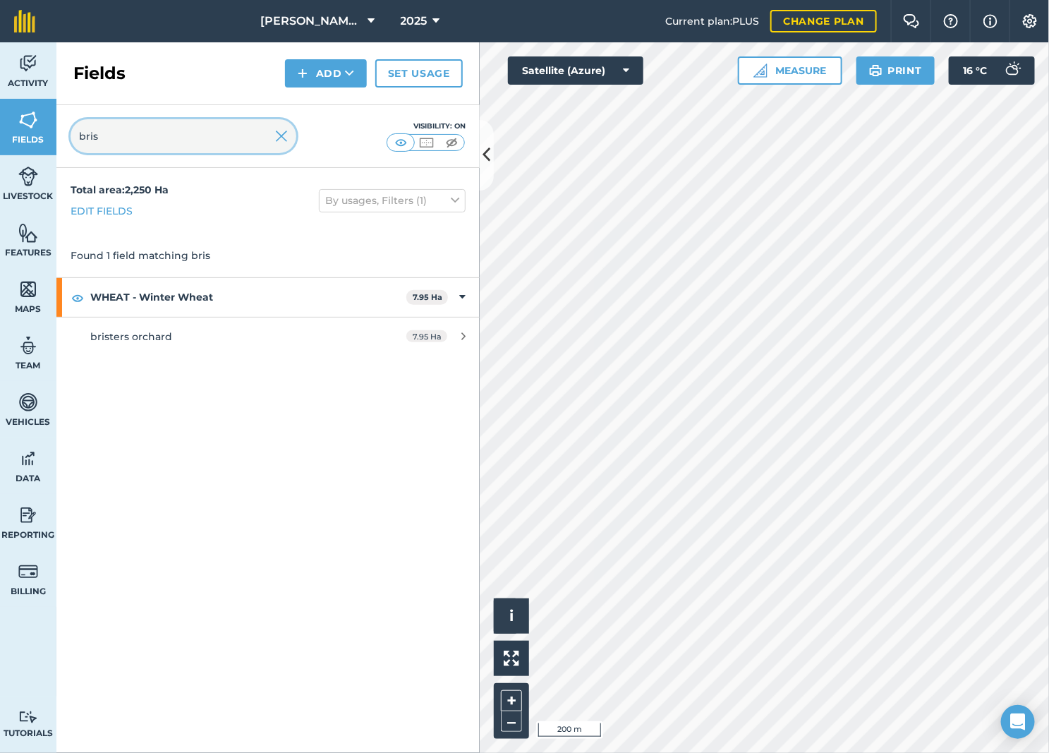
click at [135, 148] on input "bris" at bounding box center [184, 136] width 226 height 34
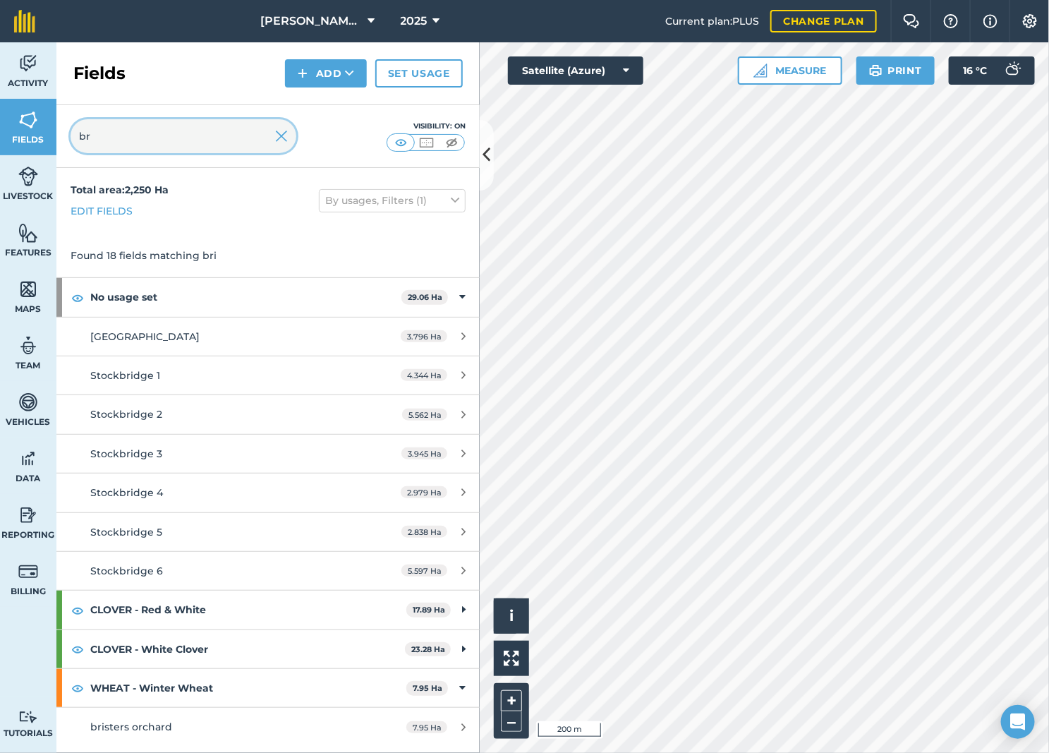
type input "b"
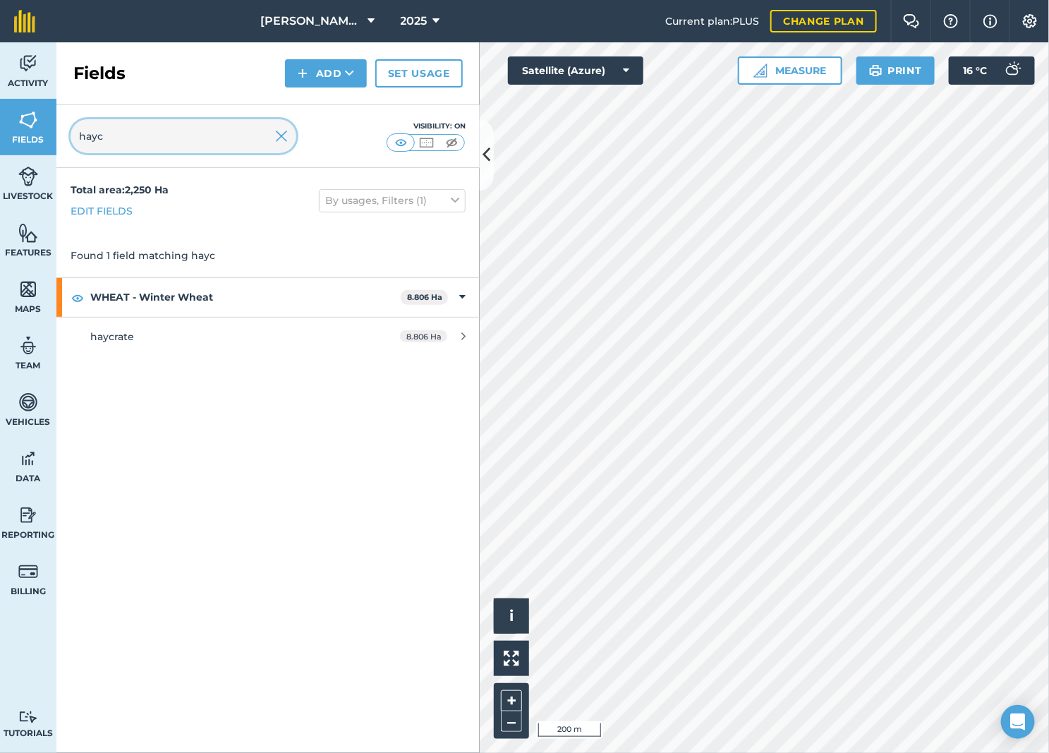
type input "haycr"
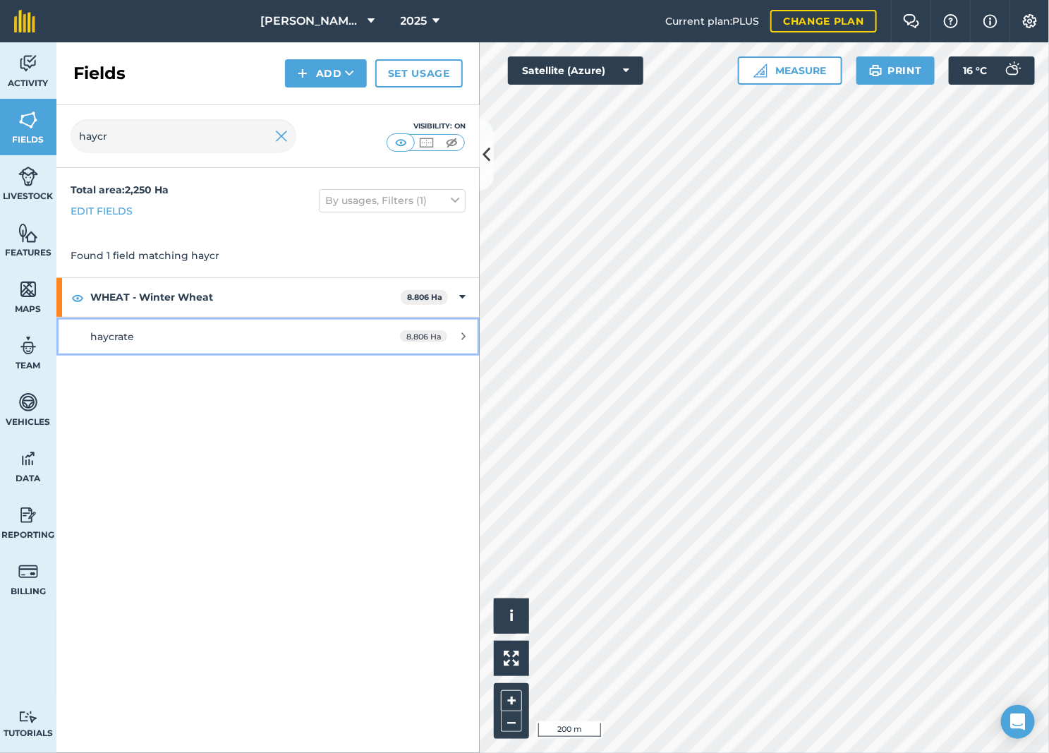
click at [237, 353] on link "haycrate 8.806 Ha" at bounding box center [267, 336] width 423 height 38
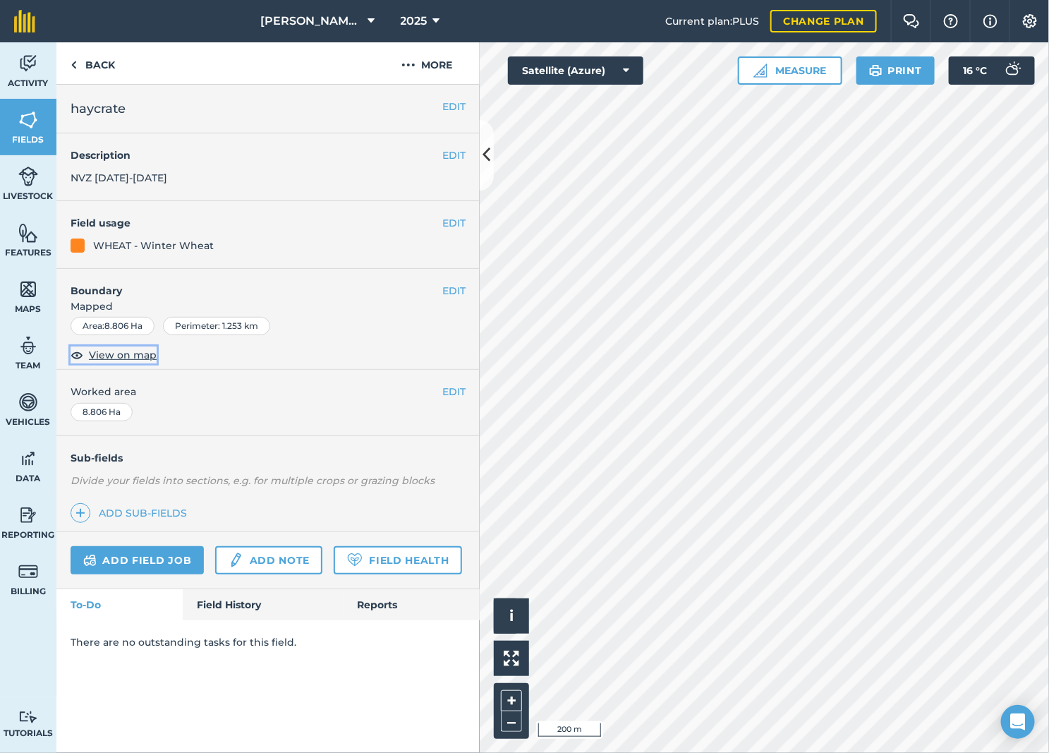
click at [128, 360] on span "View on map" at bounding box center [123, 355] width 68 height 16
click at [517, 723] on button "–" at bounding box center [511, 721] width 21 height 20
click at [94, 78] on link "Back" at bounding box center [92, 63] width 73 height 42
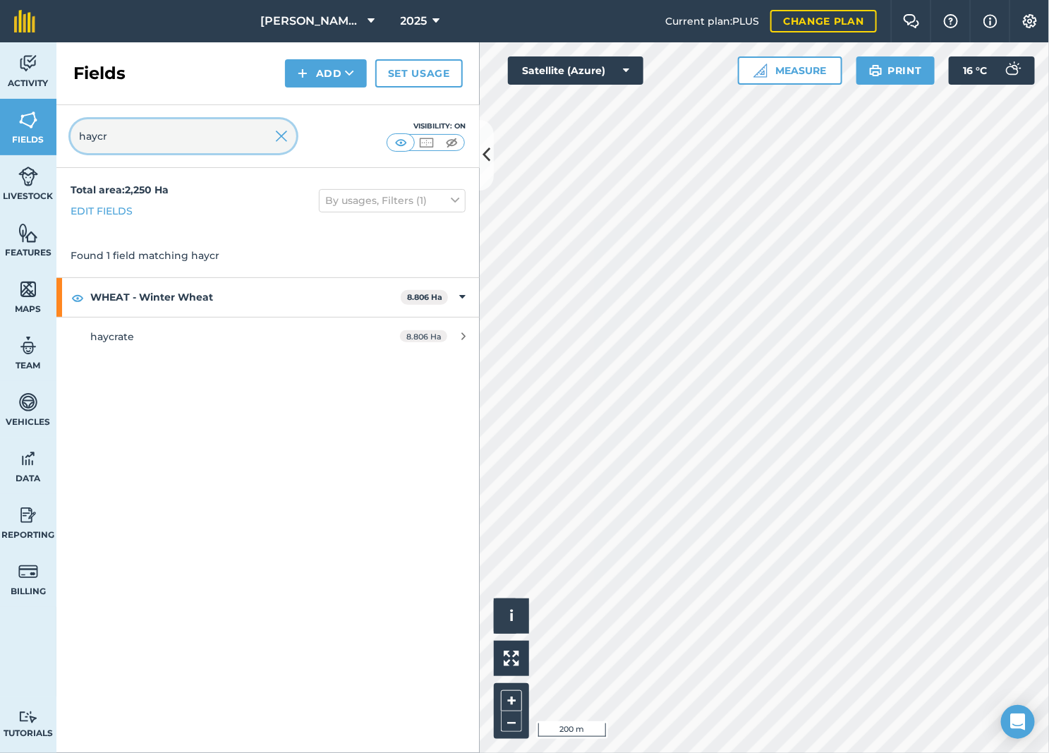
drag, startPoint x: 143, startPoint y: 133, endPoint x: 29, endPoint y: 167, distance: 118.7
click at [29, 167] on div "Activity Fields Livestock Features Maps Team Vehicles Data Reporting Billing Tu…" at bounding box center [524, 397] width 1049 height 710
type input "mossen"
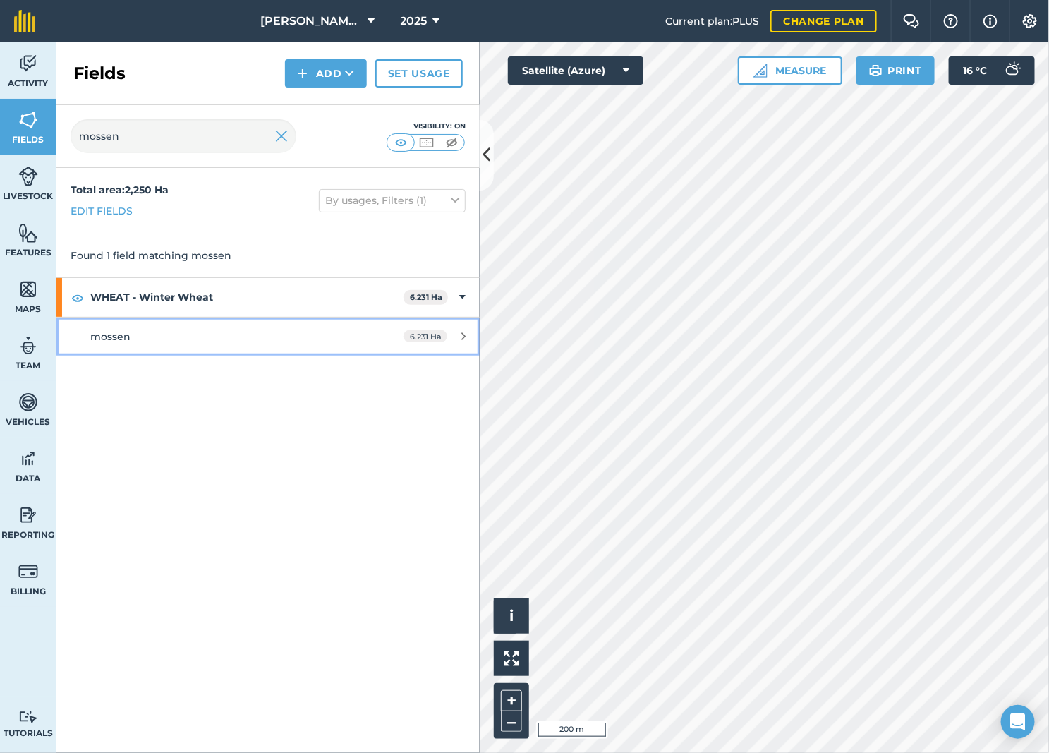
click at [202, 337] on div "mossen" at bounding box center [222, 337] width 265 height 16
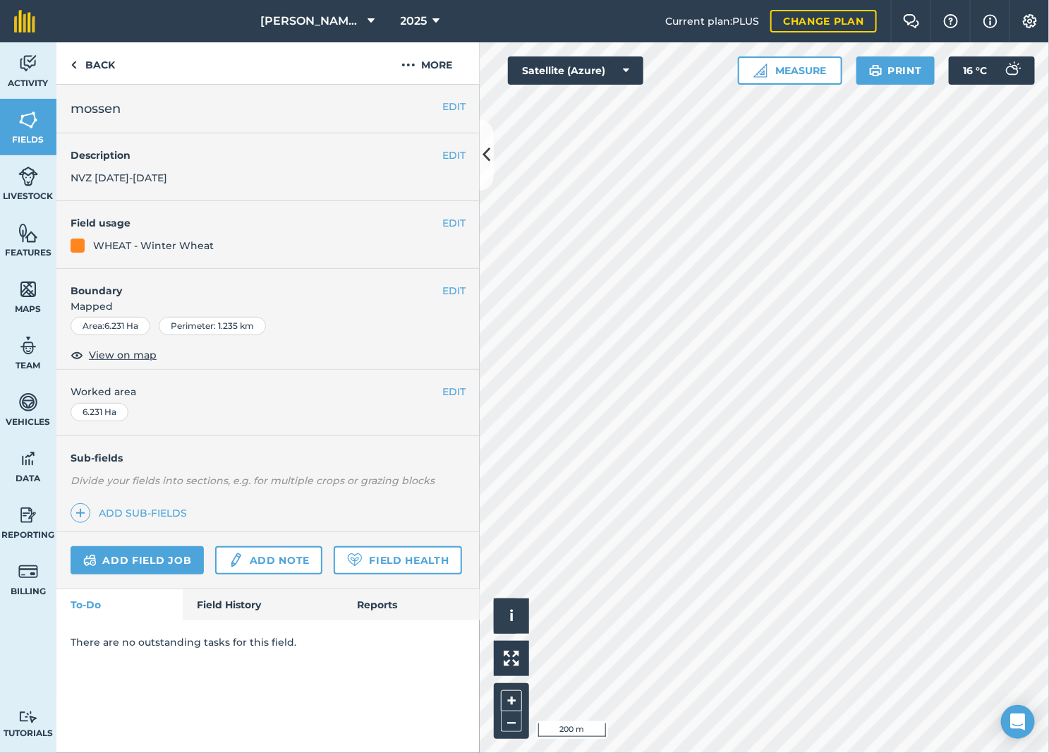
click at [138, 710] on div "EDIT mossen EDIT Description NVZ [DATE]-[DATE] EDIT Field usage WHEAT - Winter …" at bounding box center [267, 419] width 423 height 668
